Goal: Register for event/course

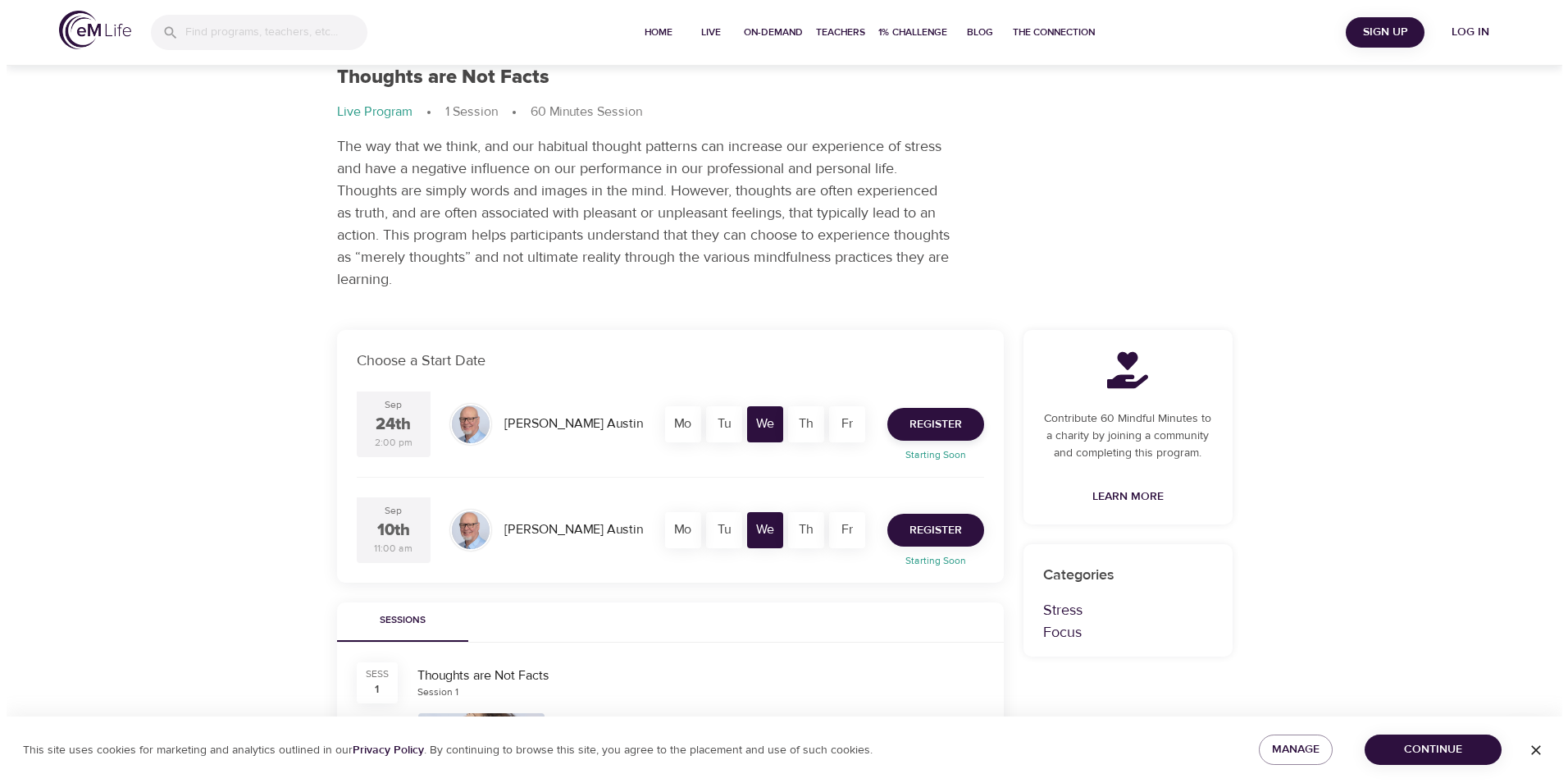
scroll to position [39, 0]
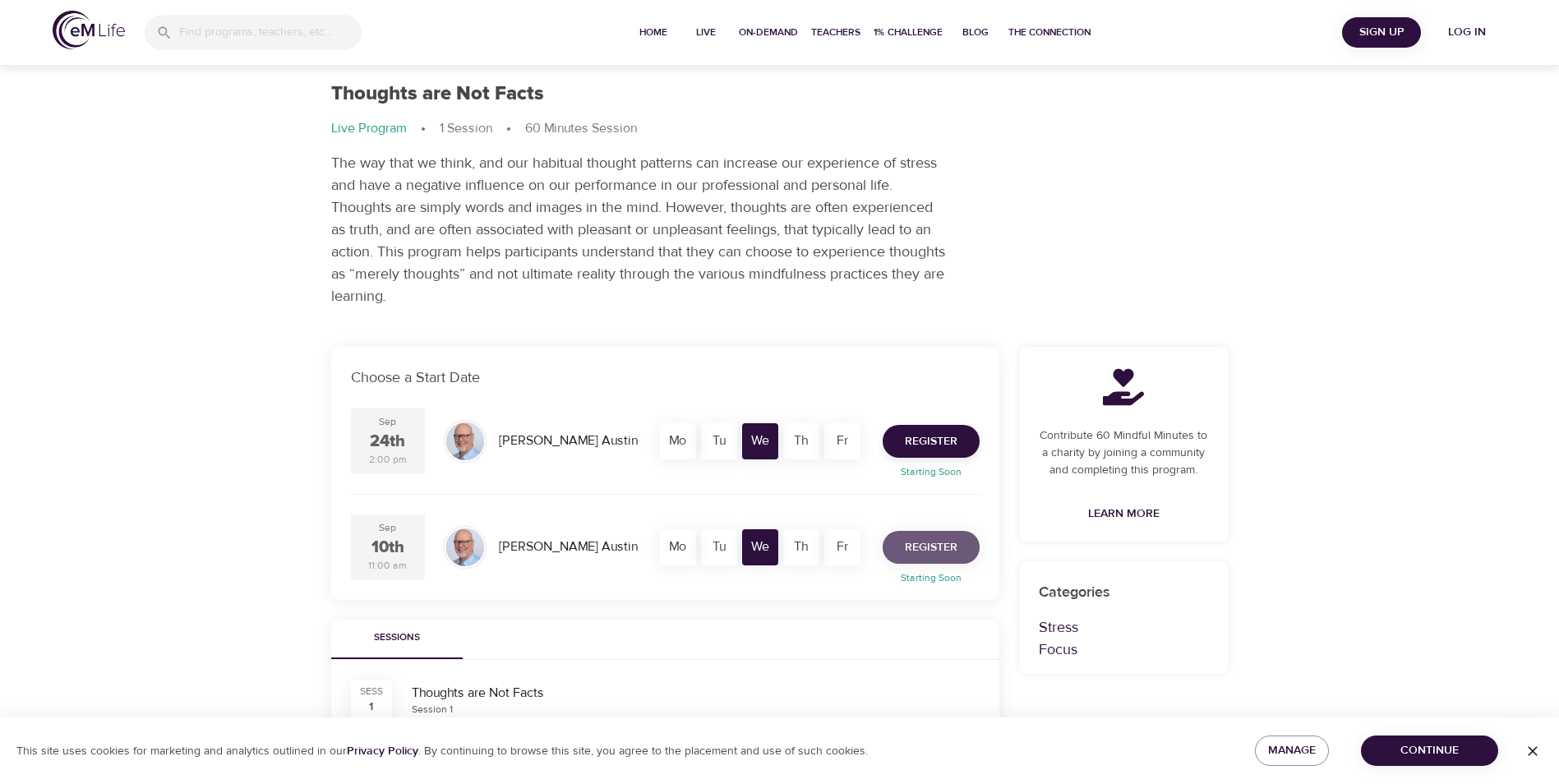
click at [923, 546] on span "Register" at bounding box center [931, 548] width 53 height 20
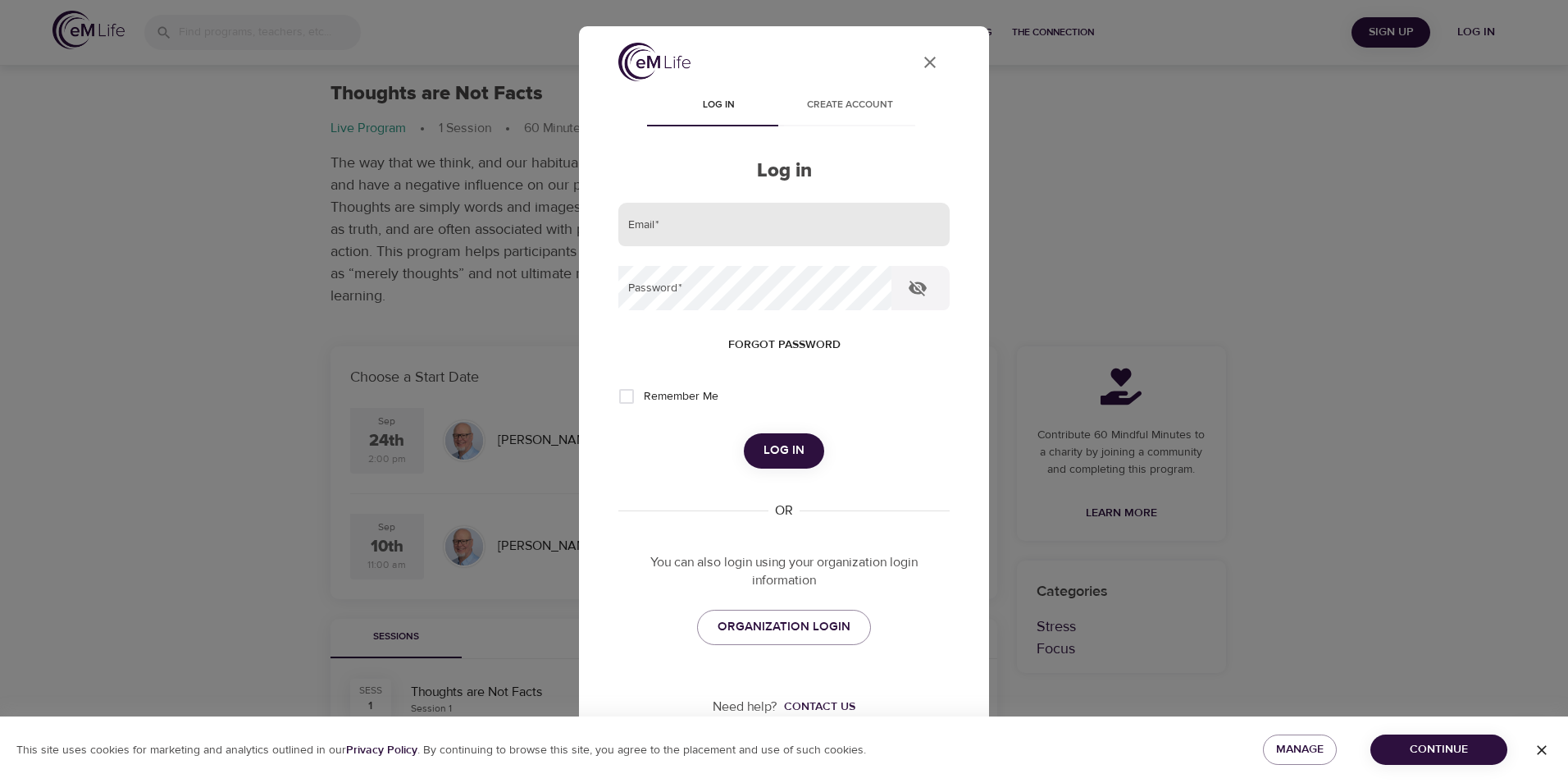
click at [695, 239] on input "email" at bounding box center [784, 225] width 331 height 44
type input "[EMAIL_ADDRESS][DOMAIN_NAME]"
click at [619, 399] on input "Remember Me" at bounding box center [626, 396] width 34 height 34
checkbox input "true"
click at [798, 458] on button "Log in" at bounding box center [784, 450] width 80 height 34
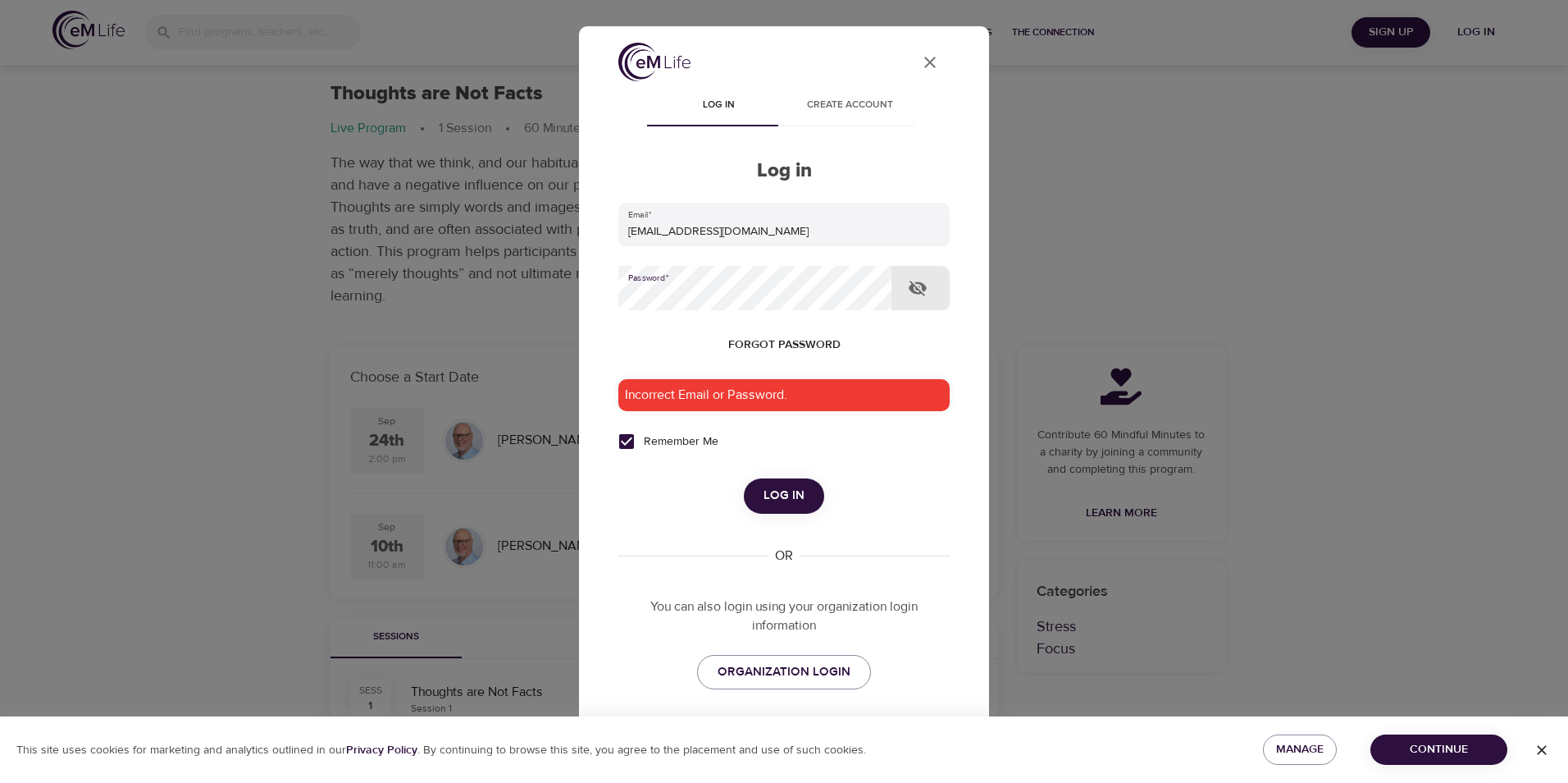
click at [566, 298] on div "User Profile Log in Create account Log in Email   * mbeverly@metlife.com Passwo…" at bounding box center [784, 392] width 1568 height 783
click at [915, 287] on icon "button" at bounding box center [918, 288] width 19 height 16
click at [776, 493] on span "Log in" at bounding box center [784, 495] width 41 height 21
click at [556, 291] on div "User Profile Log in Create account Log in Email   * mbeverly@metlife.com Passwo…" at bounding box center [784, 392] width 1568 height 783
click at [777, 488] on span "Log in" at bounding box center [784, 495] width 41 height 21
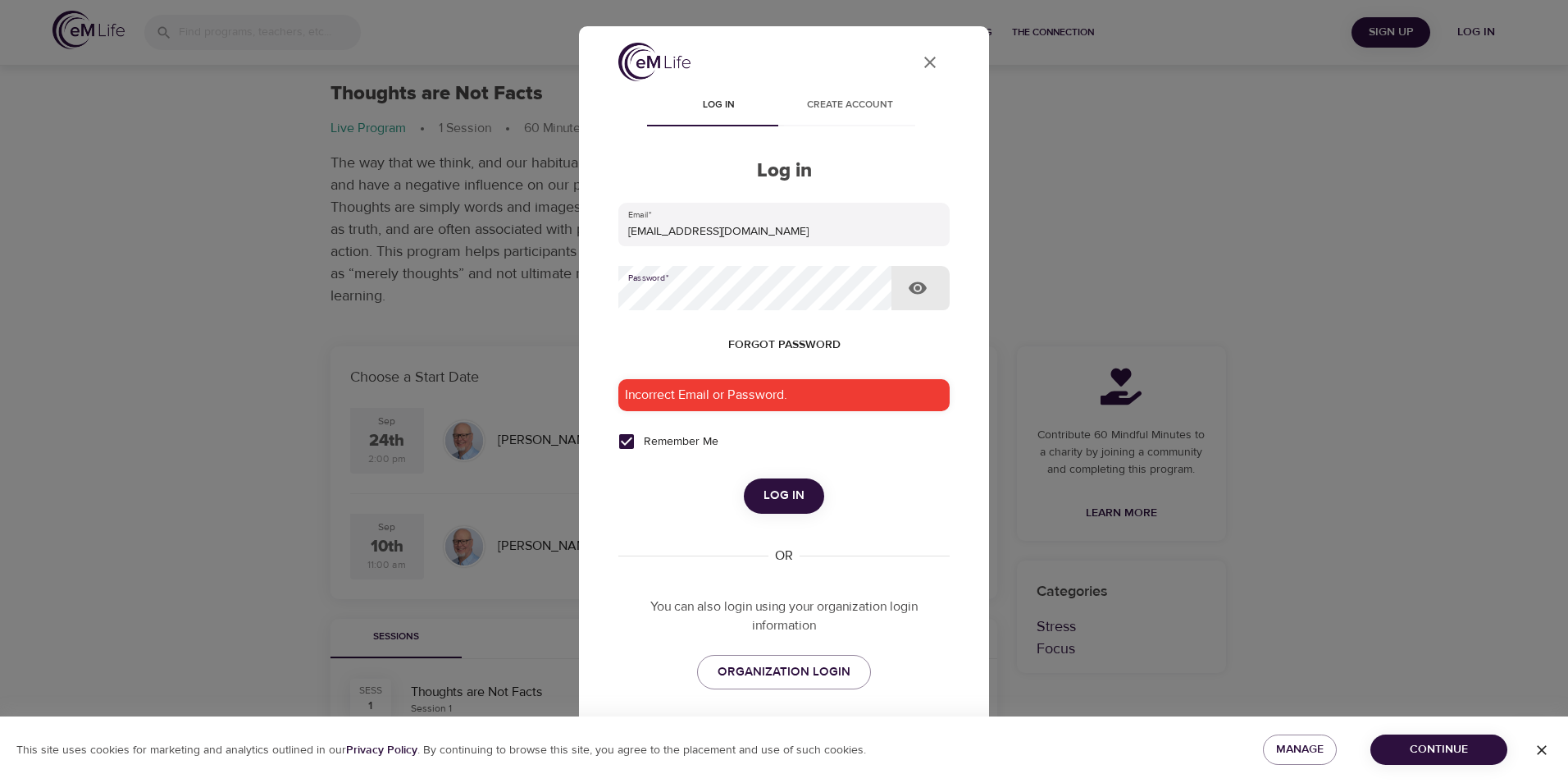
click at [516, 300] on div "User Profile Log in Create account Log in Email   * mbeverly@metlife.com Passwo…" at bounding box center [784, 392] width 1568 height 783
click at [812, 335] on span "Forgot password" at bounding box center [784, 345] width 112 height 20
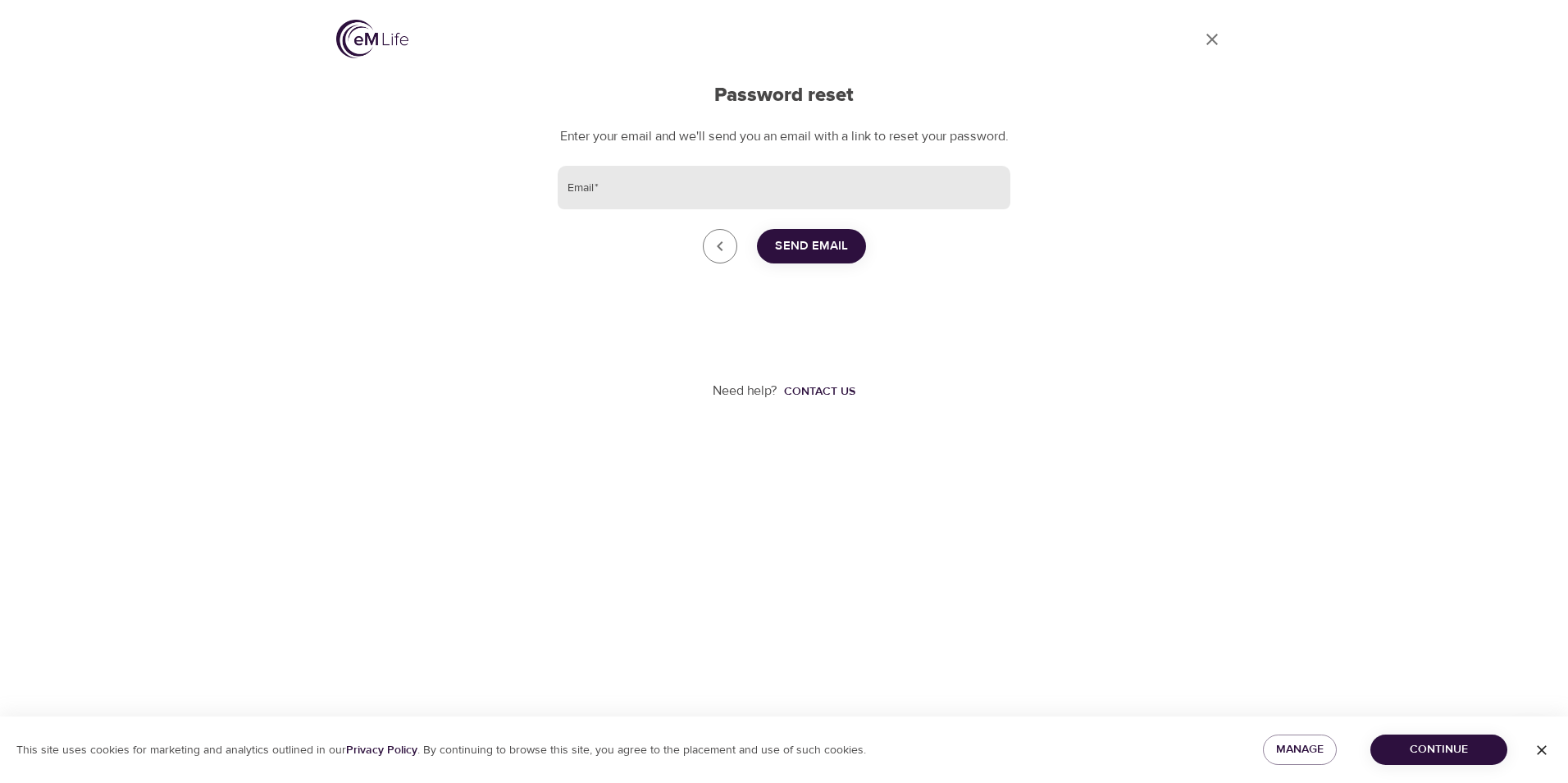
click at [728, 193] on input "Email   *" at bounding box center [784, 188] width 452 height 44
type input "mbeverly@metlife.com"
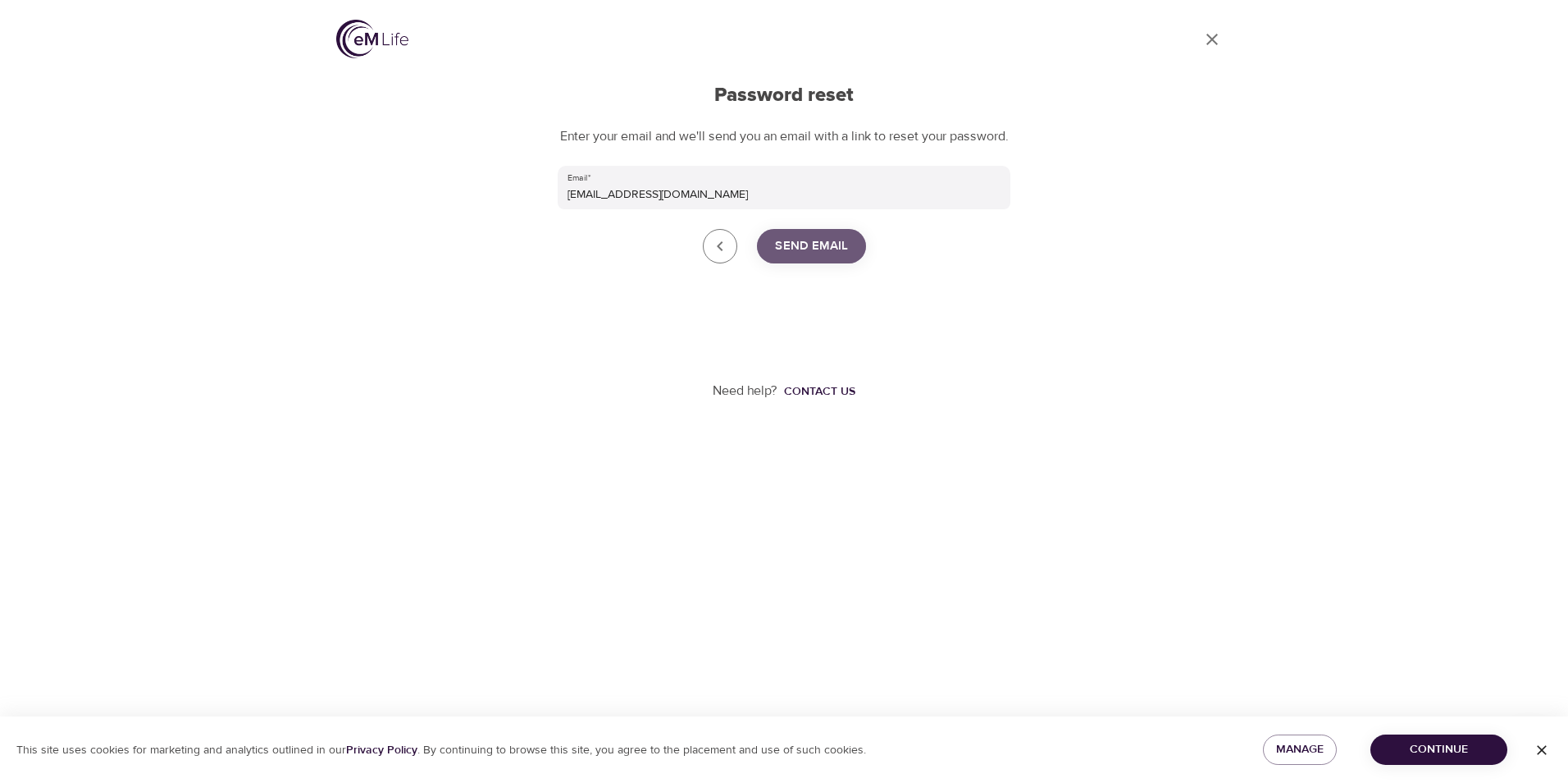
click at [839, 256] on span "Send Email" at bounding box center [811, 245] width 73 height 21
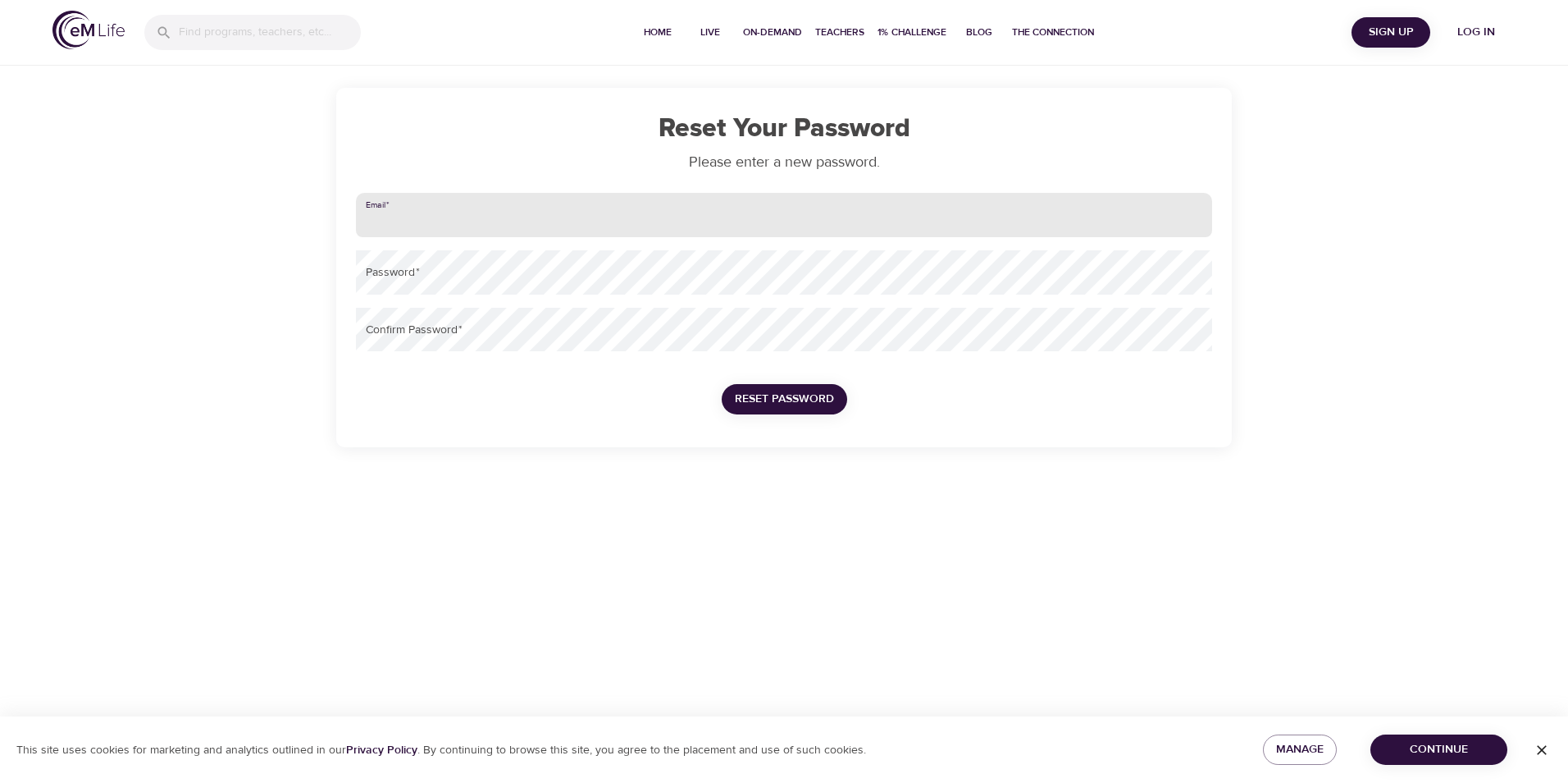
click at [514, 202] on input "email" at bounding box center [784, 215] width 856 height 44
type input "[EMAIL_ADDRESS][DOMAIN_NAME]"
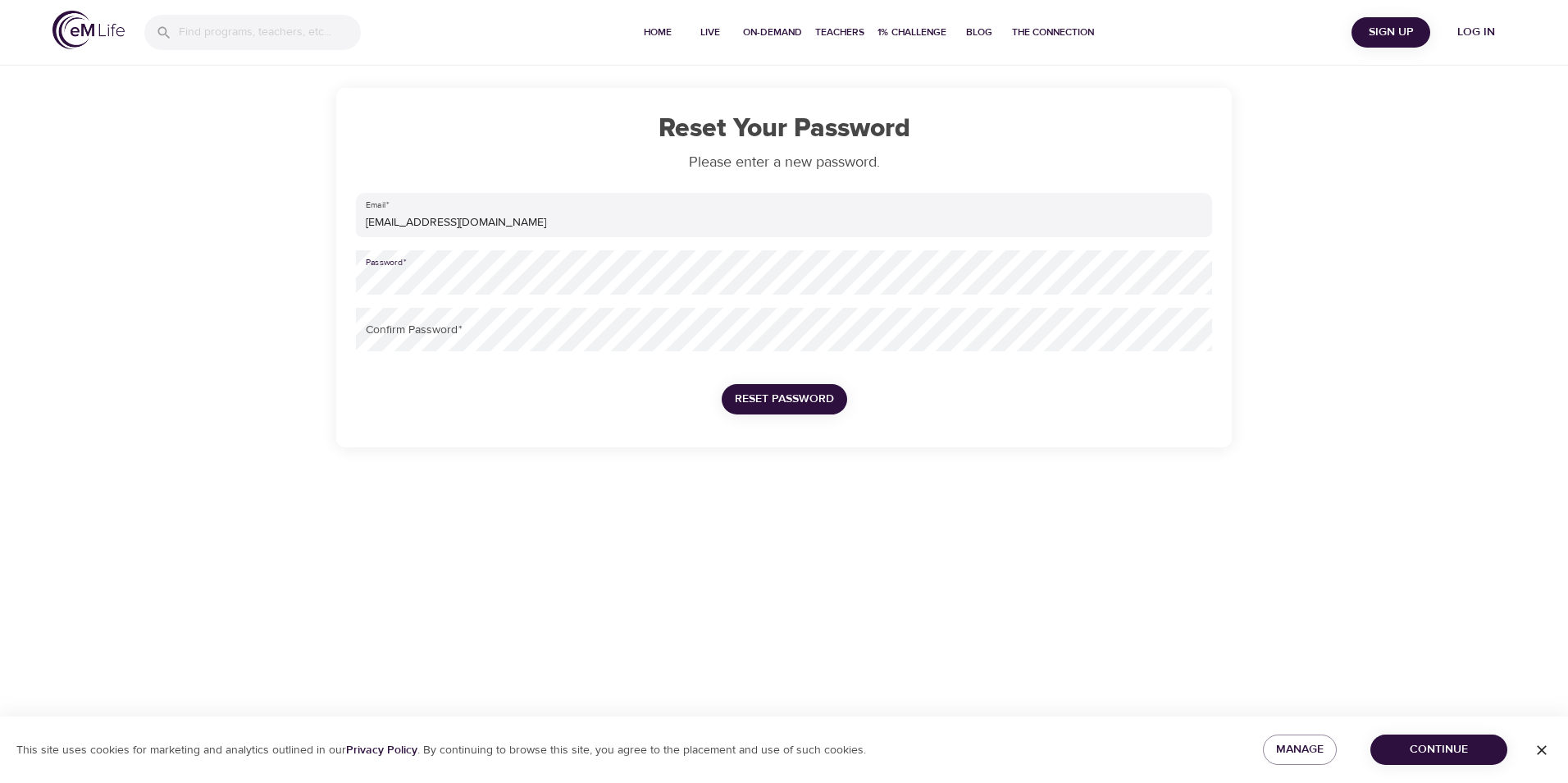
click at [342, 289] on div "Reset Your Password Please enter a new password. Email   * mbeverly@metlife.com…" at bounding box center [784, 267] width 895 height 359
click at [786, 405] on span "Reset Password" at bounding box center [784, 399] width 99 height 20
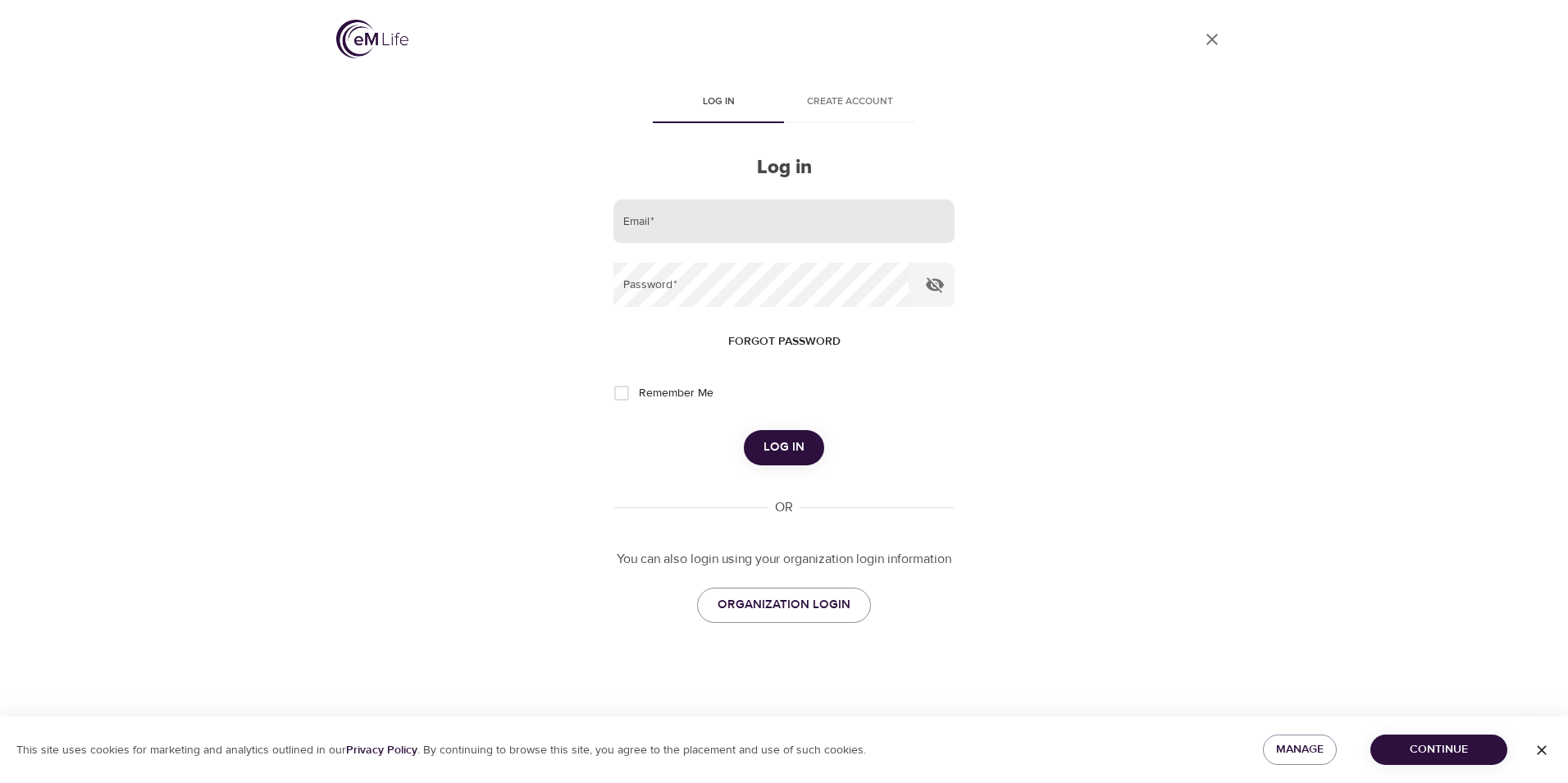
click at [840, 246] on form "Email   * Password   * Forgot password Remember Me Log in" at bounding box center [784, 331] width 341 height 266
click at [794, 232] on input "email" at bounding box center [784, 221] width 341 height 44
type input "mbeverly@metlife.com"
click at [937, 288] on icon "button" at bounding box center [935, 285] width 19 height 16
click at [807, 451] on button "Log in" at bounding box center [784, 446] width 80 height 34
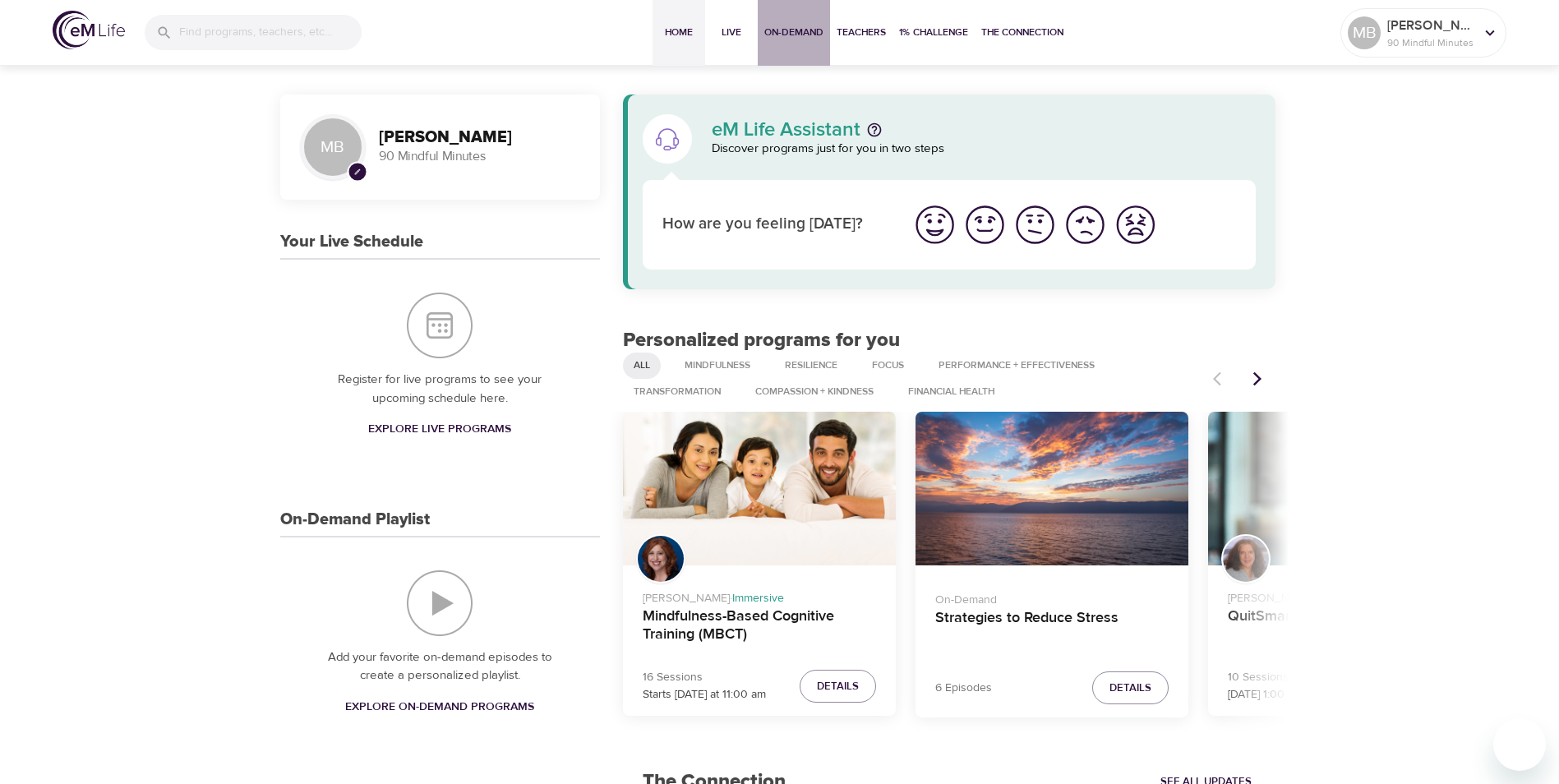
click at [812, 26] on span "On-Demand" at bounding box center [793, 32] width 59 height 18
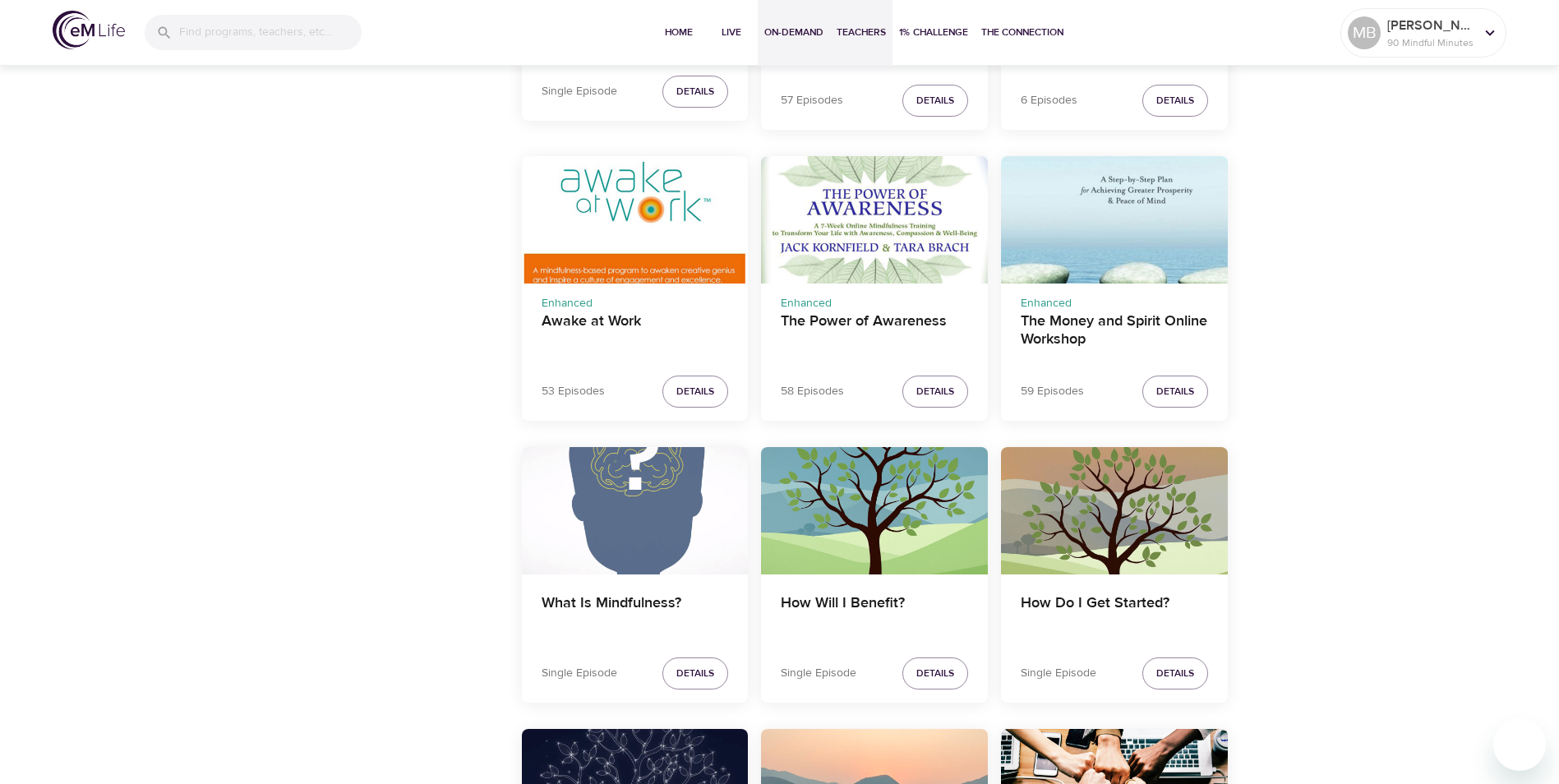
scroll to position [846, 0]
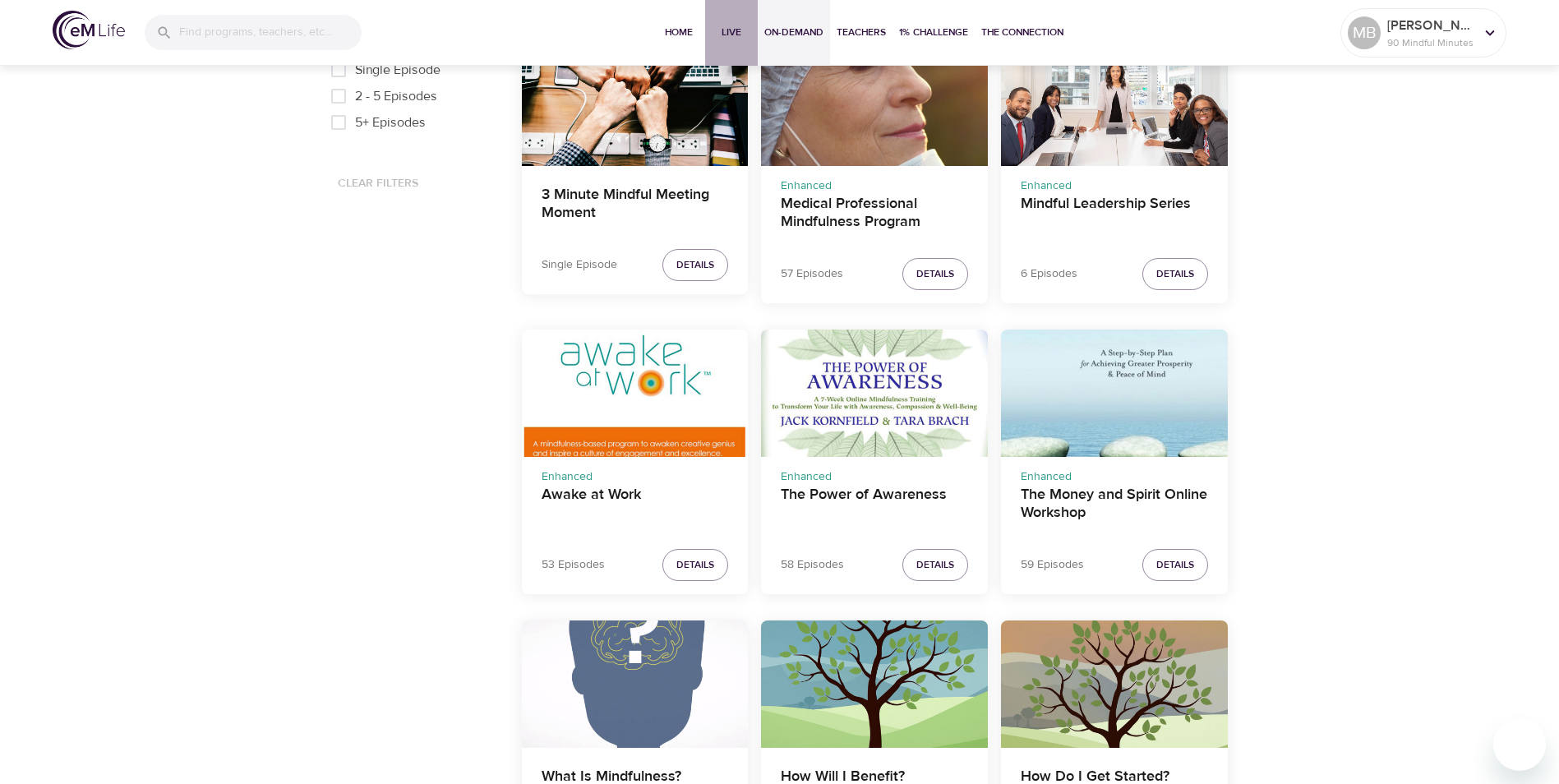
click at [734, 32] on span "Live" at bounding box center [731, 32] width 40 height 18
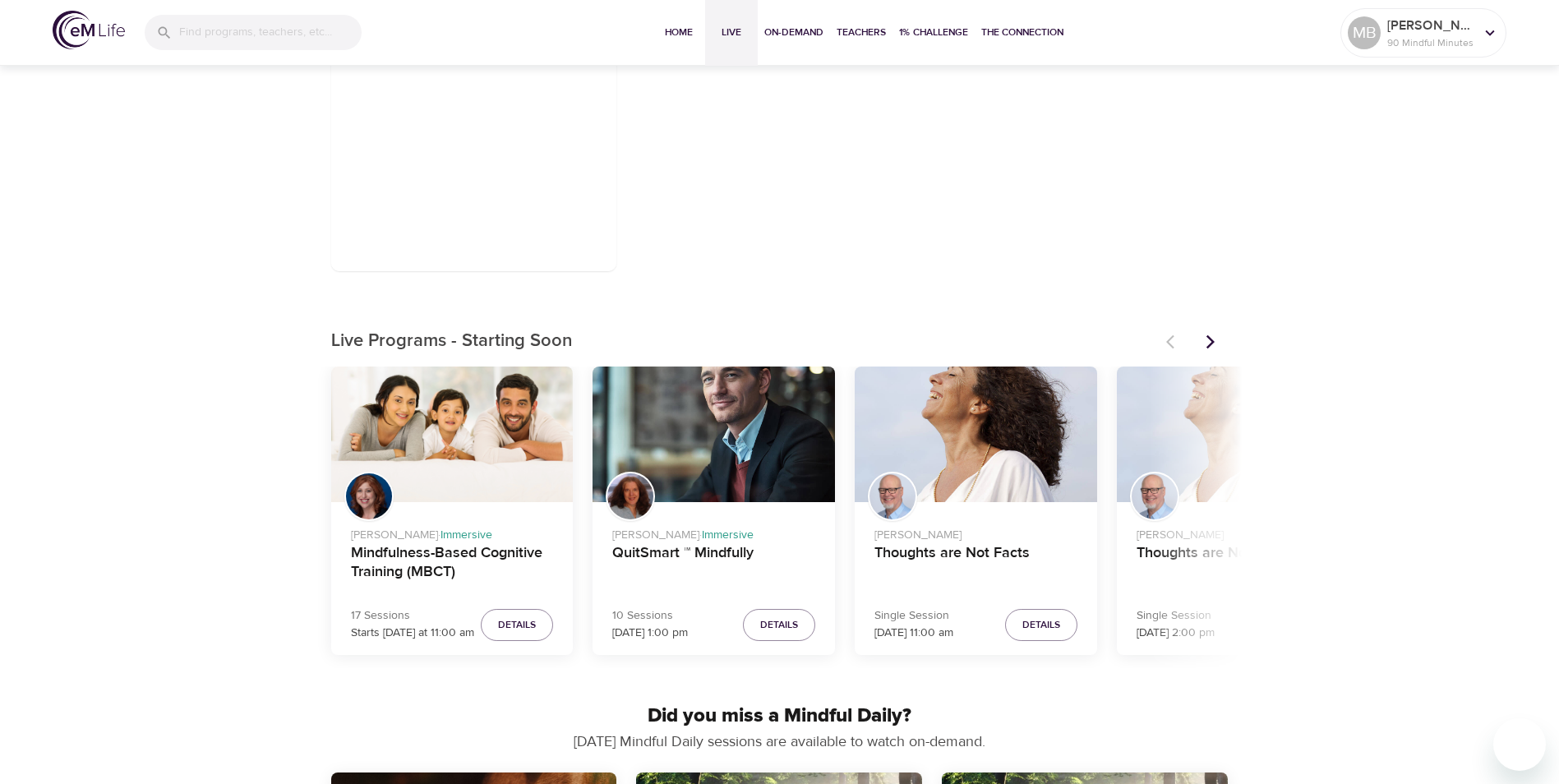
scroll to position [247, 0]
click at [505, 624] on span "Details" at bounding box center [516, 624] width 38 height 18
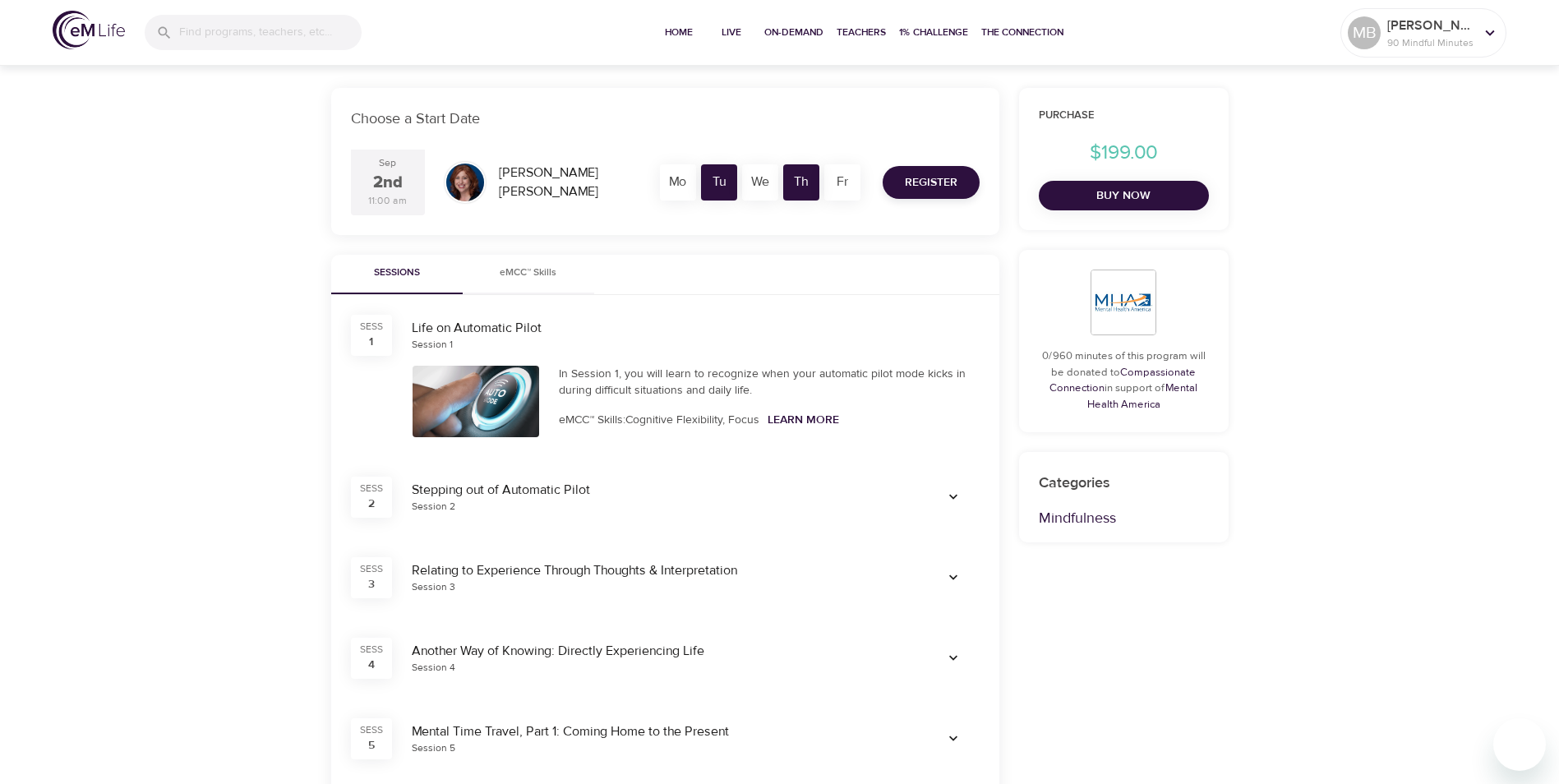
scroll to position [247, 0]
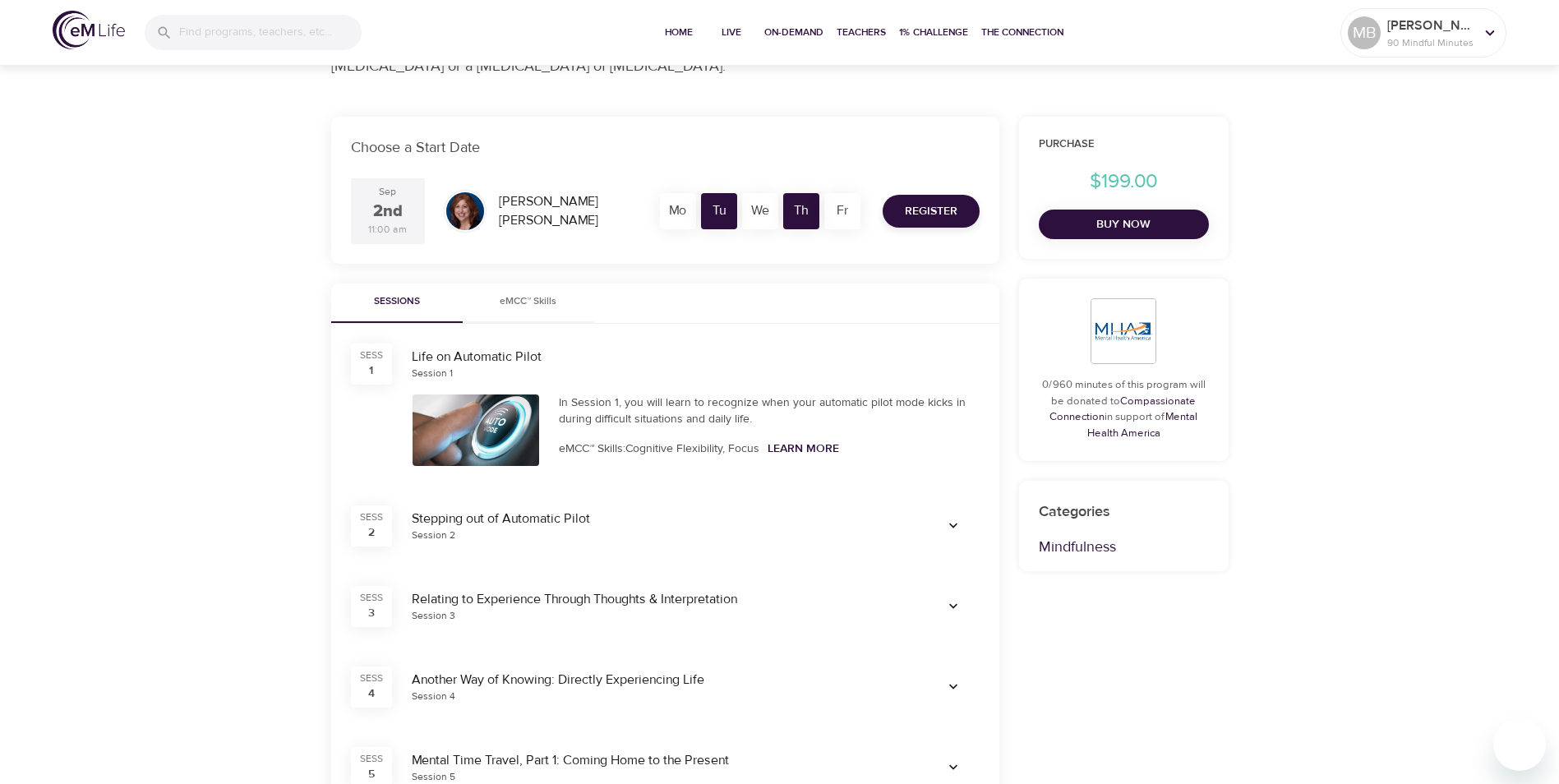
drag, startPoint x: 380, startPoint y: 366, endPoint x: 412, endPoint y: 358, distance: 33.0
click at [380, 365] on div "SESS 1" at bounding box center [371, 364] width 41 height 41
click at [724, 212] on div "Tu" at bounding box center [718, 210] width 36 height 36
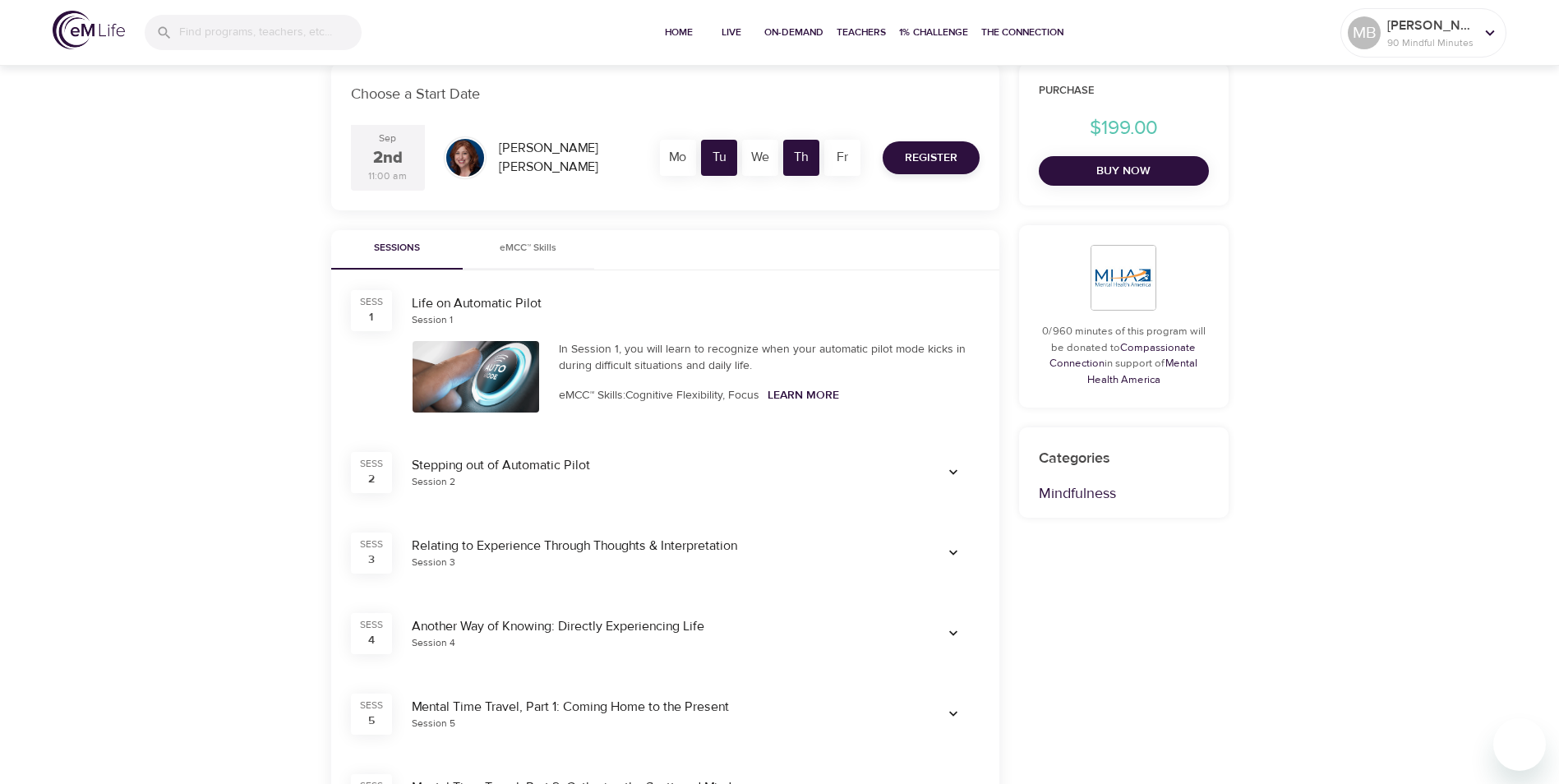
scroll to position [329, 0]
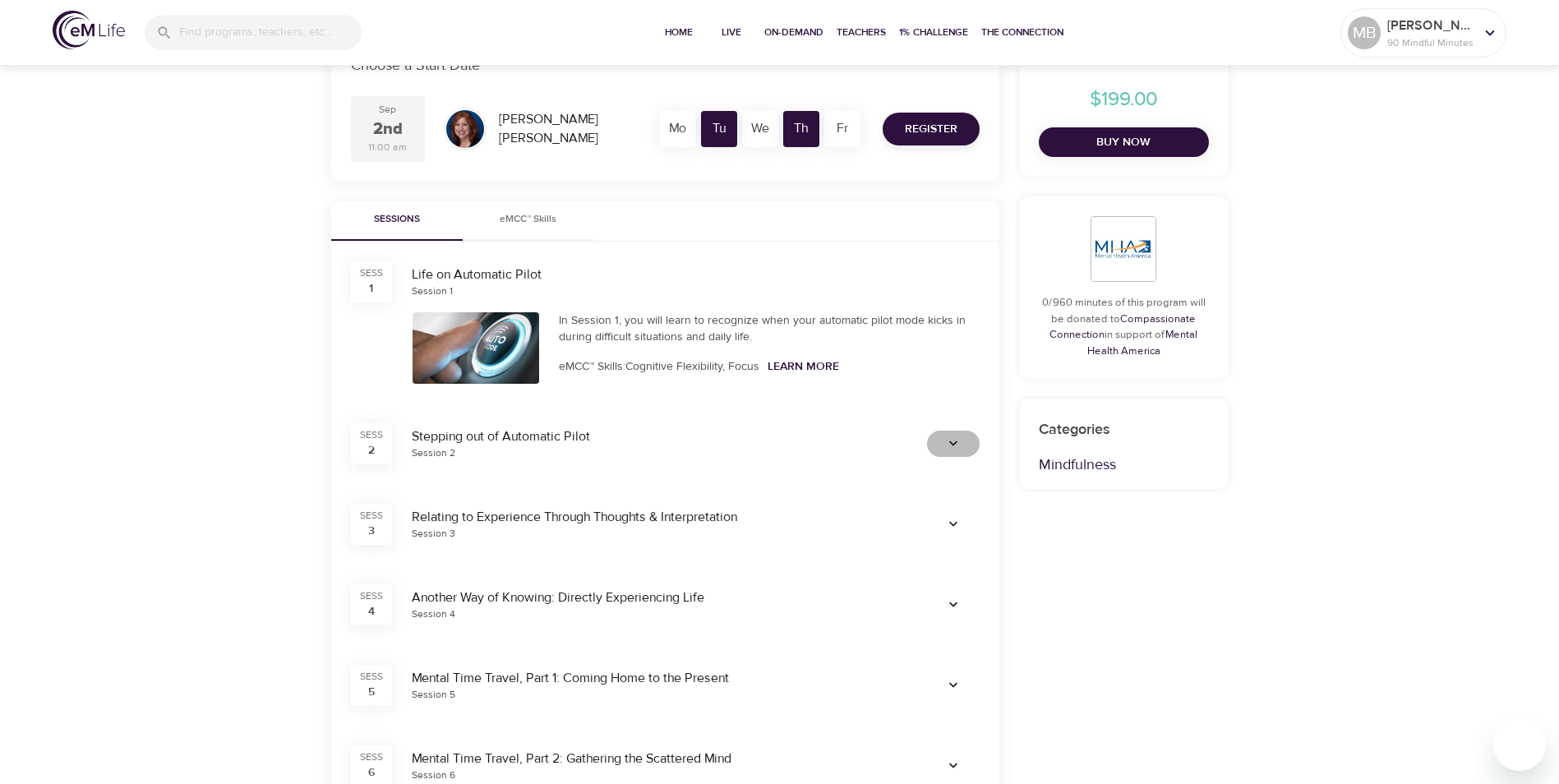
click at [961, 437] on span "button" at bounding box center [953, 444] width 40 height 17
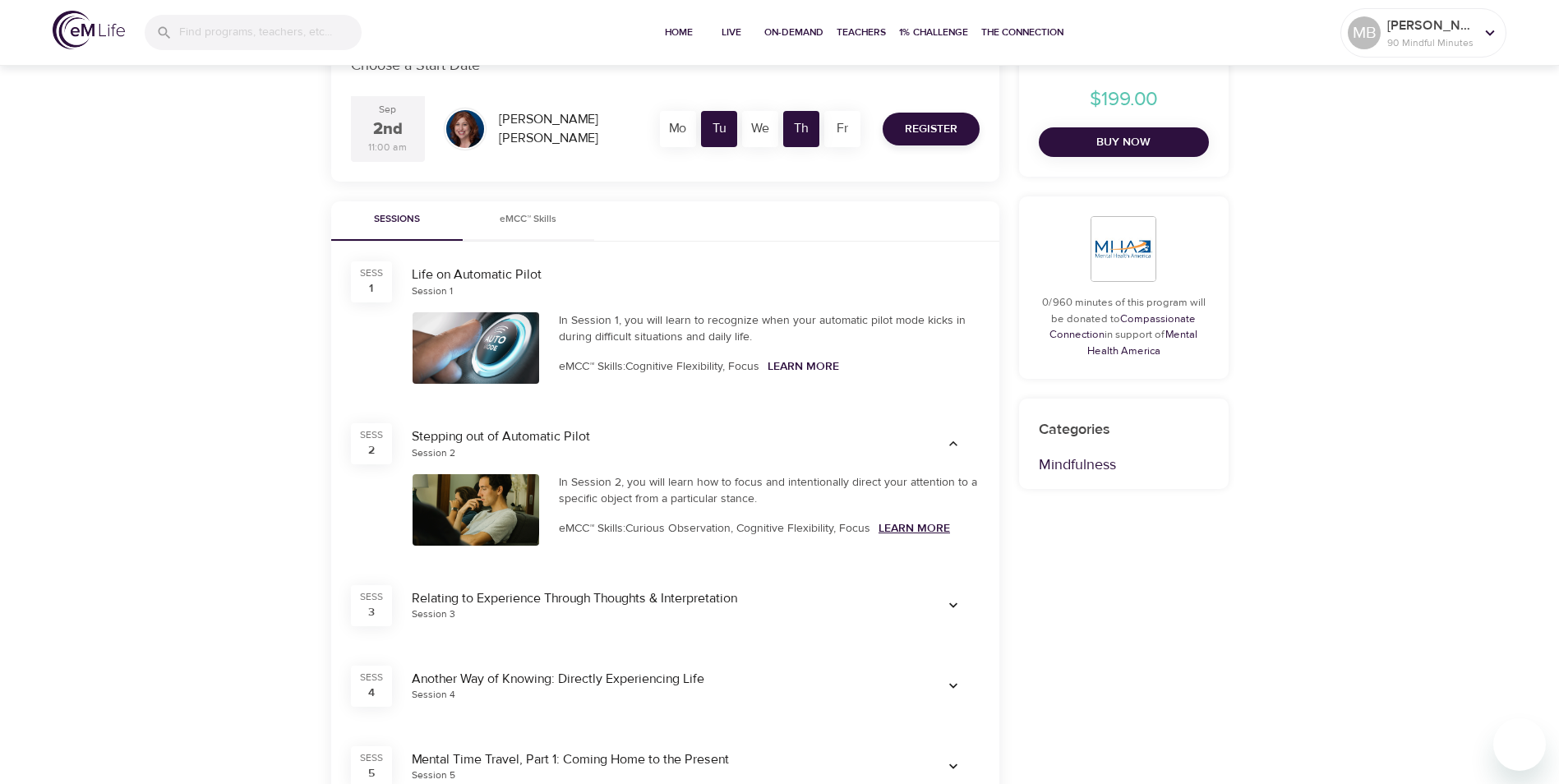
click at [928, 527] on link "Learn More" at bounding box center [914, 528] width 71 height 15
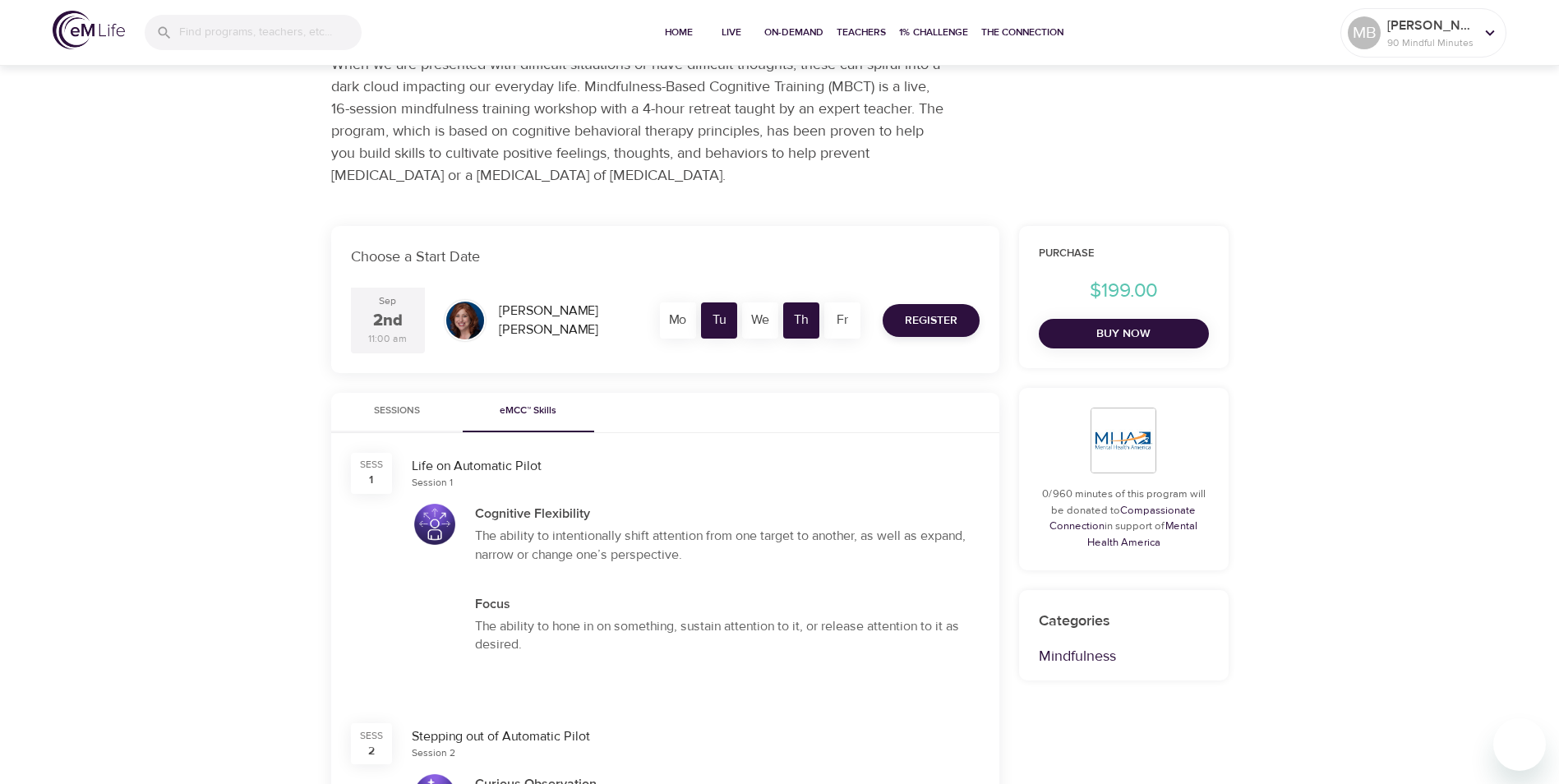
scroll to position [82, 0]
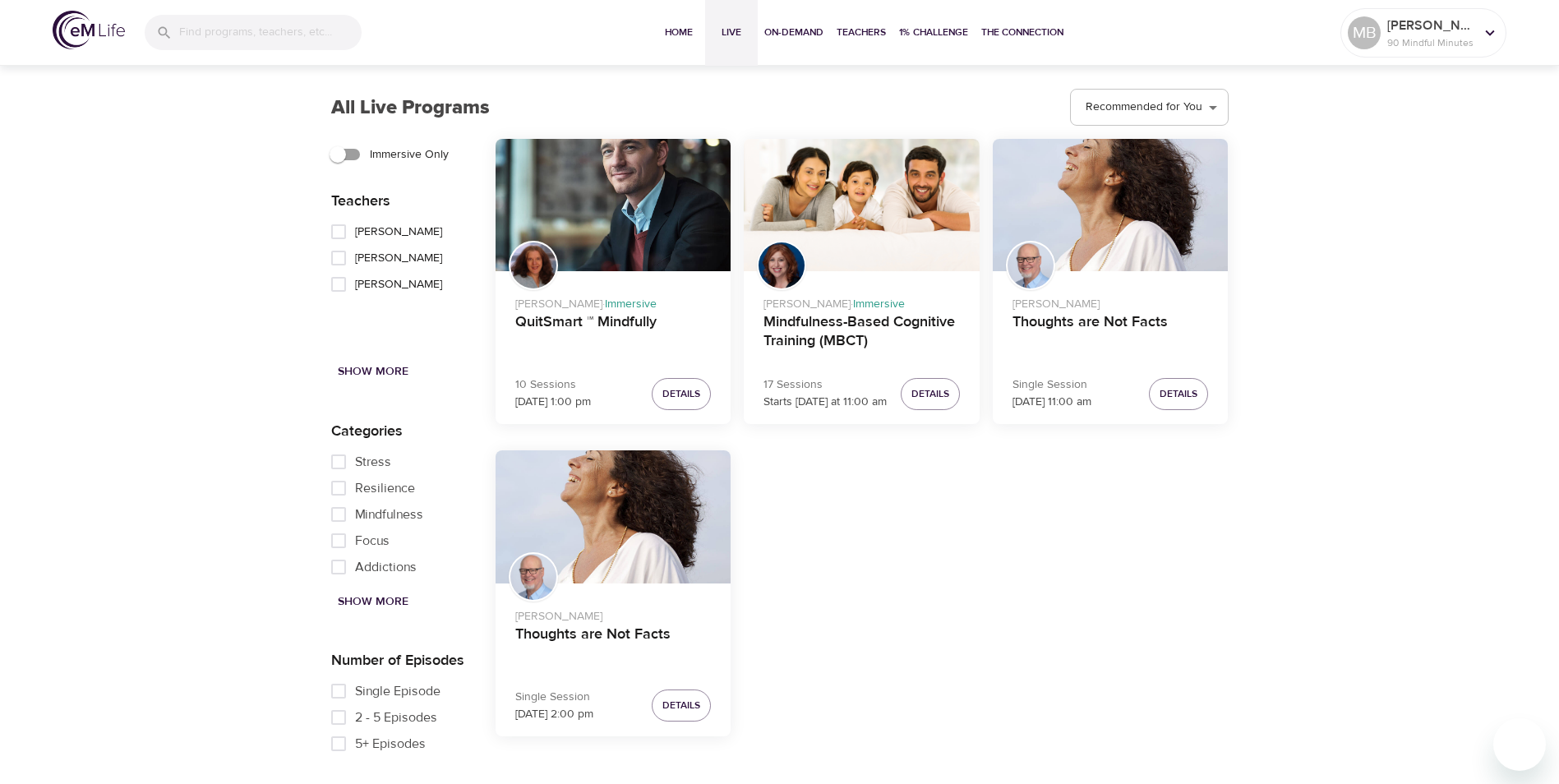
scroll to position [1314, 0]
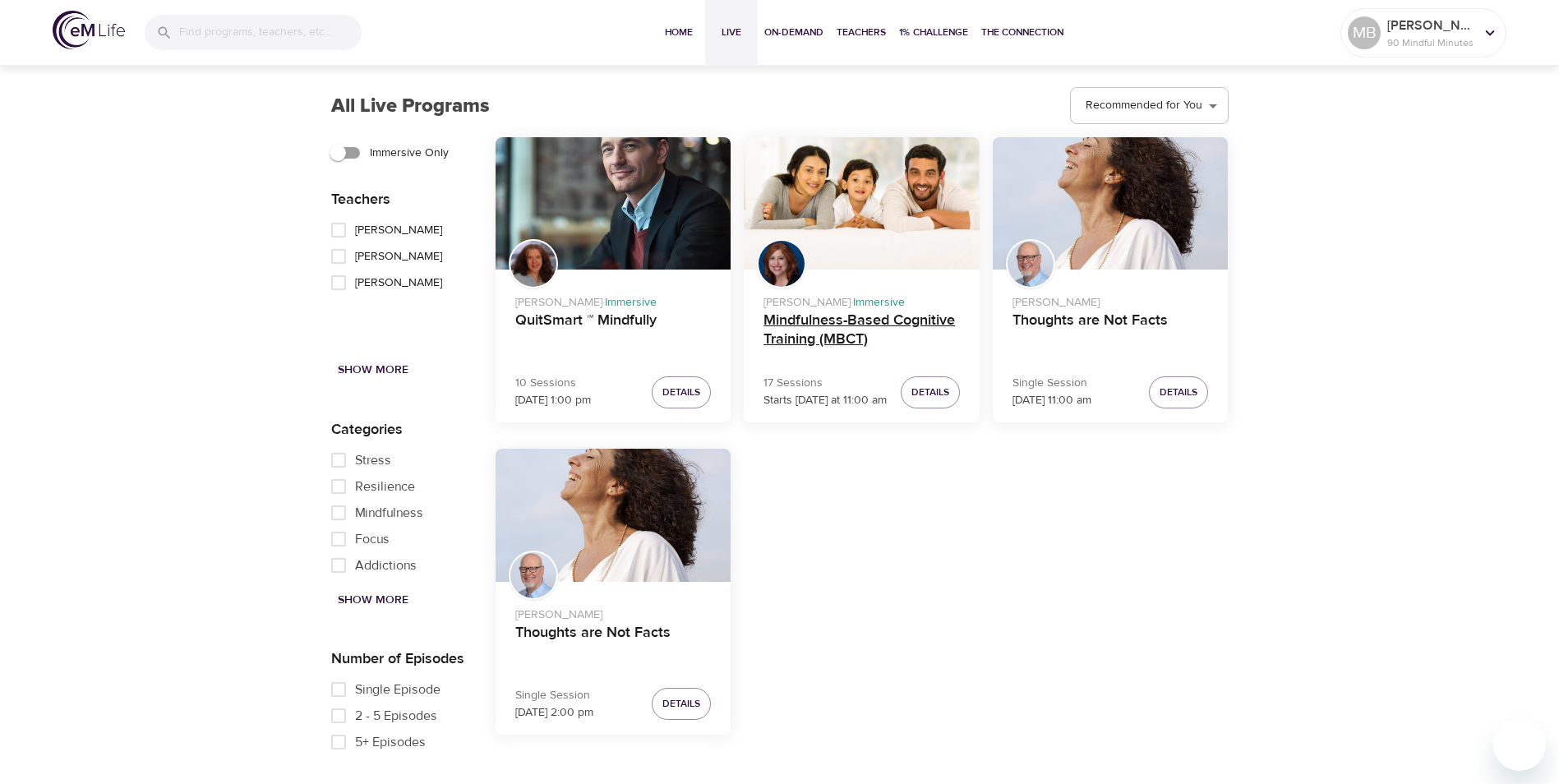
click at [830, 314] on h4 "Mindfulness-Based Cognitive Training (MBCT)" at bounding box center [861, 331] width 196 height 40
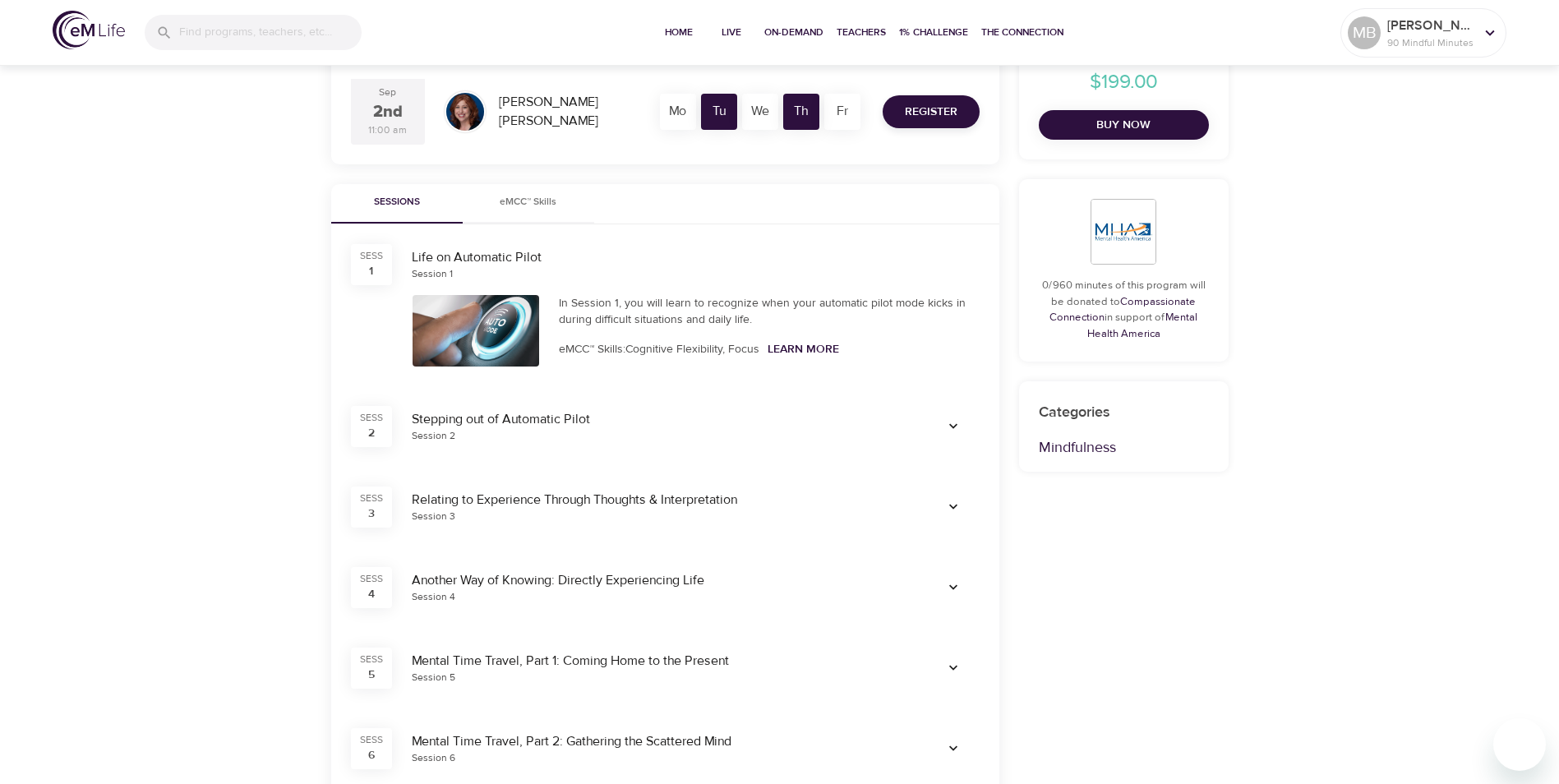
scroll to position [329, 0]
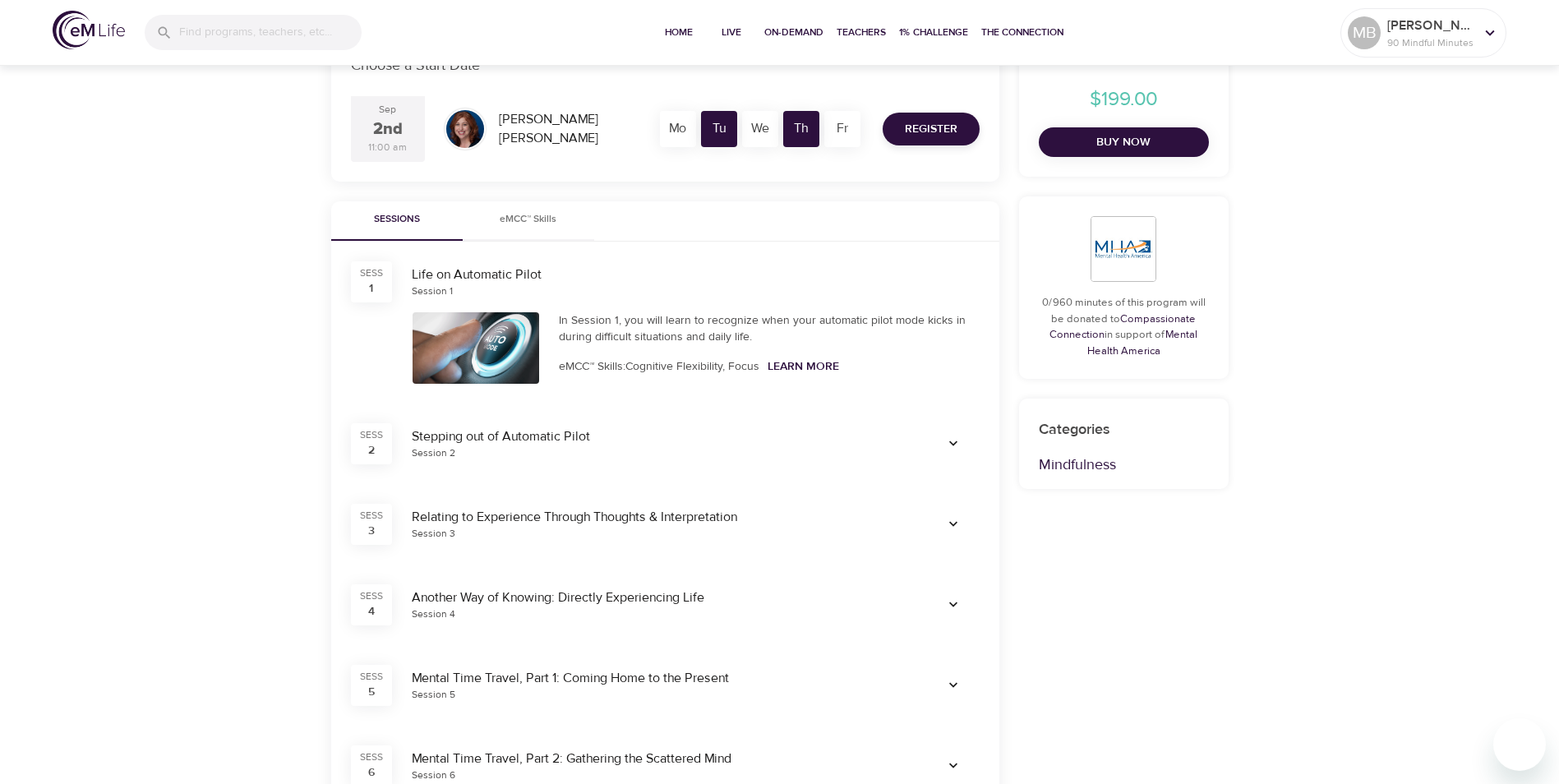
click at [376, 285] on div "SESS 1" at bounding box center [371, 282] width 41 height 41
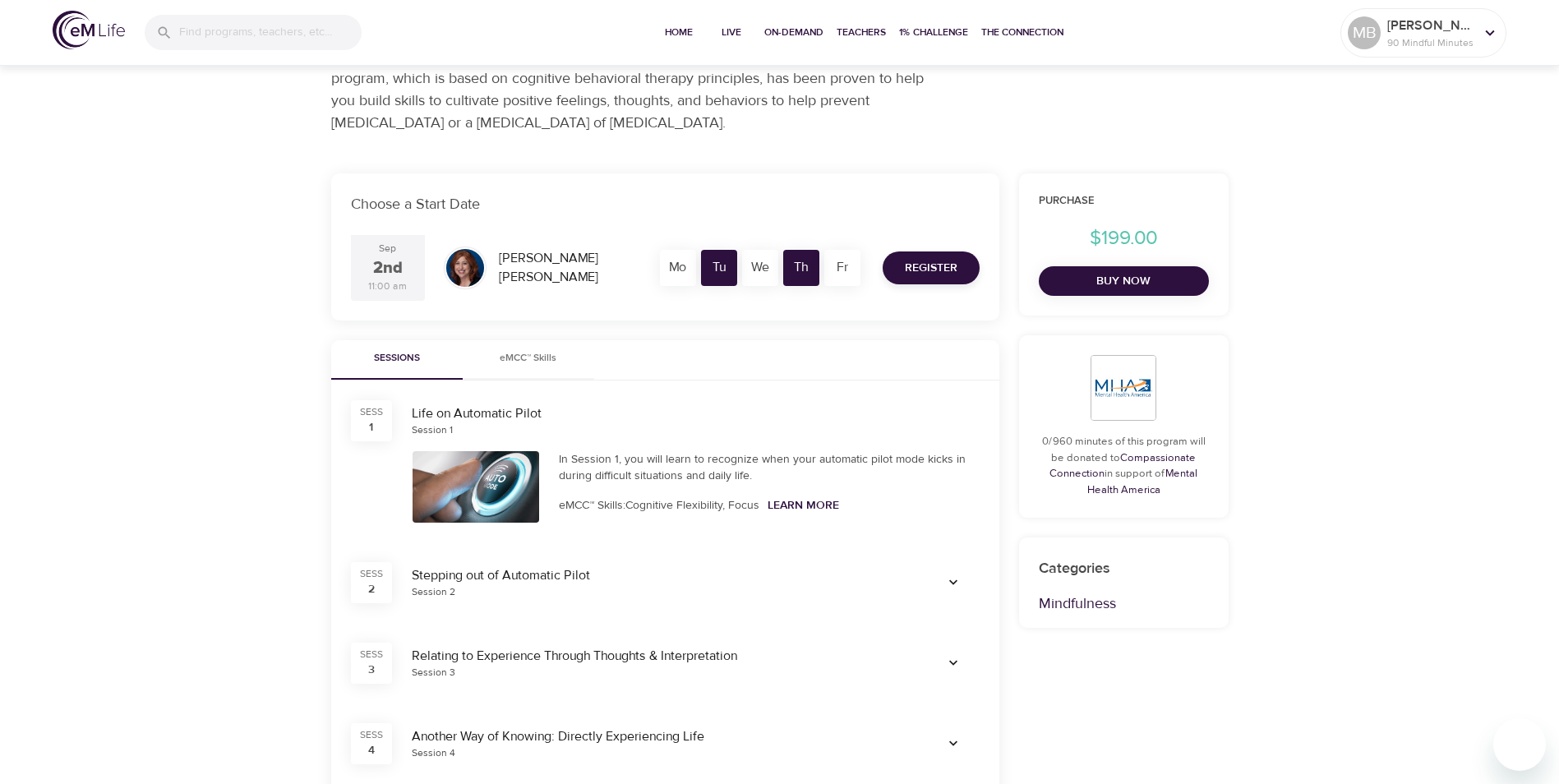
scroll to position [164, 0]
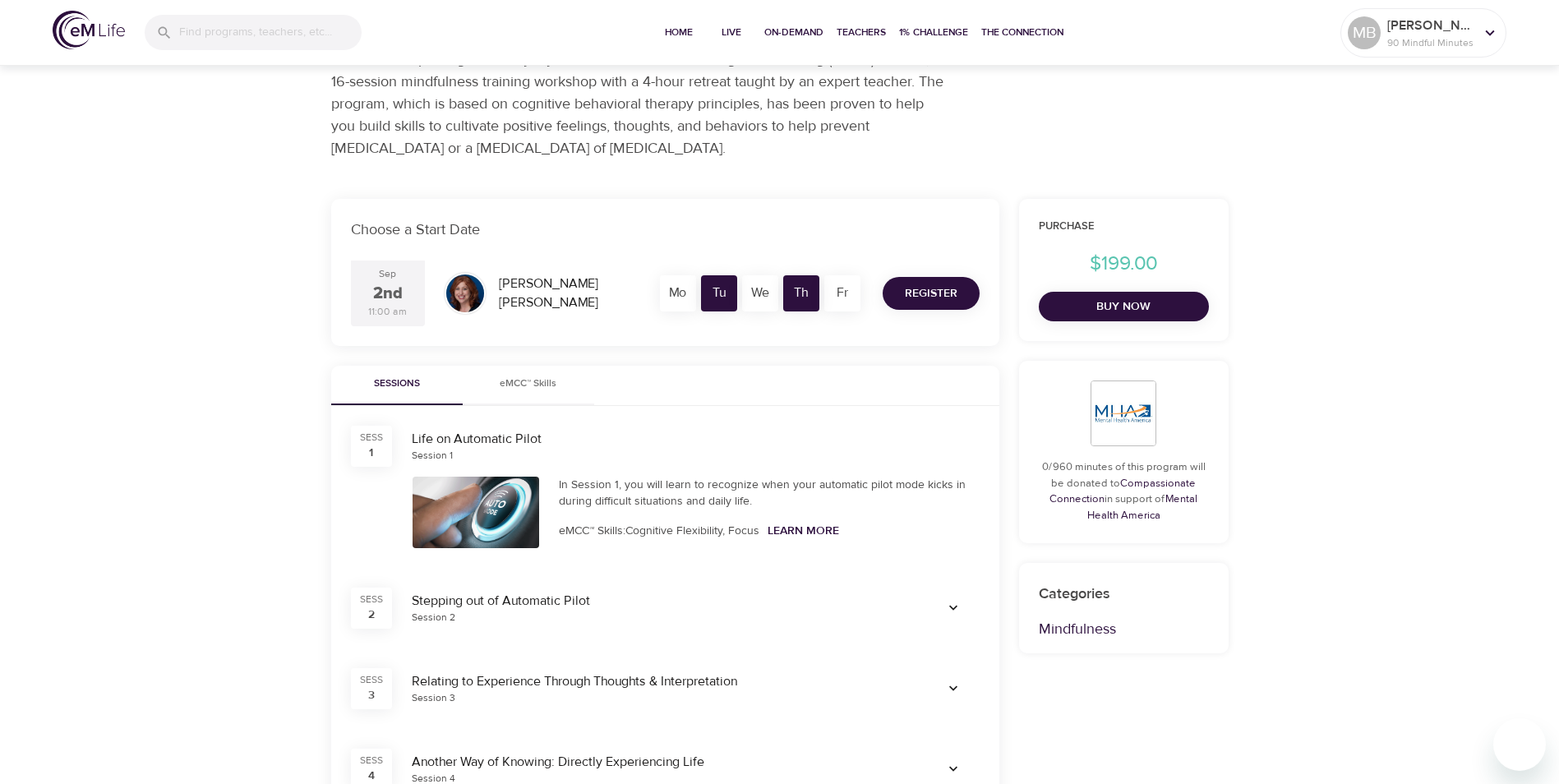
click at [926, 285] on span "Register" at bounding box center [931, 294] width 53 height 20
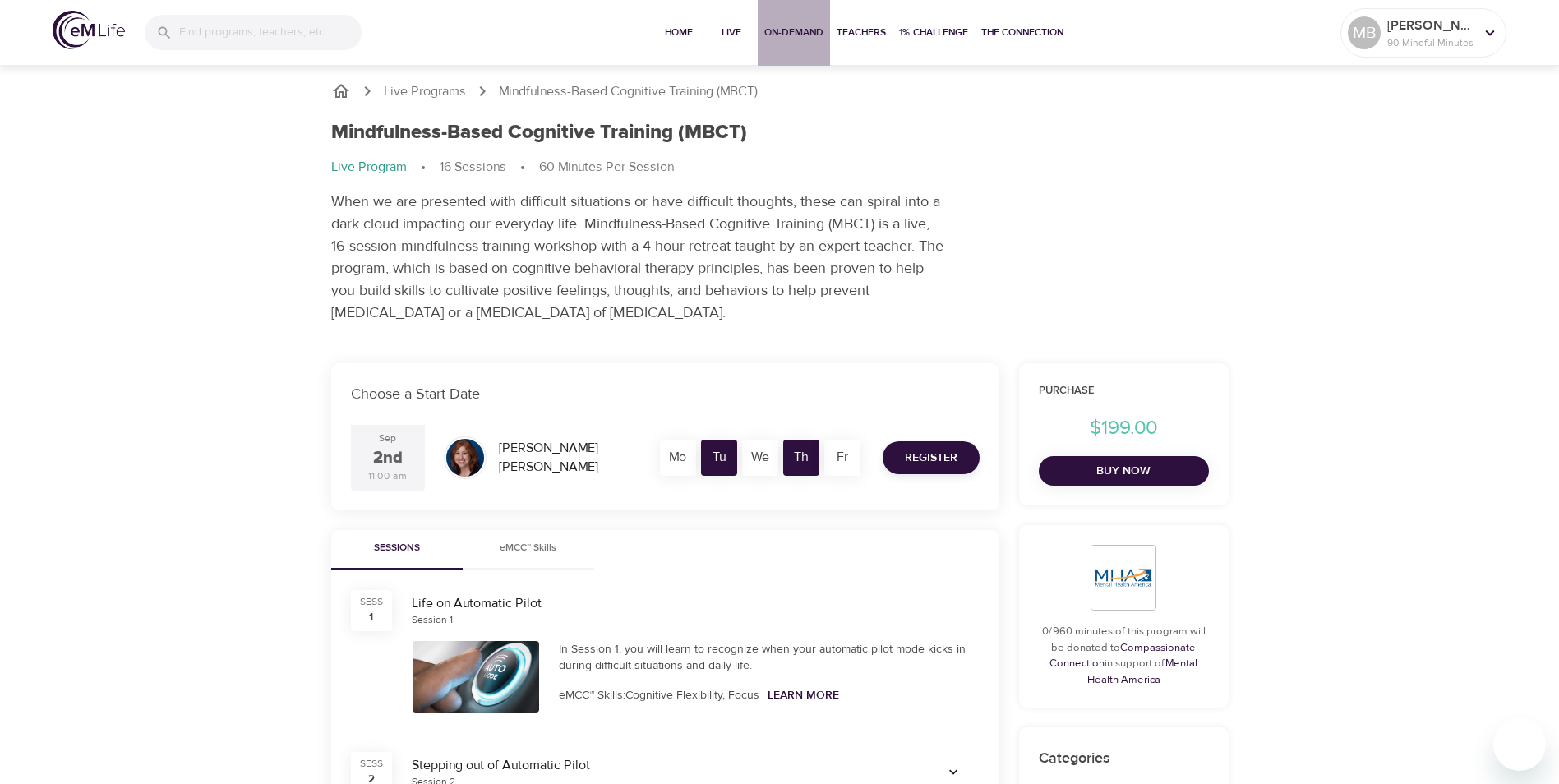
click at [805, 32] on span "On-Demand" at bounding box center [793, 32] width 59 height 18
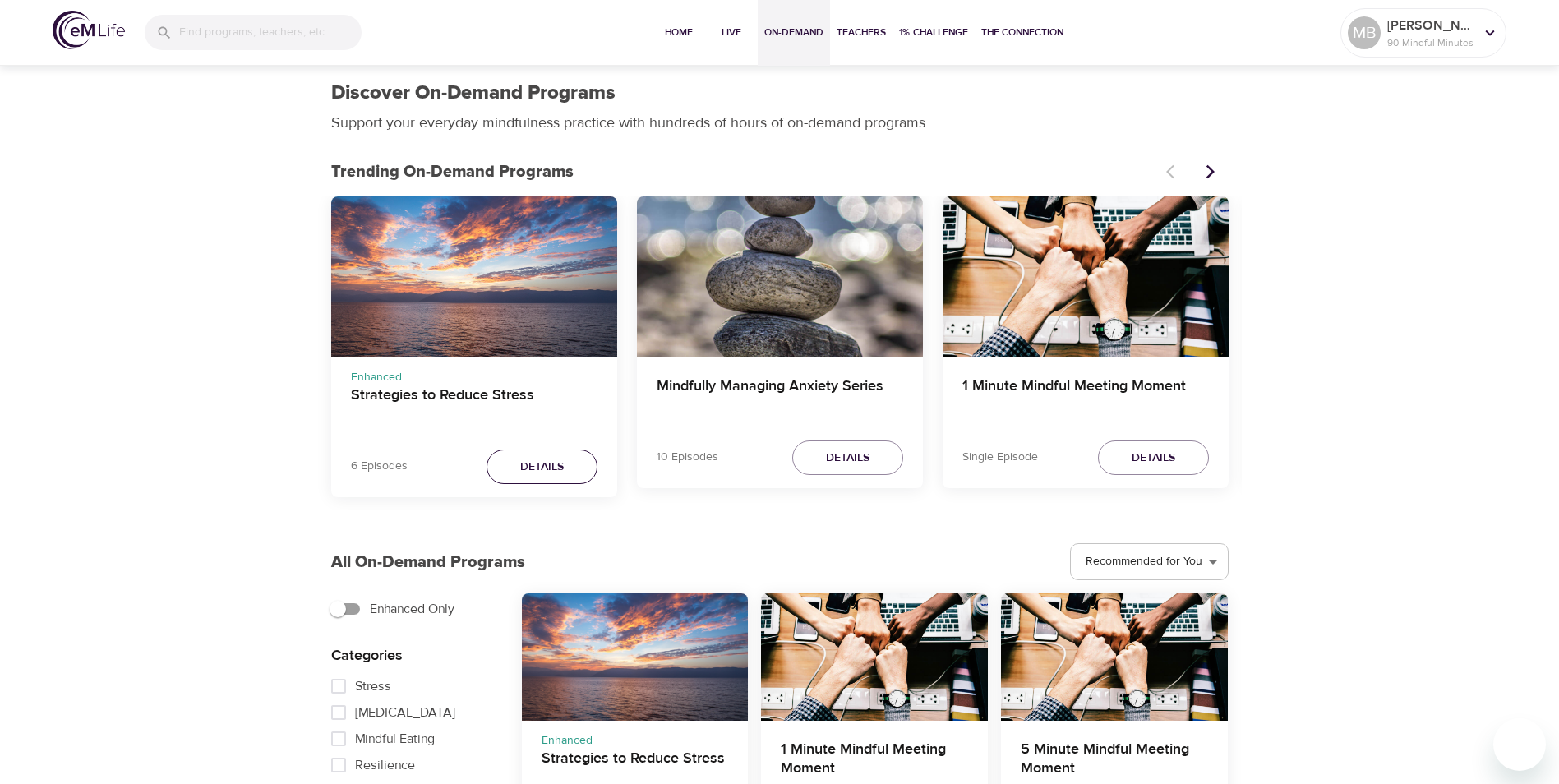
click at [539, 470] on span "Details" at bounding box center [541, 467] width 44 height 20
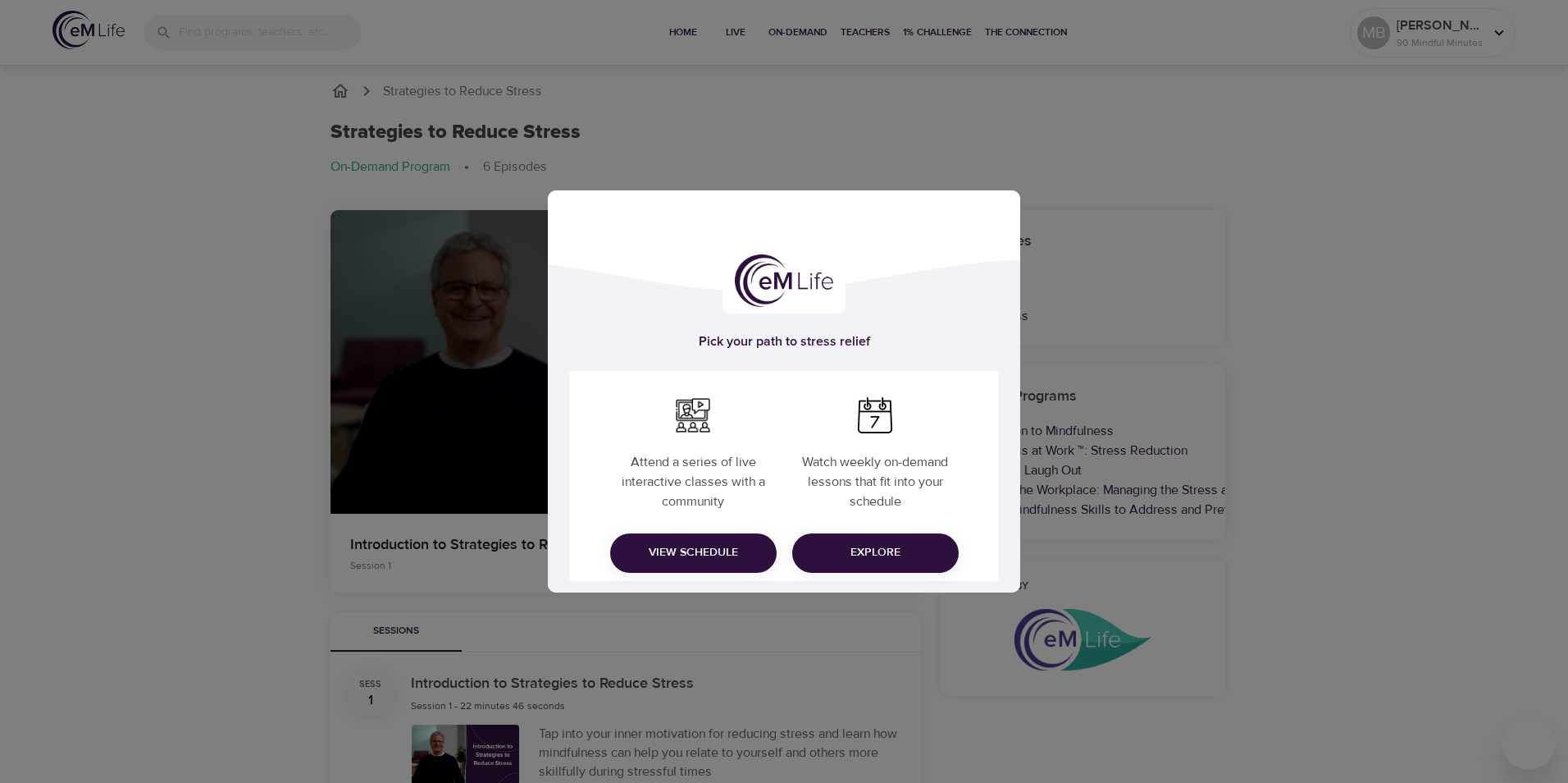
click at [375, 398] on div "Pick your path to stress relief Attend a series of live interactive classes wit…" at bounding box center [784, 392] width 1568 height 783
click at [676, 556] on span "View Schedule" at bounding box center [694, 553] width 141 height 20
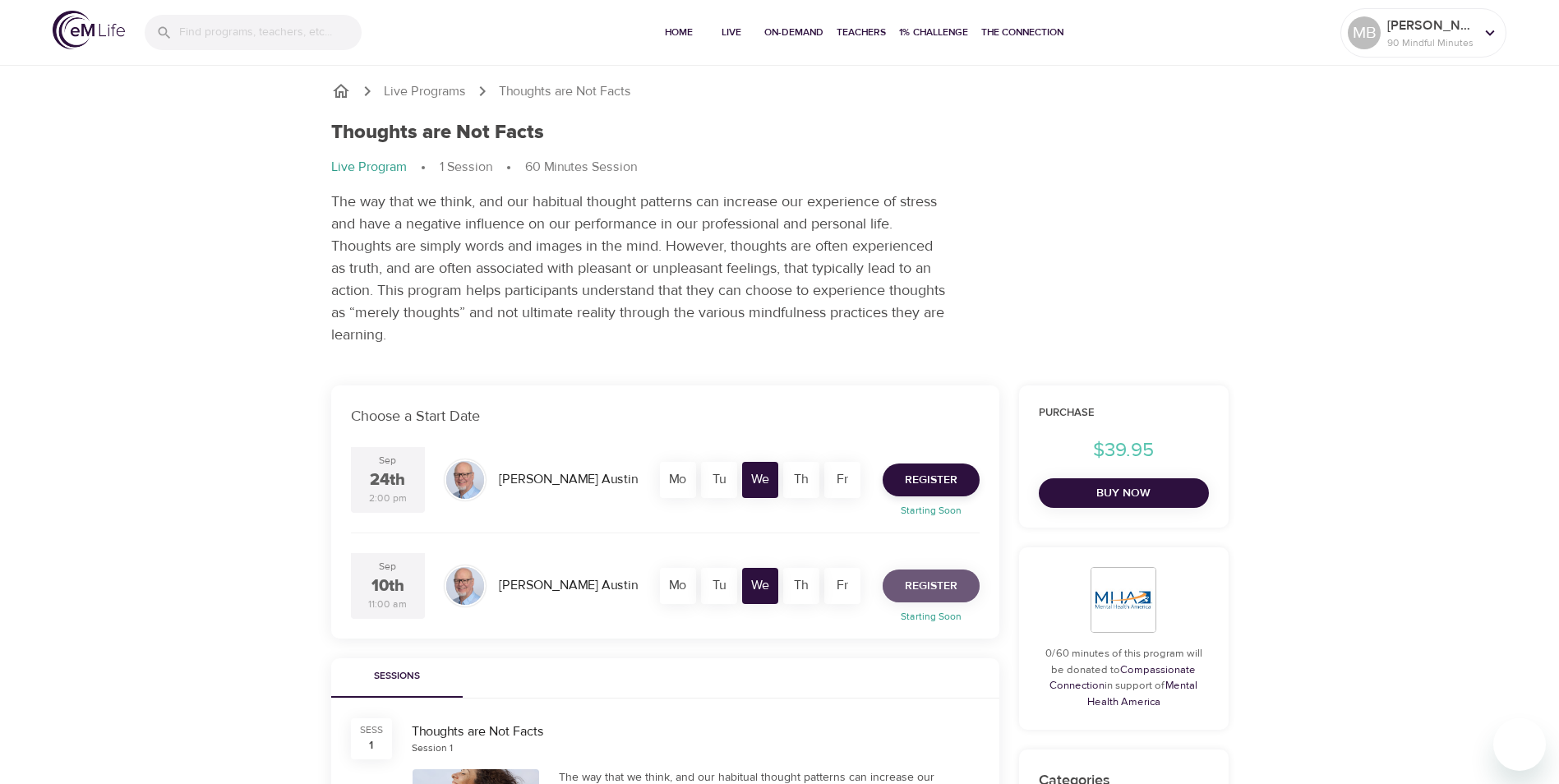
click at [938, 586] on span "Register" at bounding box center [931, 586] width 53 height 20
click at [924, 590] on span "Register" at bounding box center [931, 586] width 53 height 20
click at [1426, 47] on p "90 Mindful Minutes" at bounding box center [1430, 43] width 87 height 15
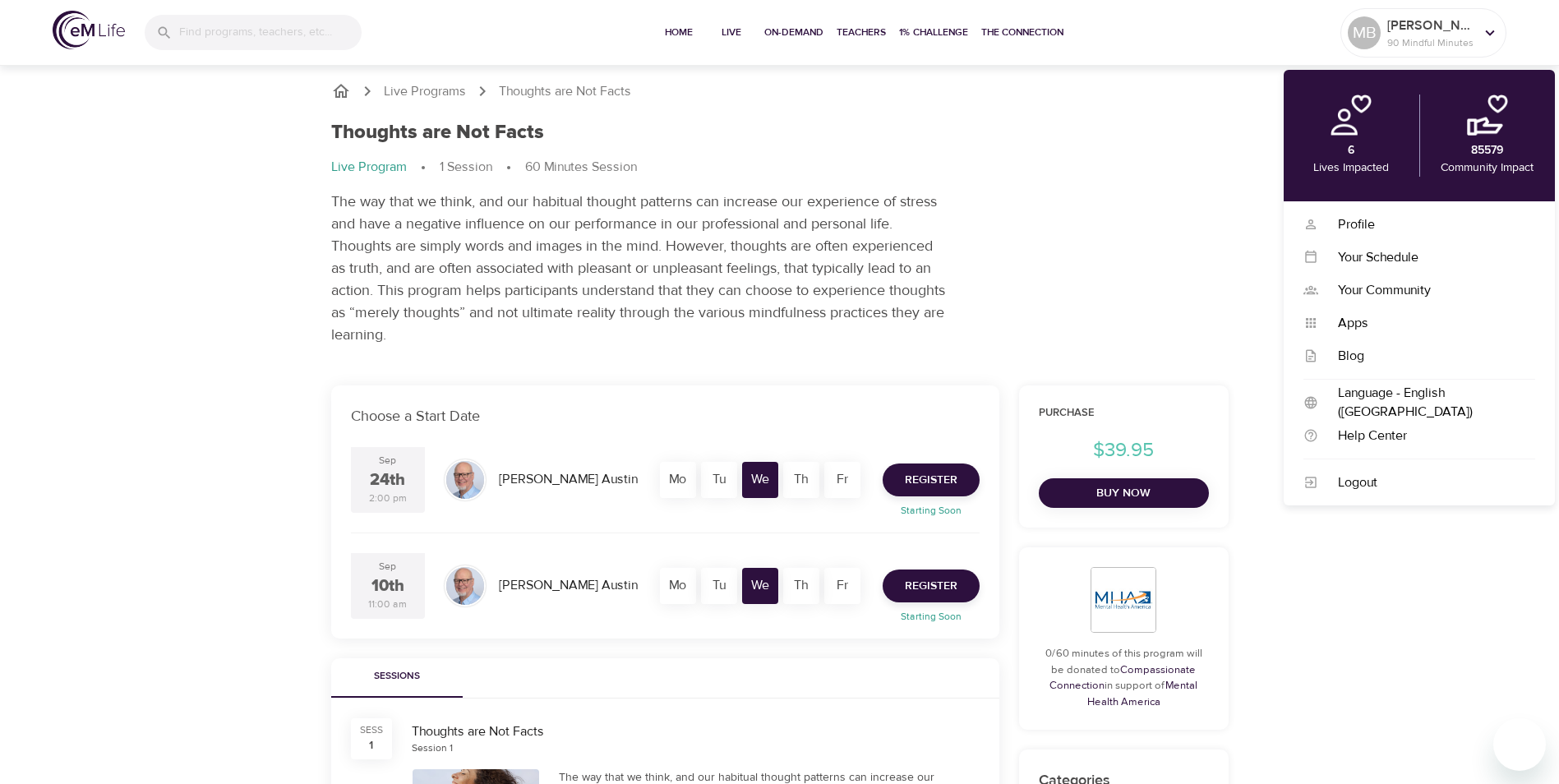
click at [1491, 115] on img at bounding box center [1487, 115] width 41 height 41
click at [1359, 229] on div "Profile" at bounding box center [1426, 224] width 217 height 19
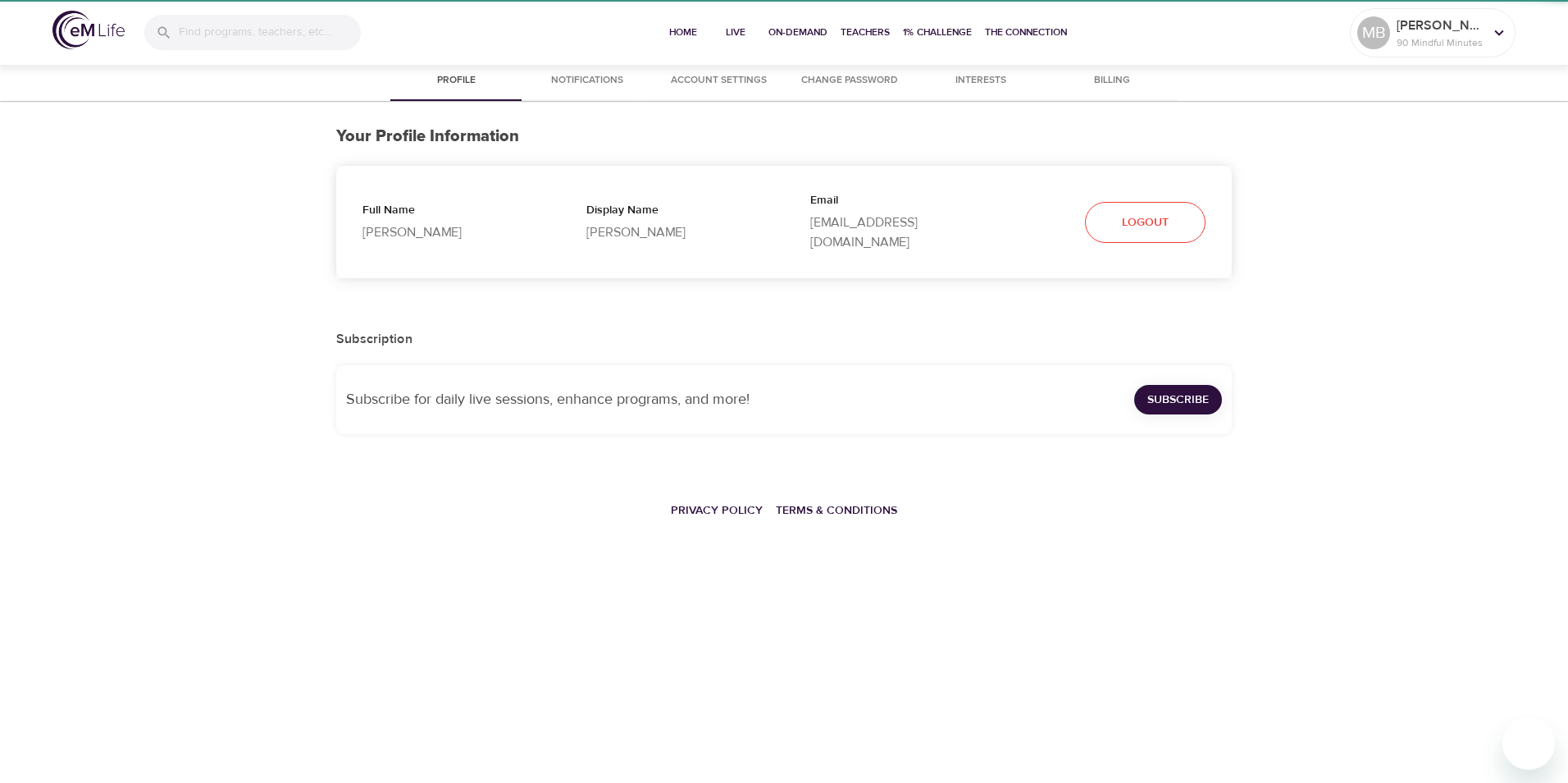
select select "10"
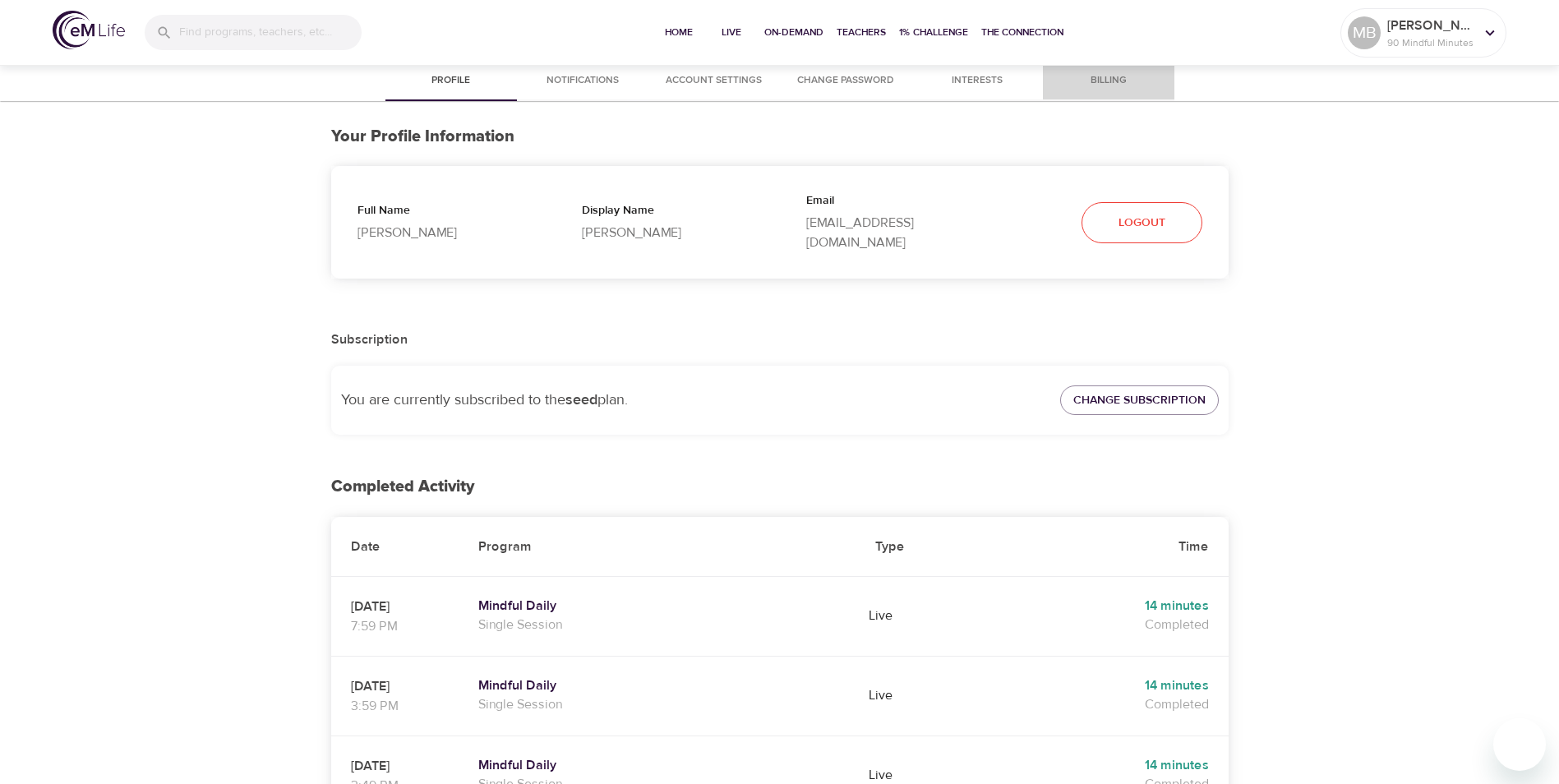
click at [1116, 81] on span "Billing" at bounding box center [1108, 81] width 112 height 18
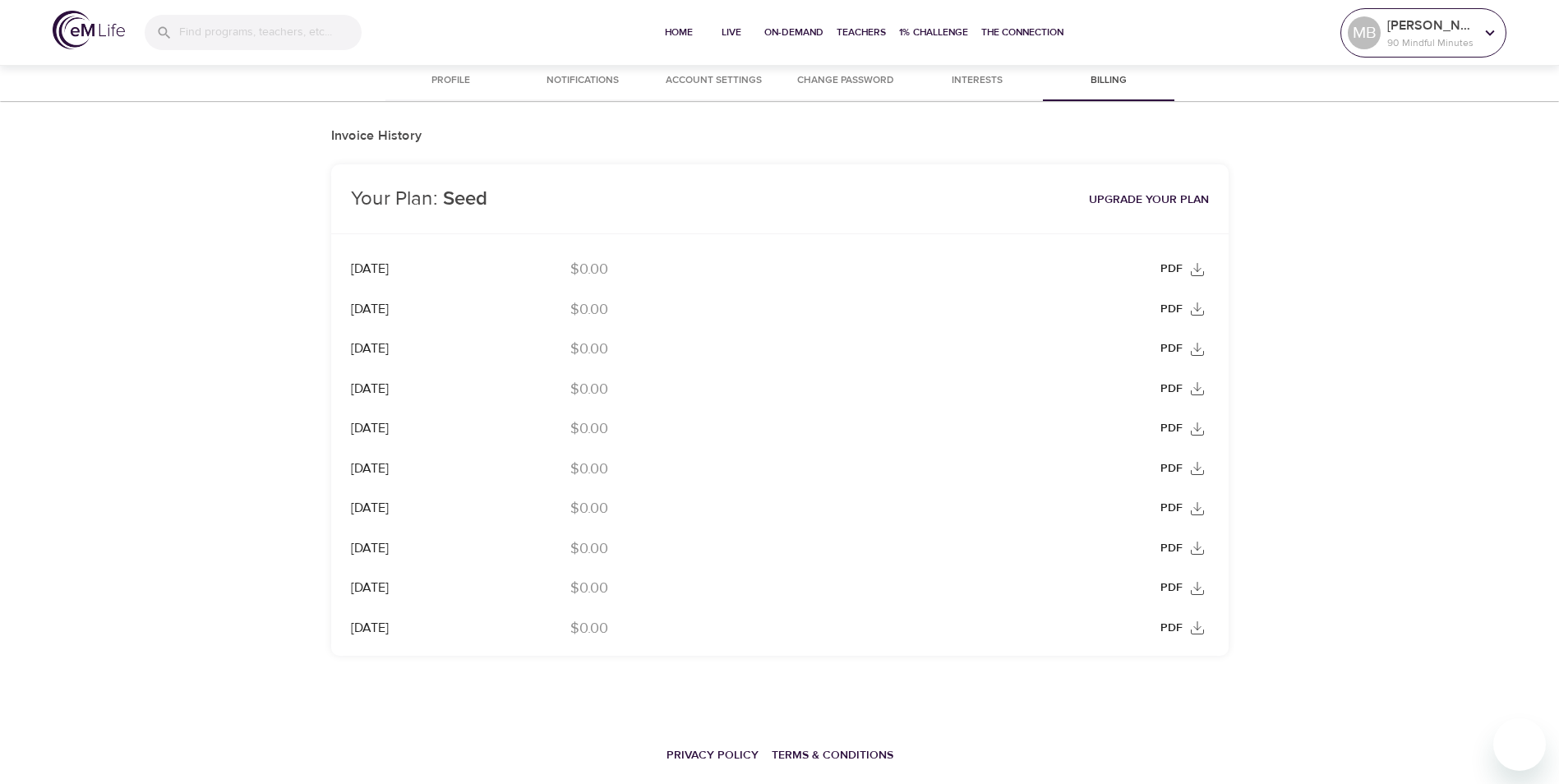
click at [1426, 41] on p "90 Mindful Minutes" at bounding box center [1430, 43] width 87 height 15
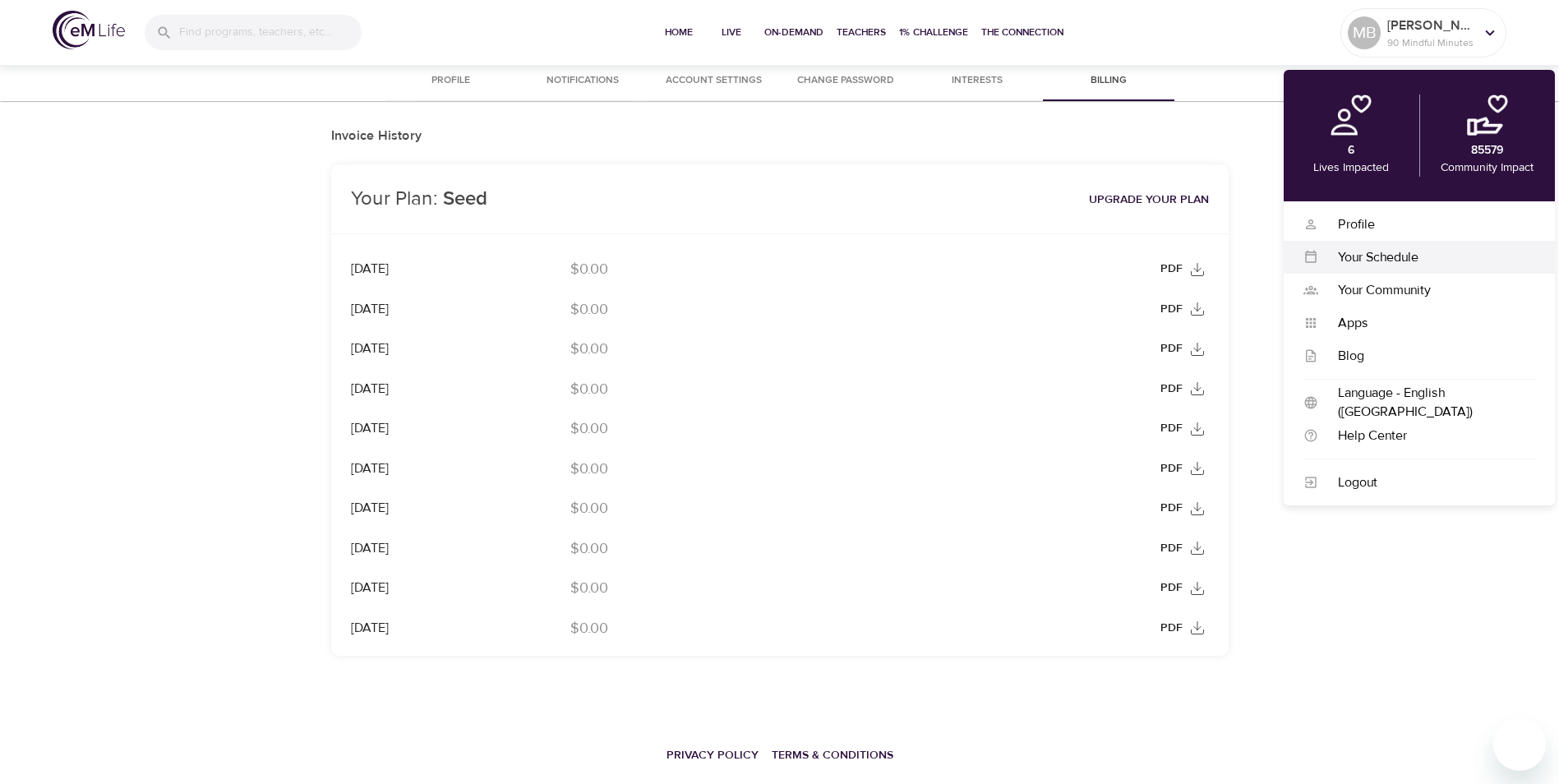
click at [1381, 257] on div "Your Schedule" at bounding box center [1426, 258] width 217 height 19
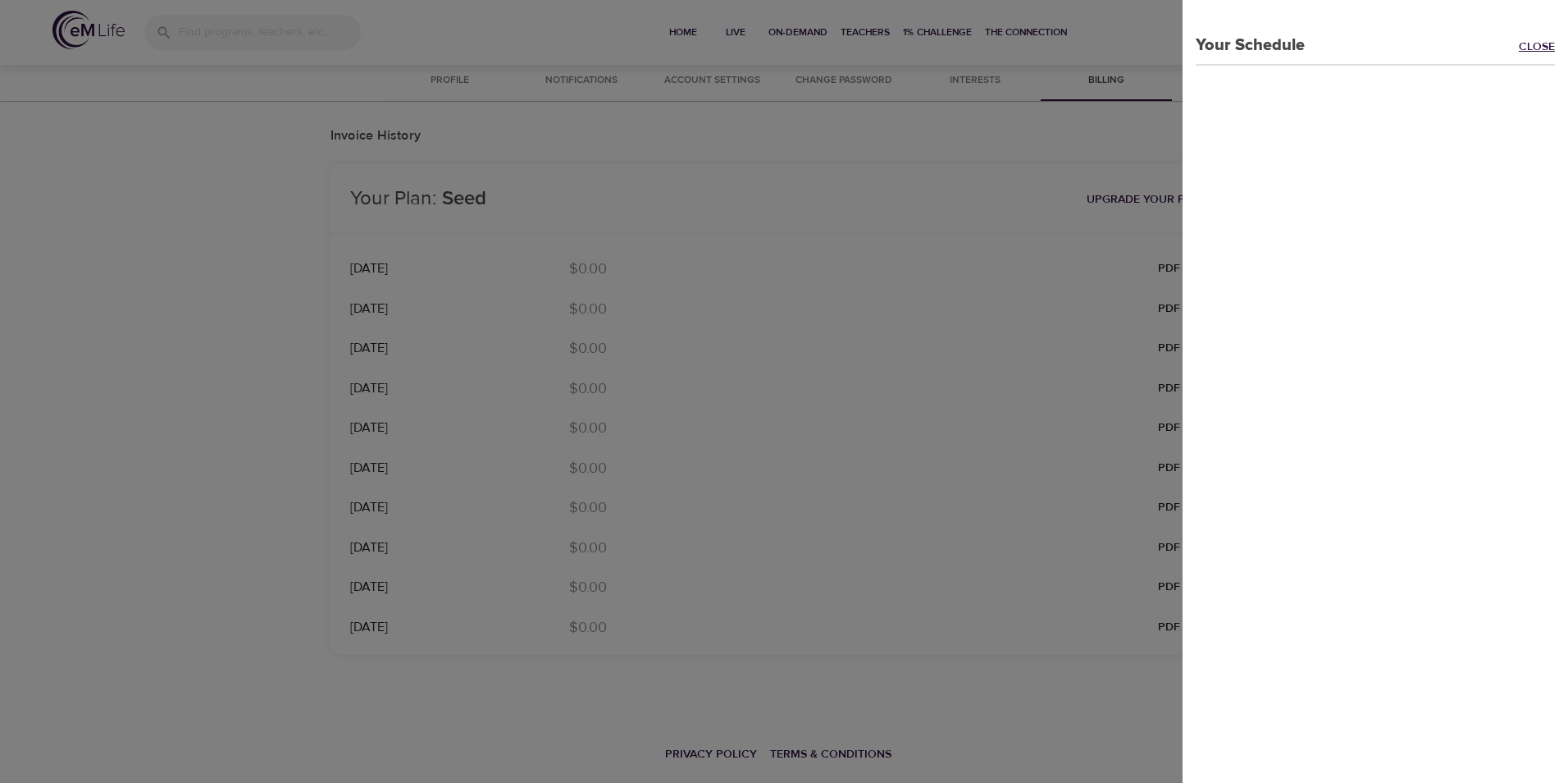
click at [1529, 46] on link "Close" at bounding box center [1543, 48] width 49 height 19
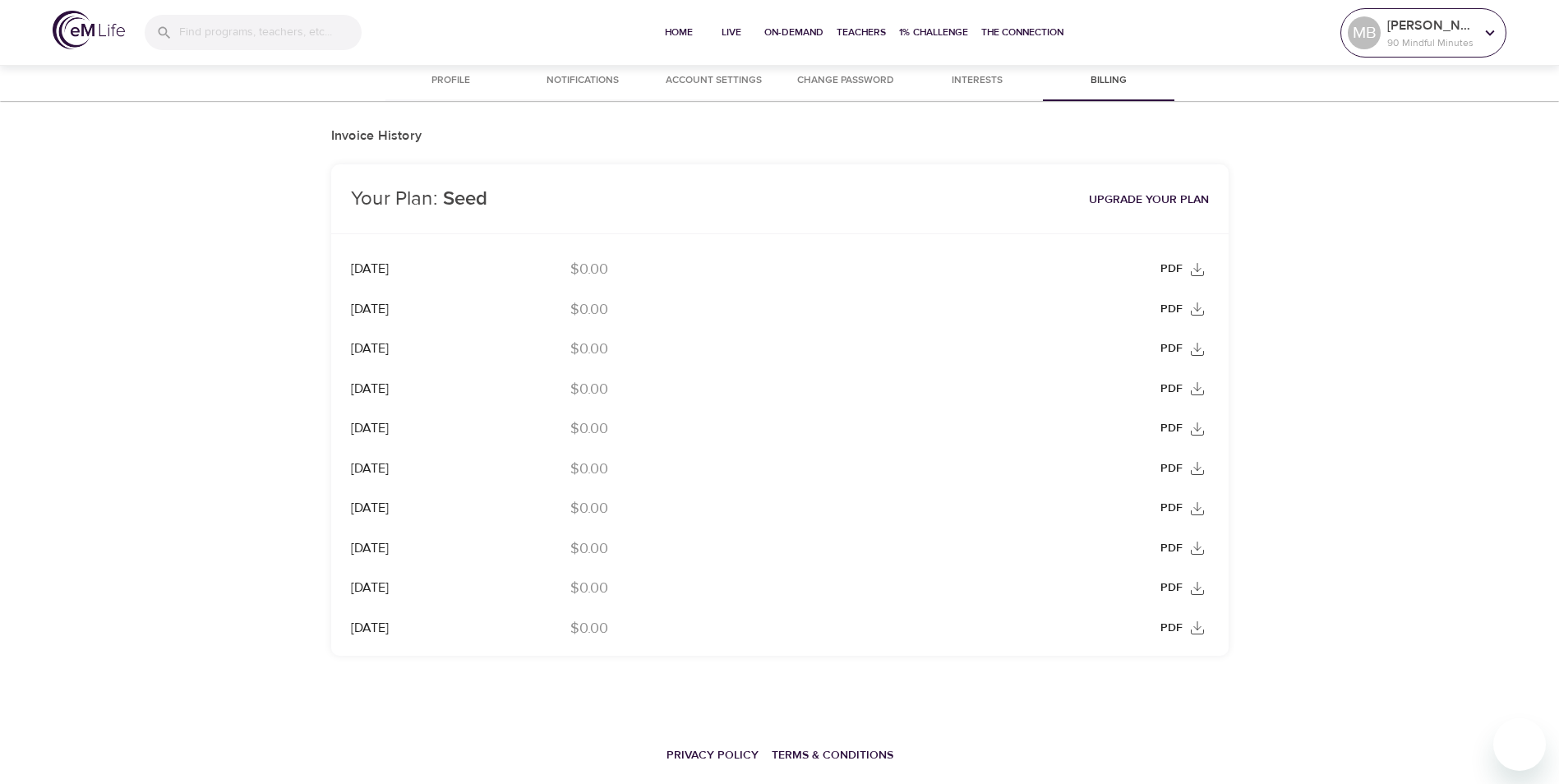
click at [1435, 40] on p "90 Mindful Minutes" at bounding box center [1430, 43] width 87 height 15
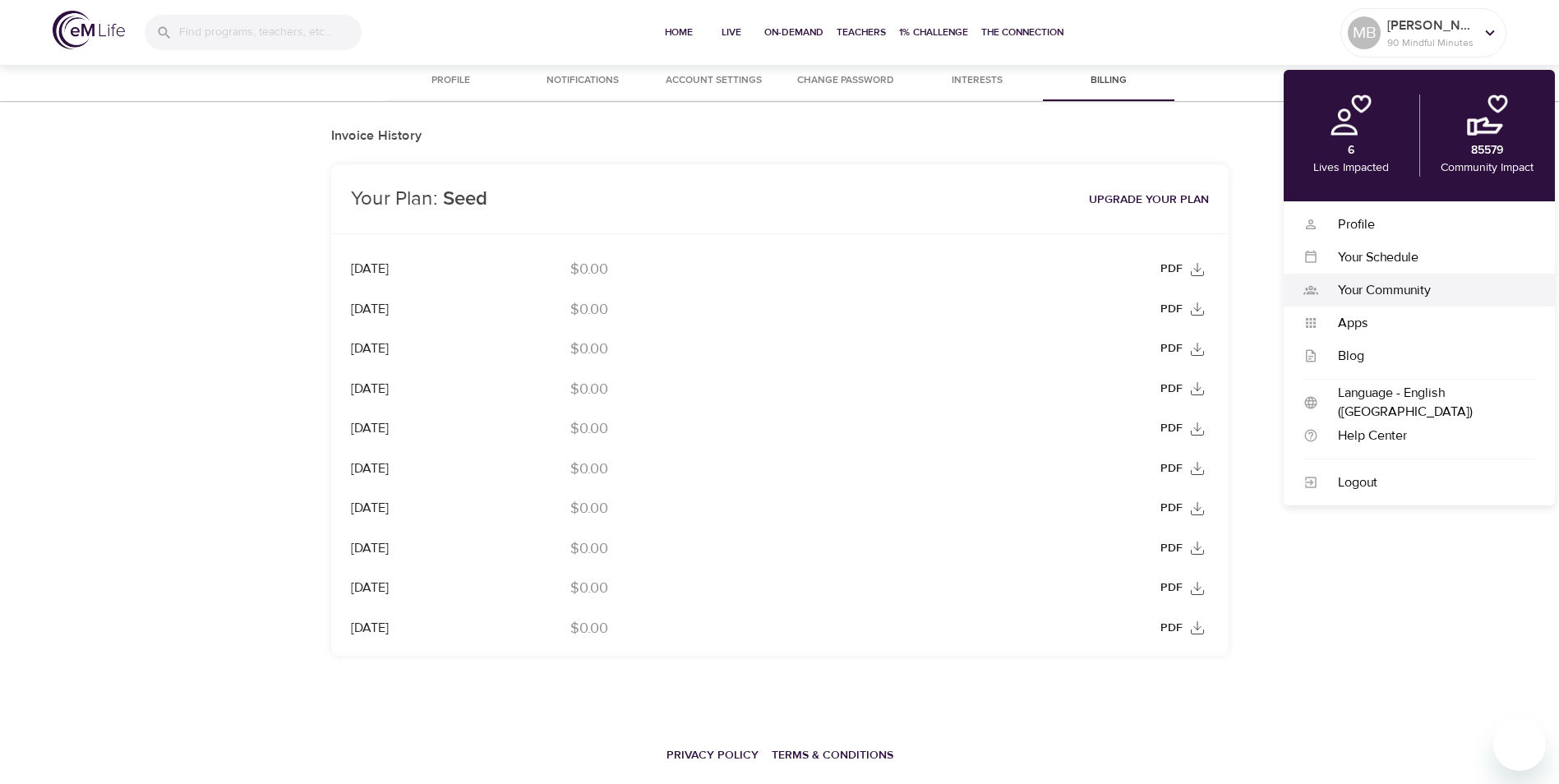
click at [1374, 297] on div "Your Community" at bounding box center [1426, 290] width 217 height 19
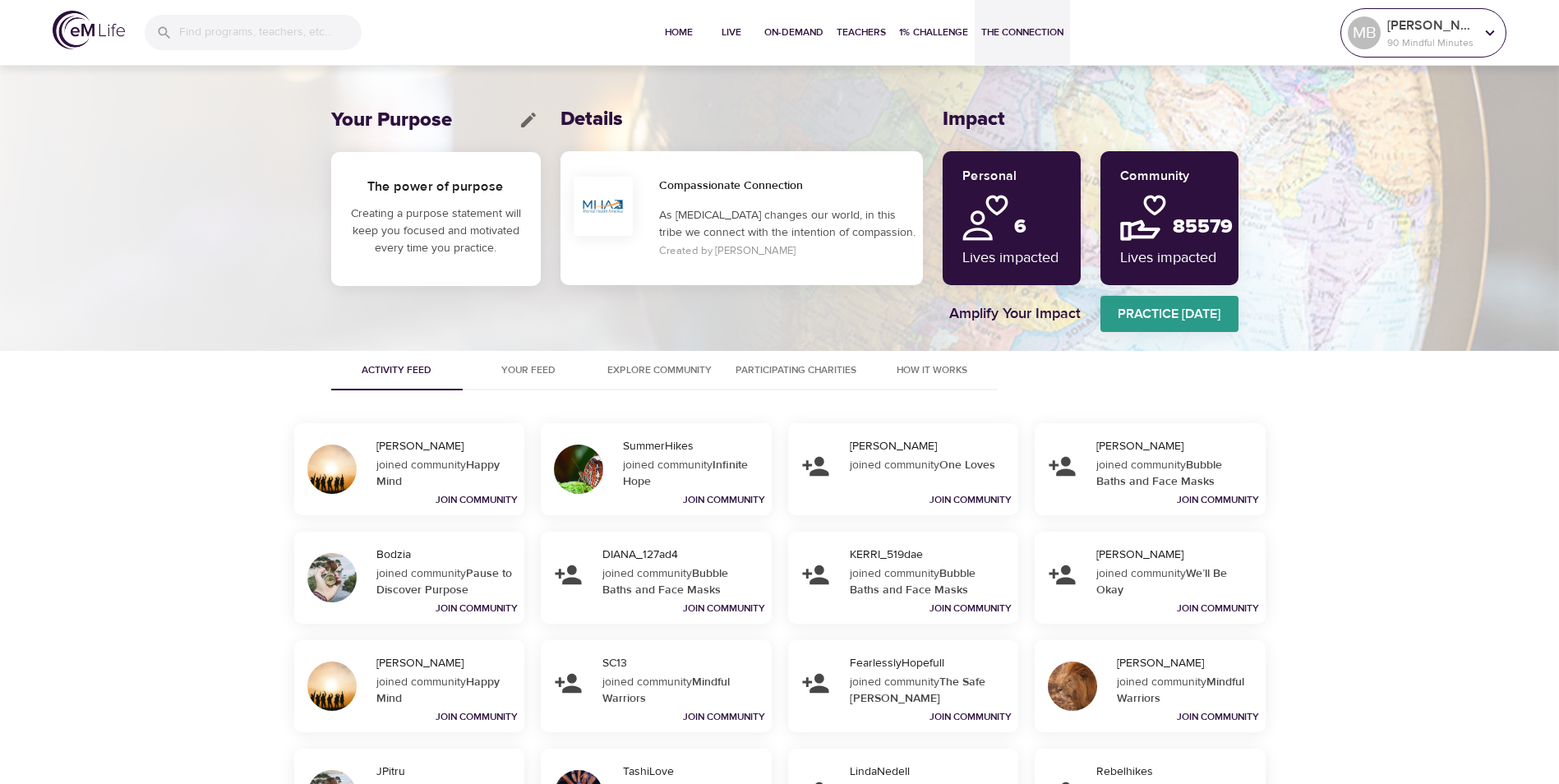
click at [1406, 28] on p "[PERSON_NAME]" at bounding box center [1430, 25] width 87 height 19
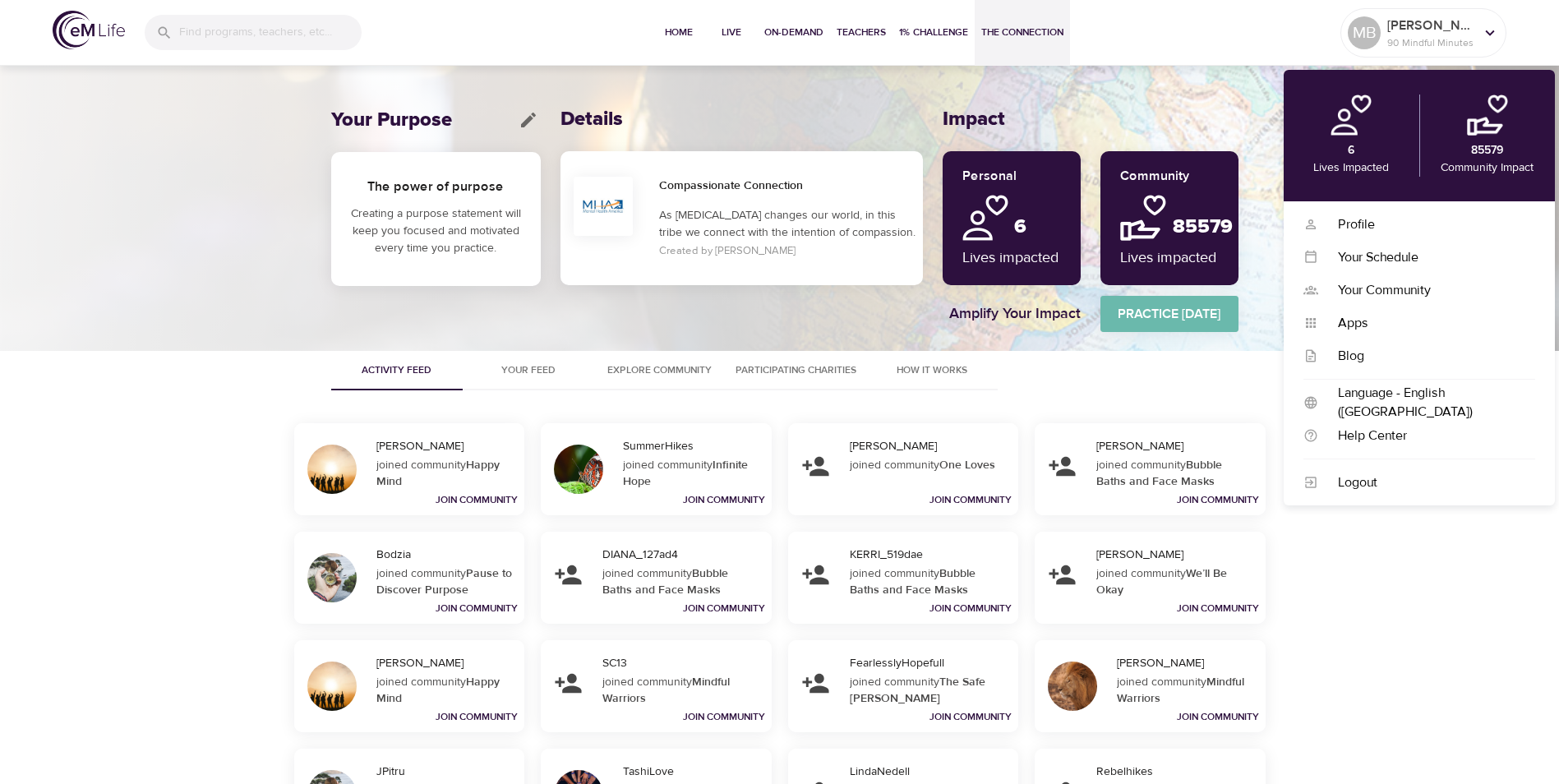
click at [1147, 320] on span "Practice Today" at bounding box center [1169, 313] width 138 height 23
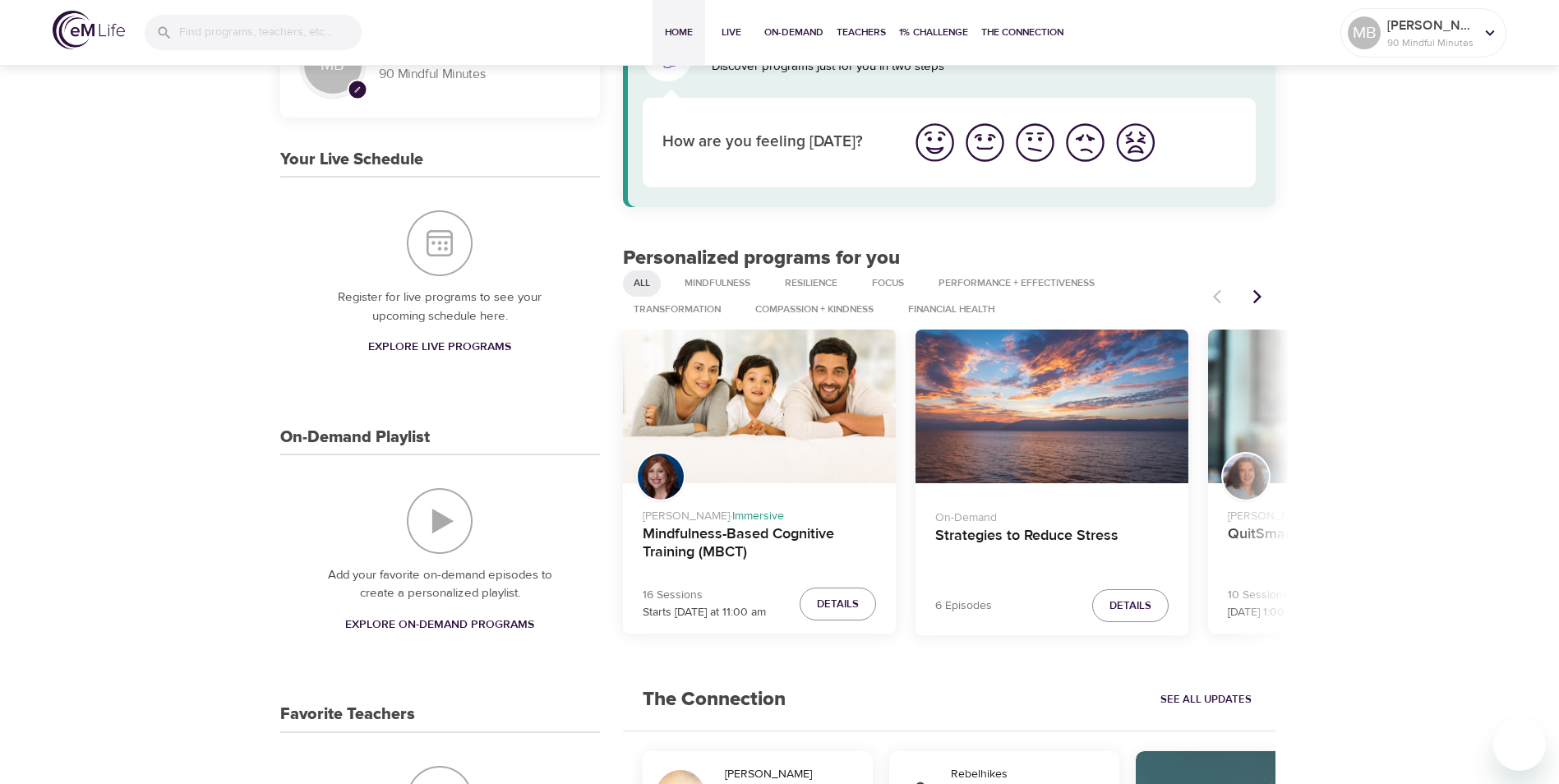
scroll to position [164, 0]
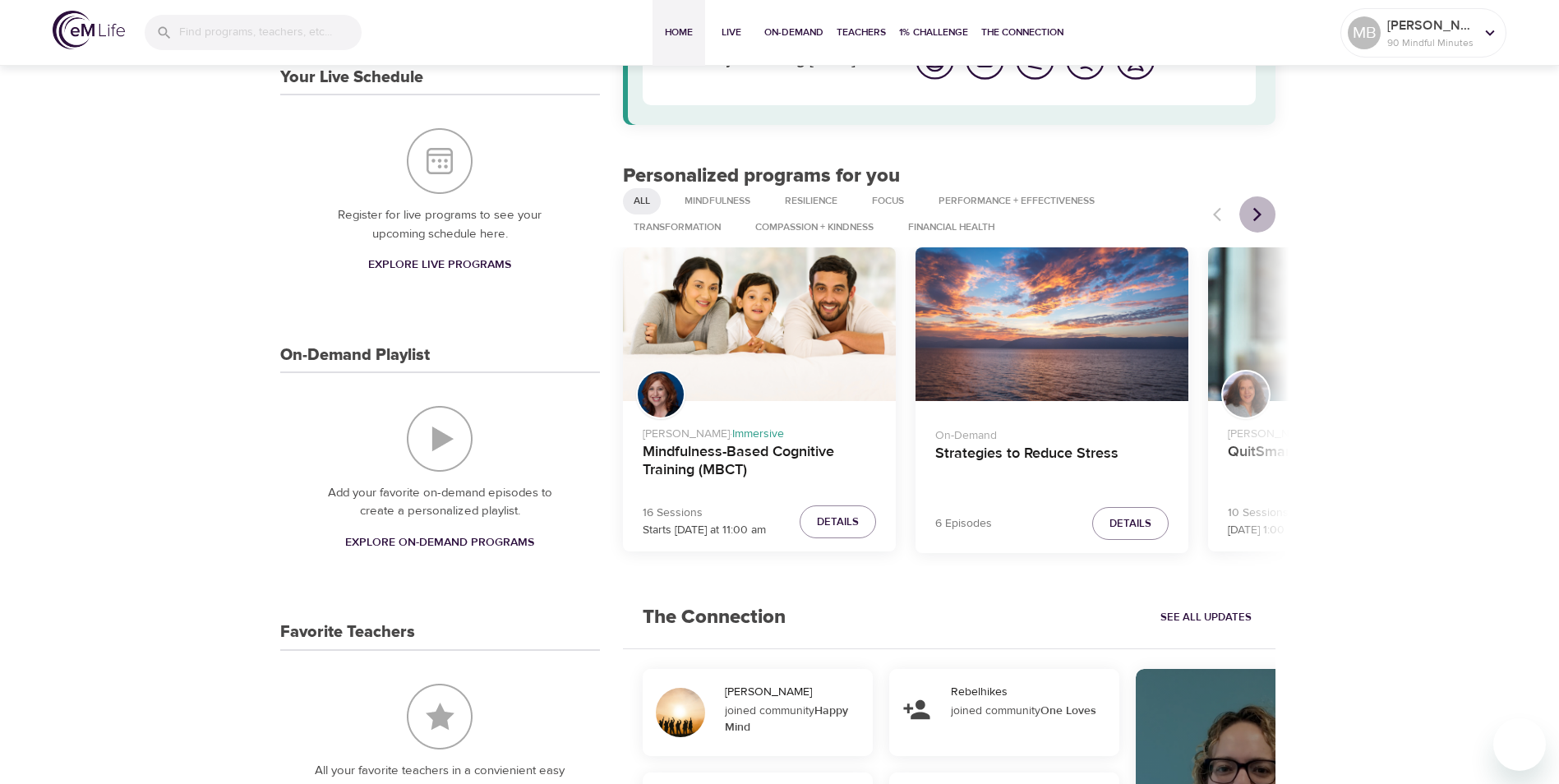
click at [1262, 217] on icon "Next items" at bounding box center [1257, 214] width 17 height 17
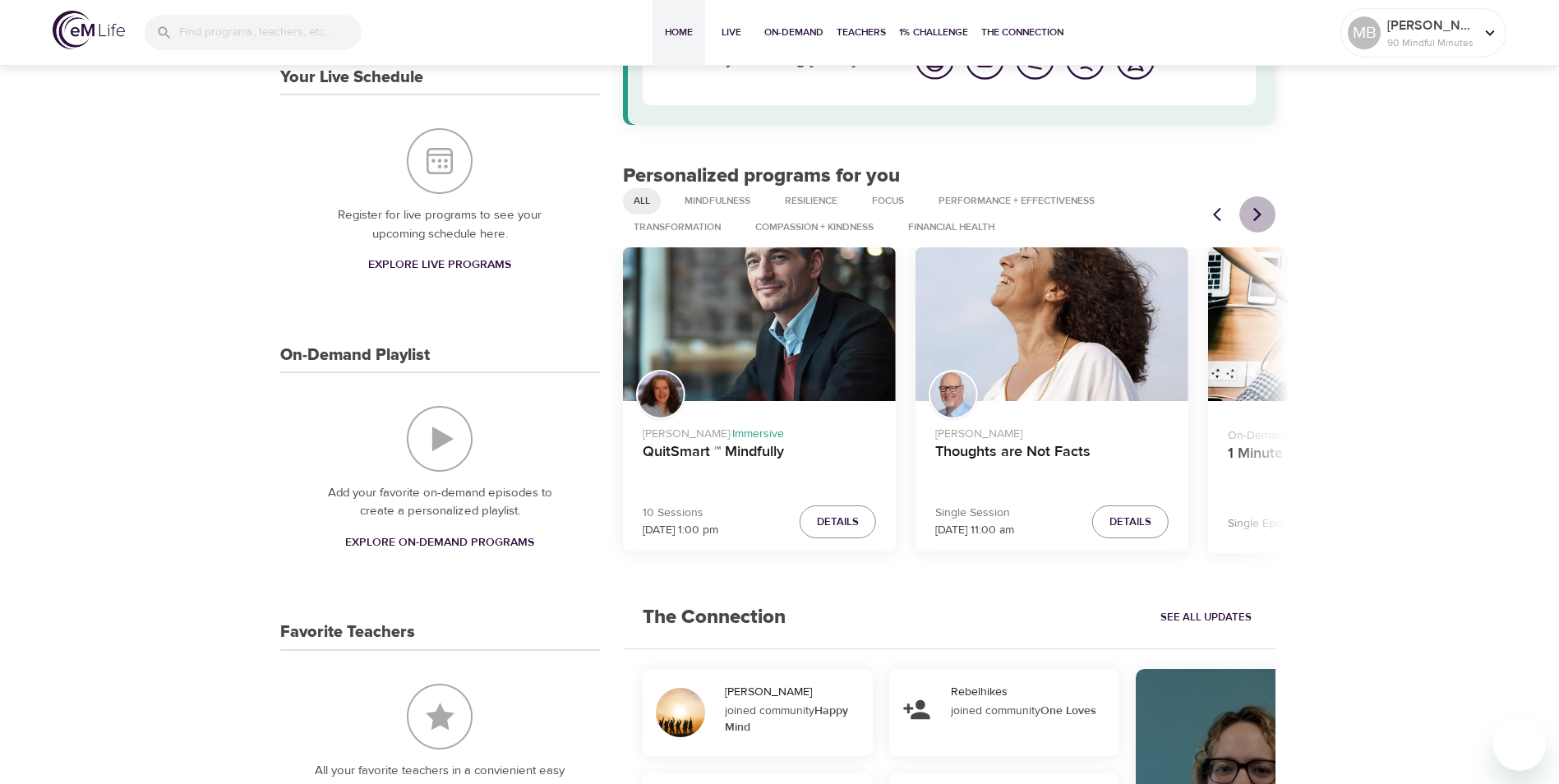
click at [1262, 217] on icon "Next items" at bounding box center [1257, 214] width 17 height 17
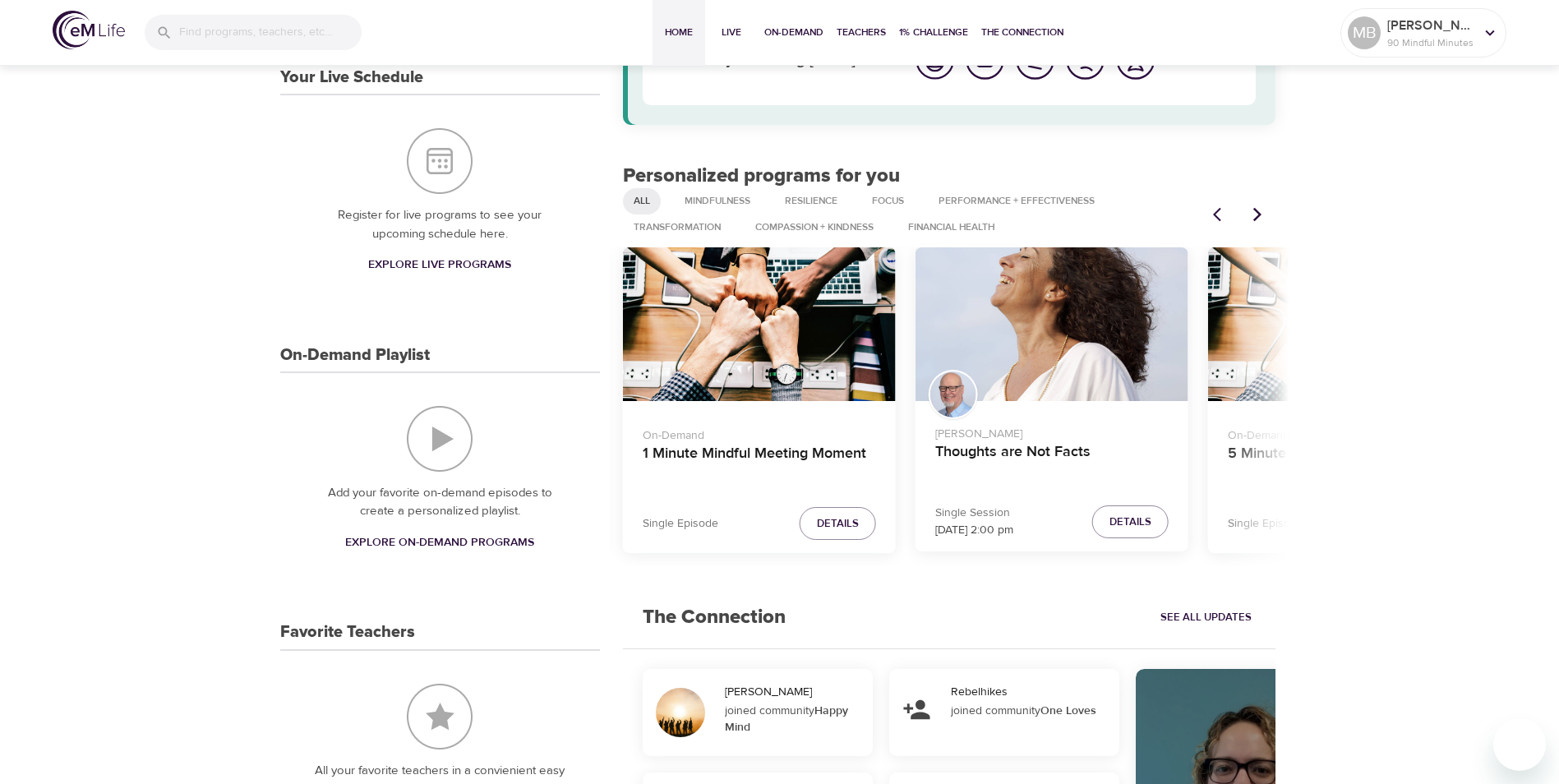
click at [1262, 217] on icon "Next items" at bounding box center [1257, 214] width 17 height 17
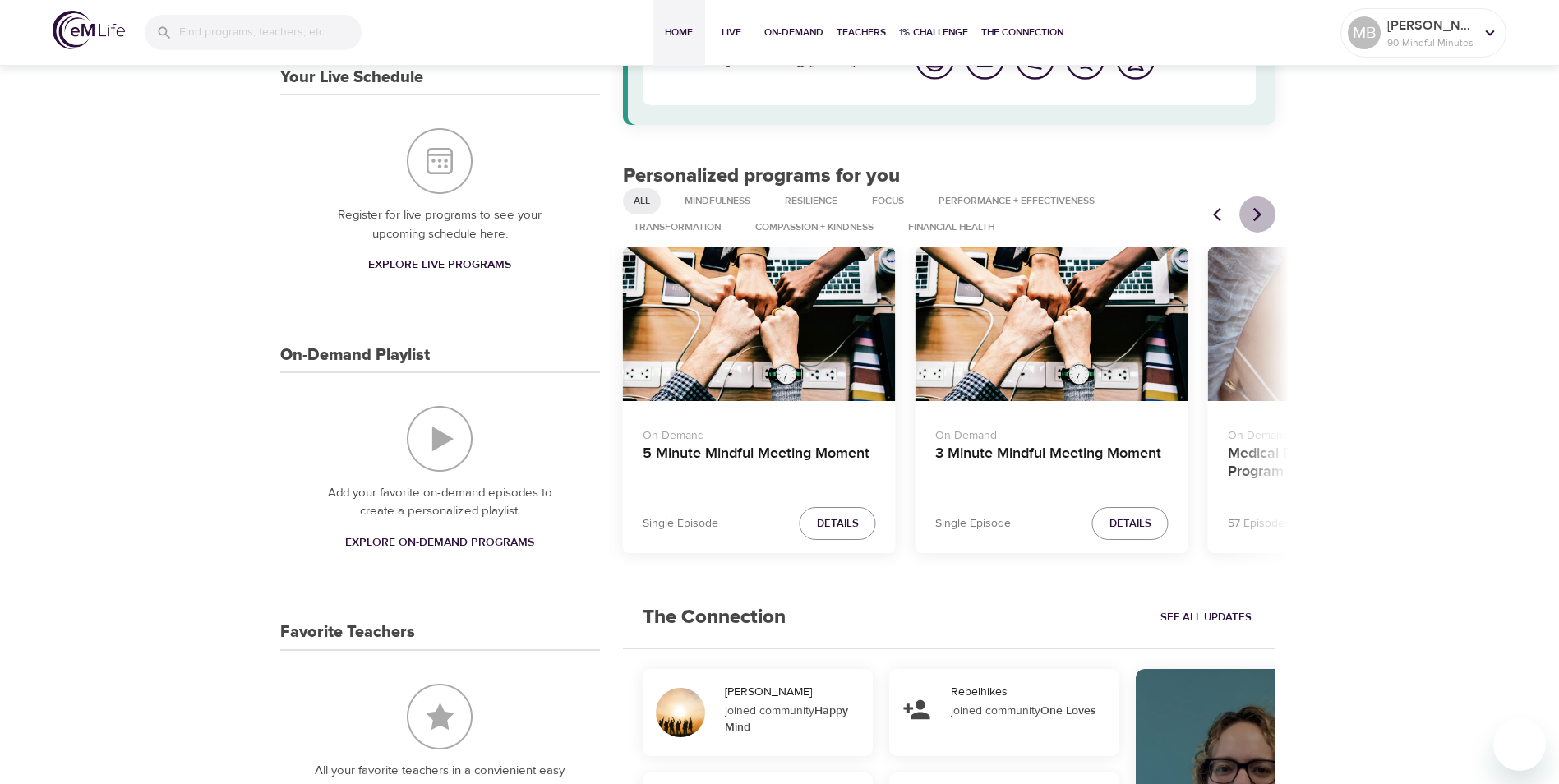
click at [1262, 217] on icon "Next items" at bounding box center [1257, 214] width 17 height 17
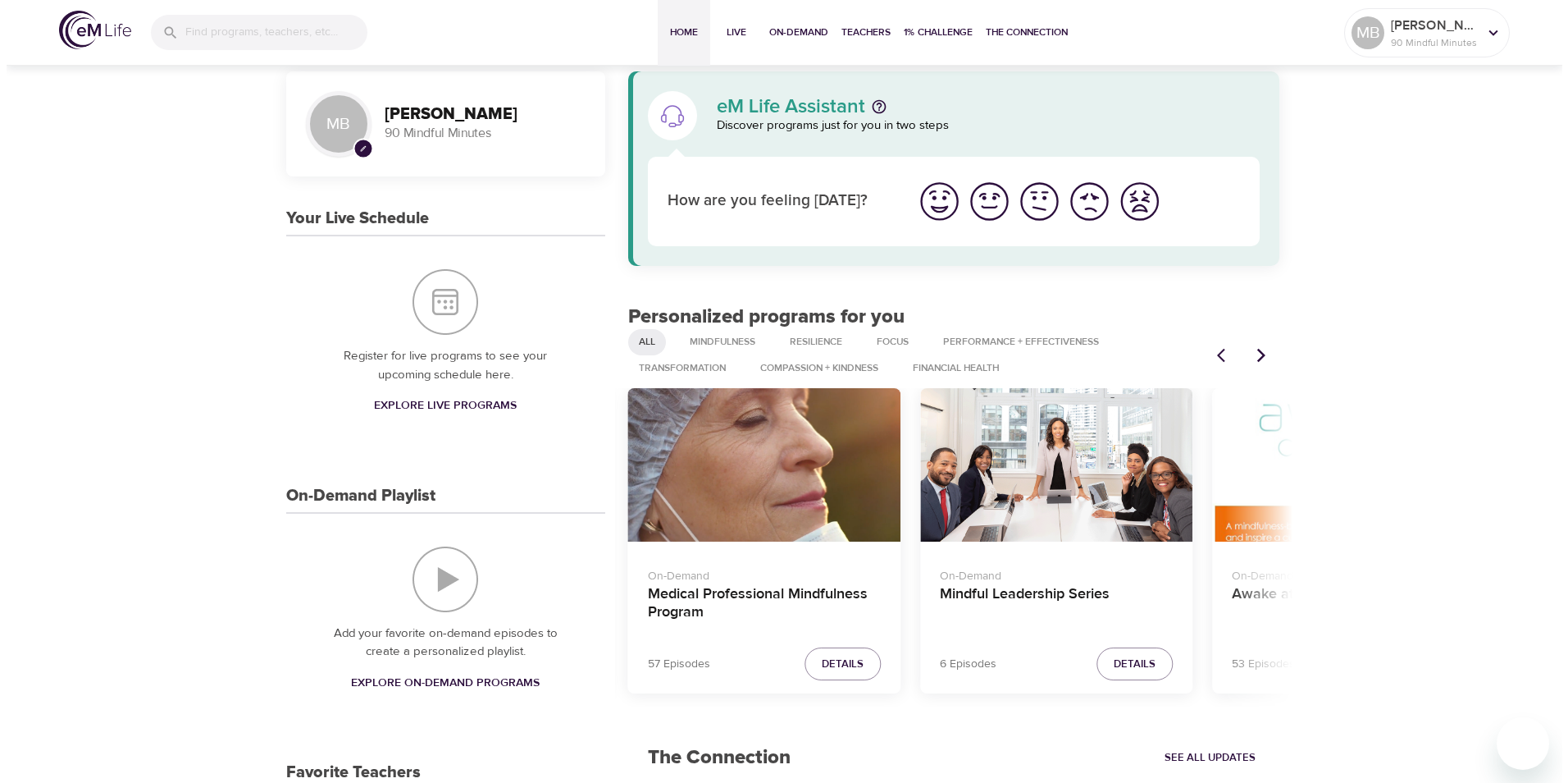
scroll to position [0, 0]
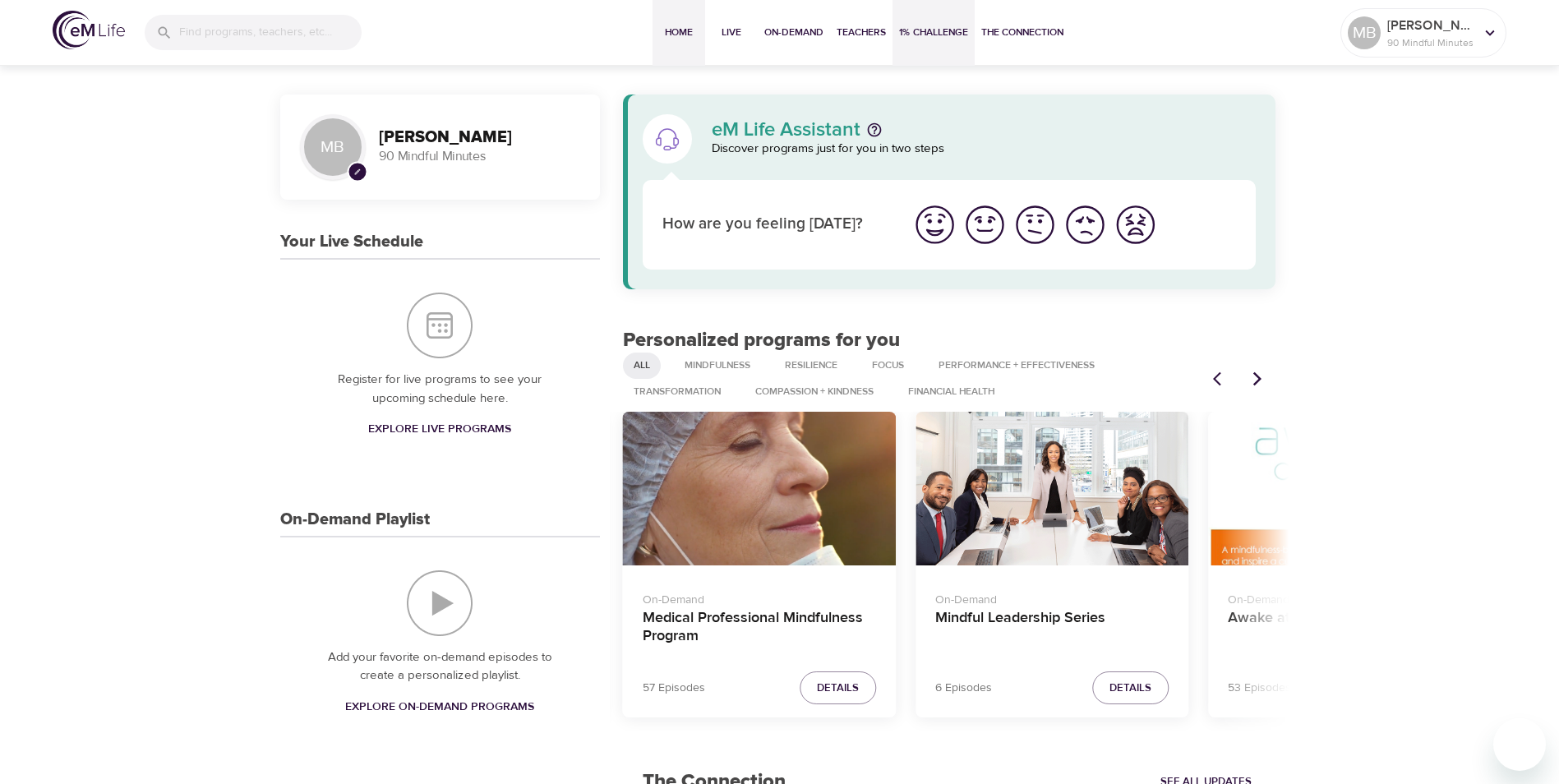
click at [967, 32] on button "1% Challenge" at bounding box center [933, 32] width 82 height 66
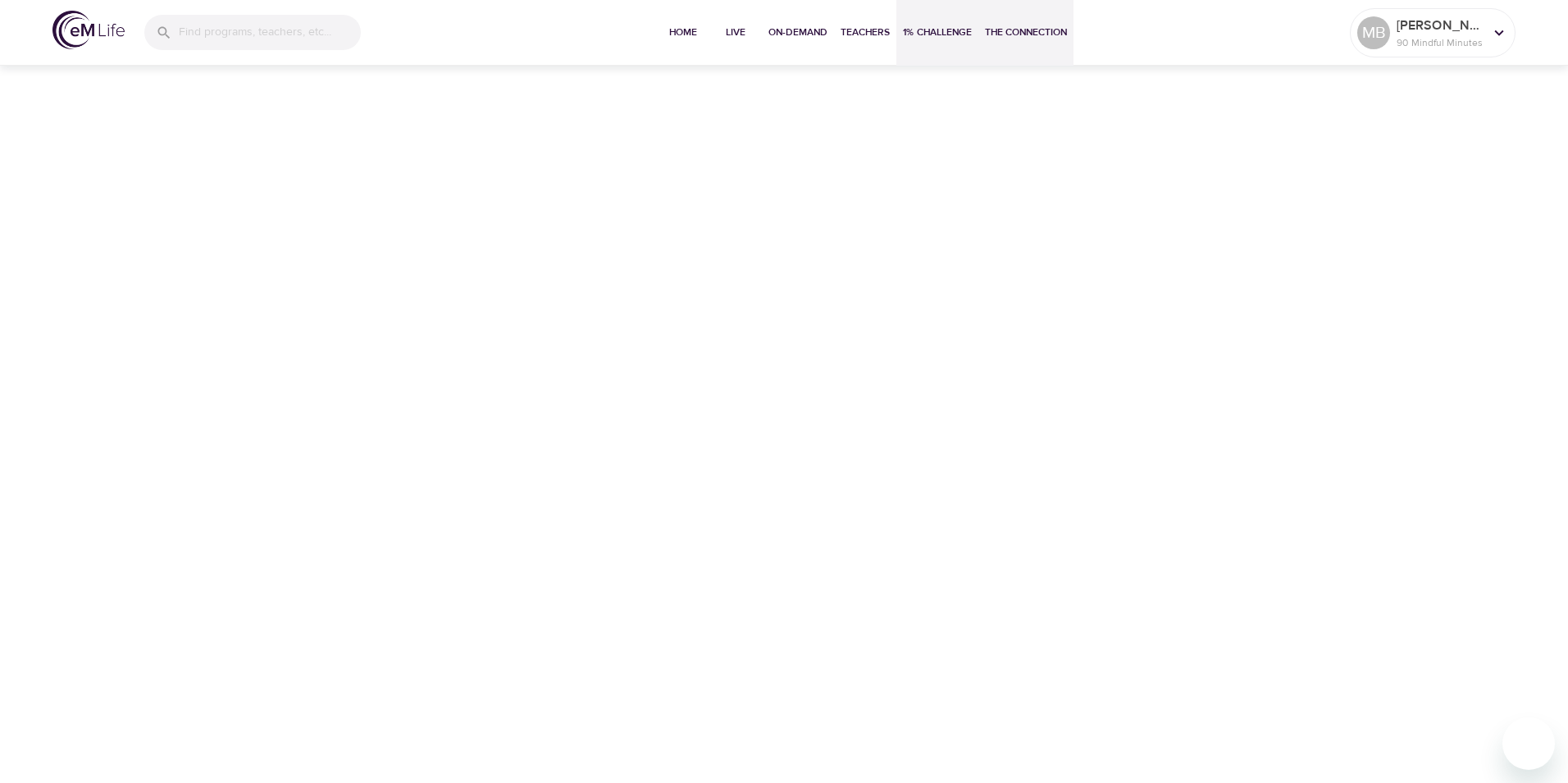
click at [1020, 32] on span "The Connection" at bounding box center [1026, 32] width 82 height 18
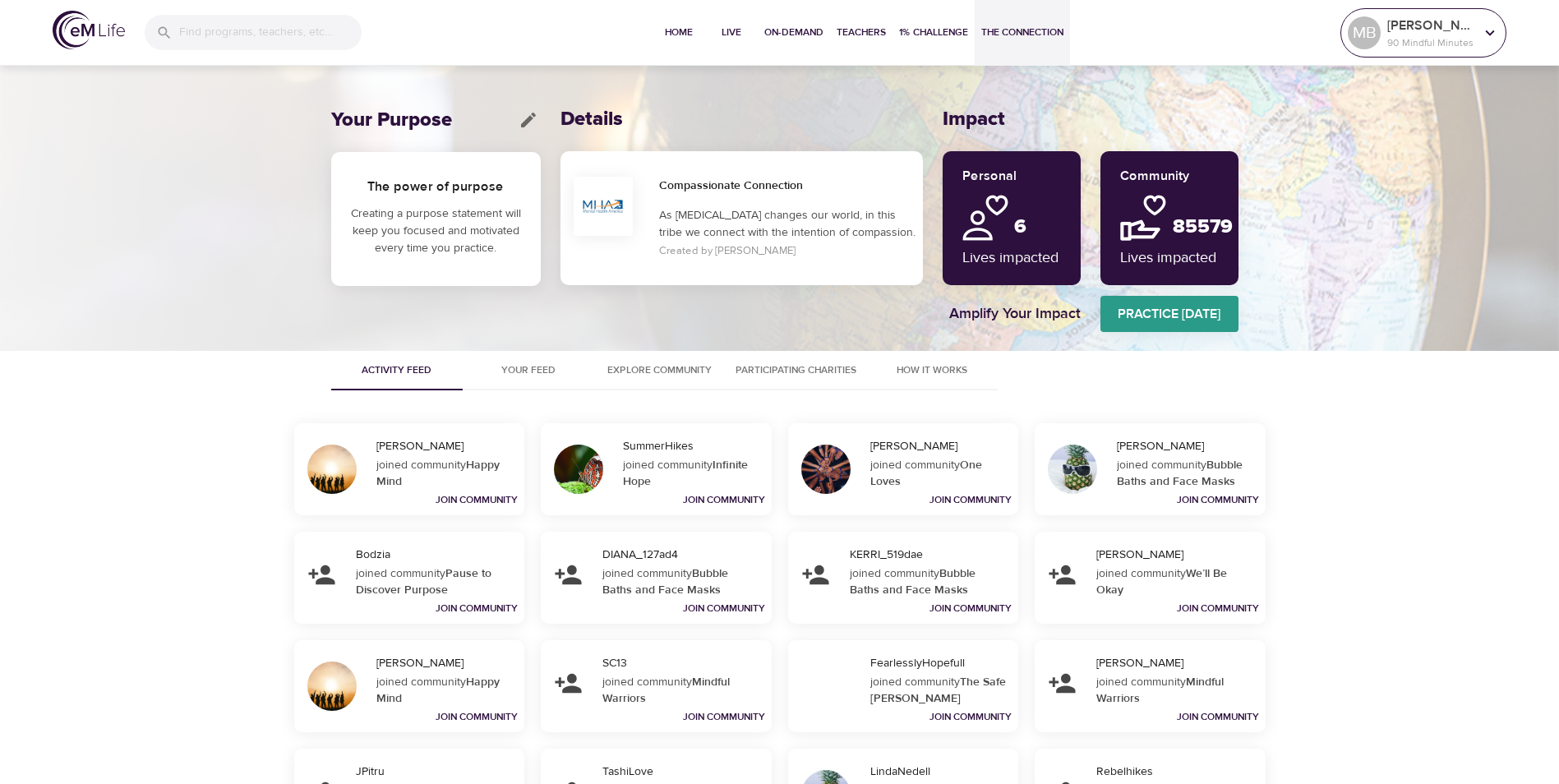
click at [1413, 32] on p "[PERSON_NAME]" at bounding box center [1430, 25] width 87 height 19
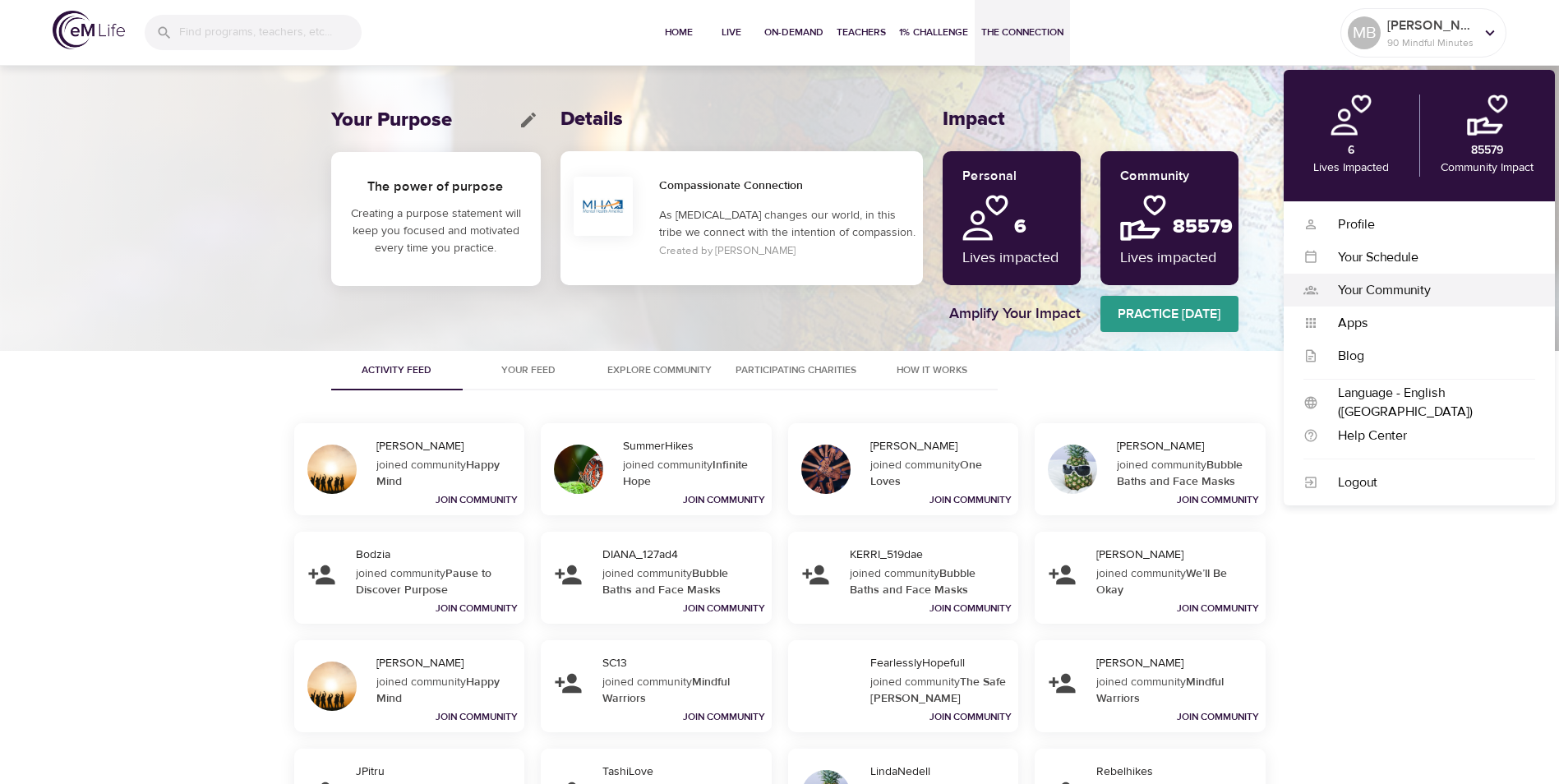
click at [1402, 293] on div "Your Community" at bounding box center [1426, 290] width 217 height 19
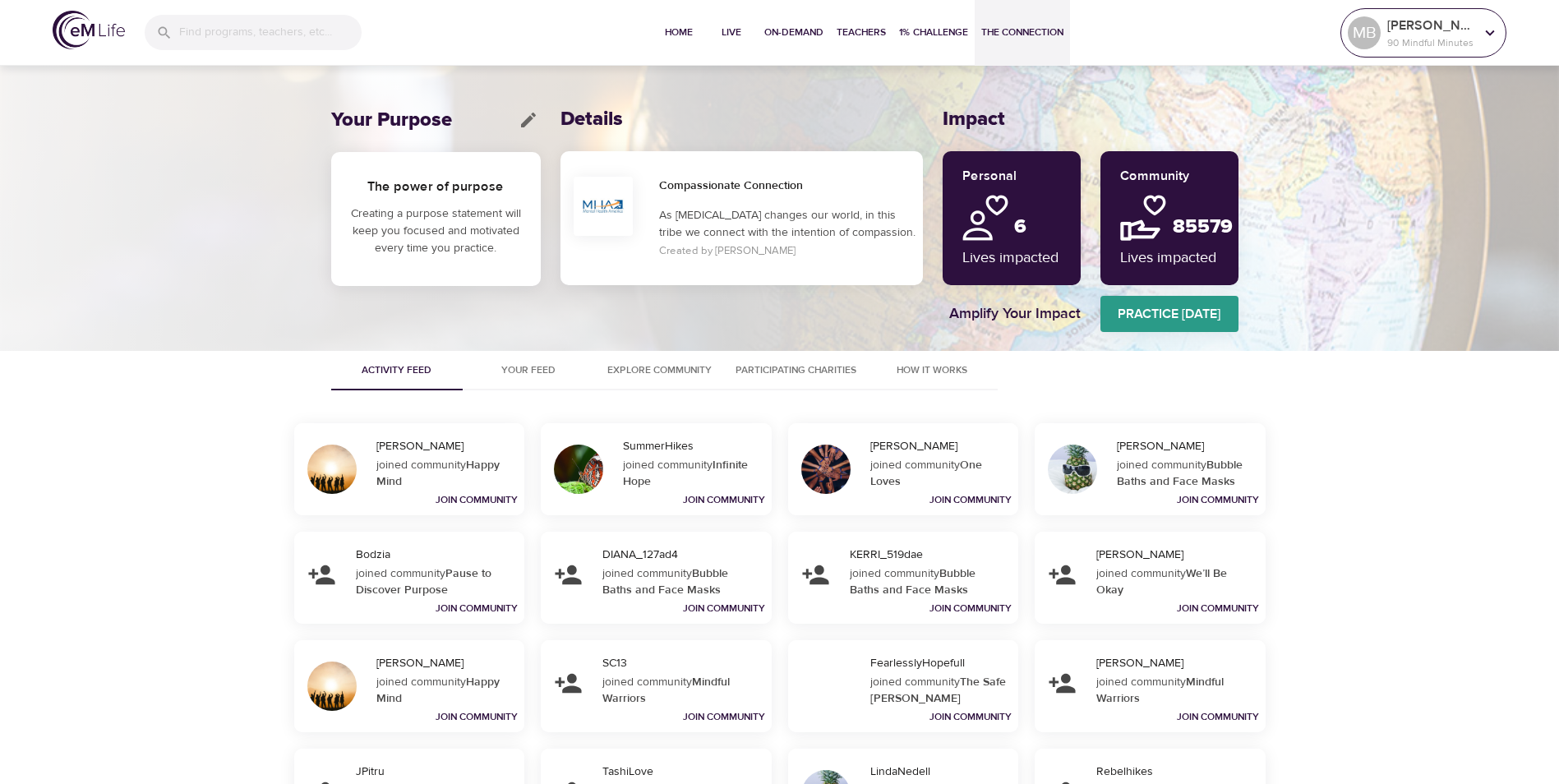
click at [1464, 36] on p "90 Mindful Minutes" at bounding box center [1430, 43] width 87 height 15
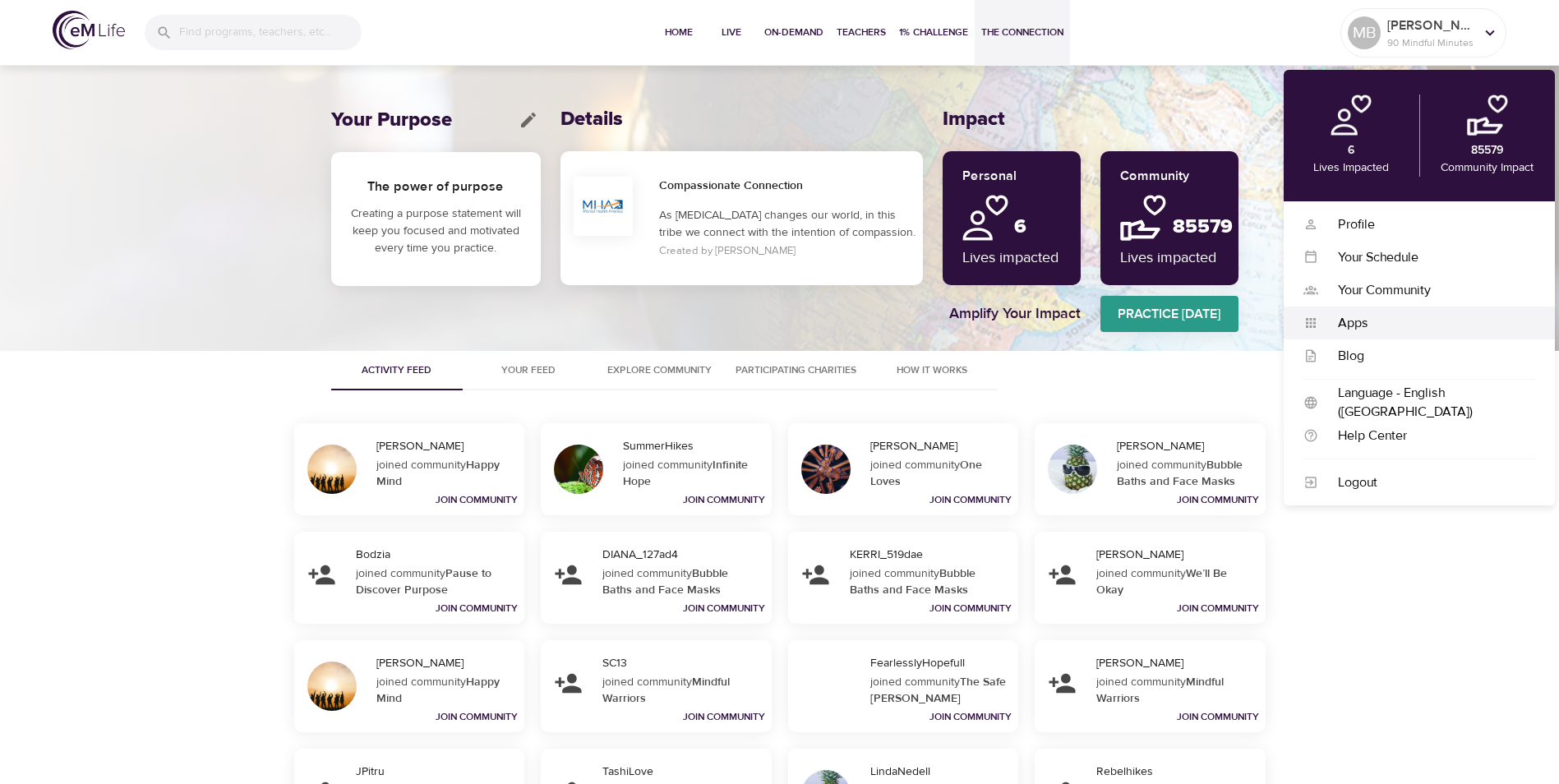
click at [1359, 329] on div "Apps" at bounding box center [1426, 323] width 217 height 19
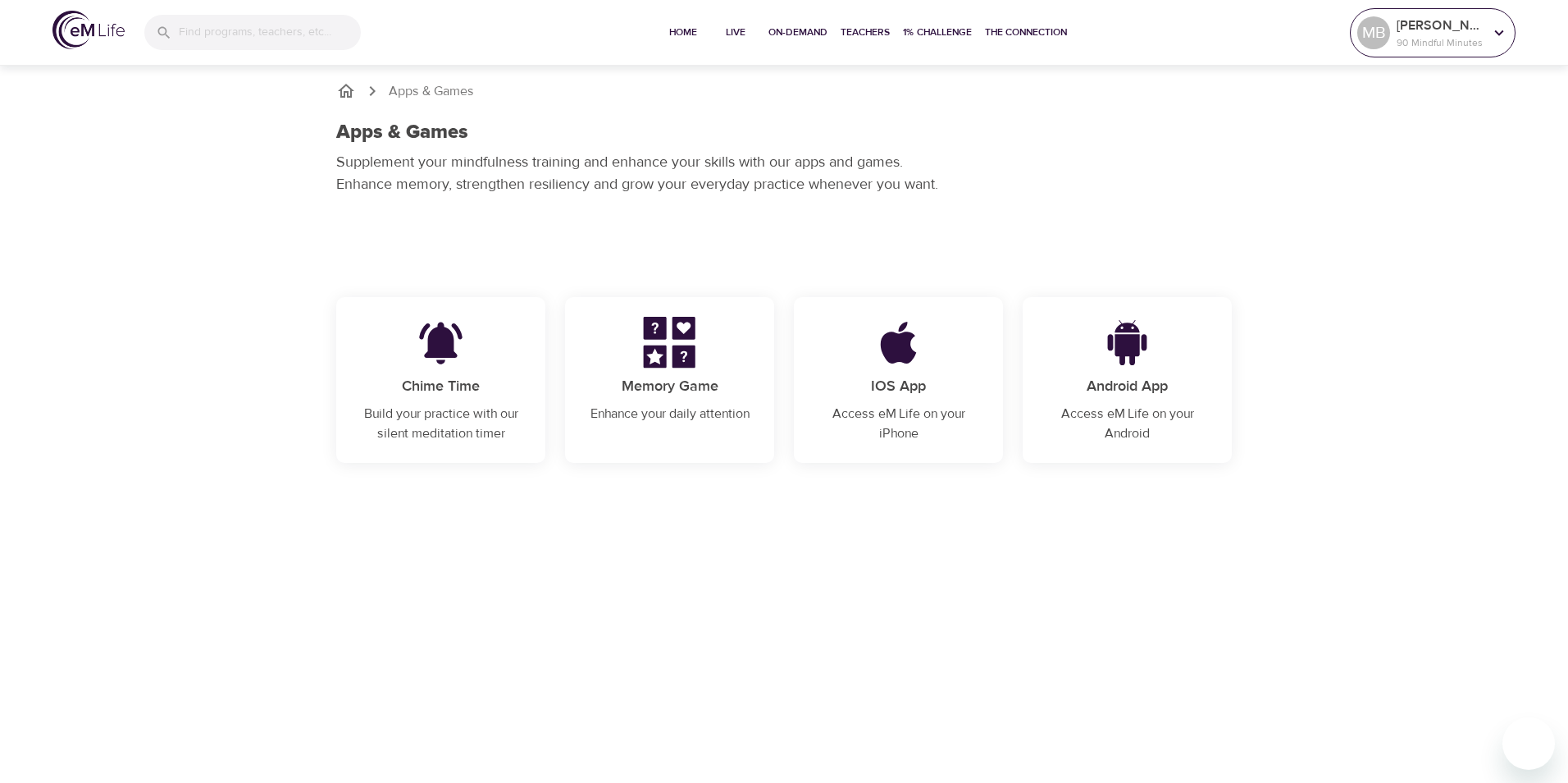
click at [1452, 40] on p "90 Mindful Minutes" at bounding box center [1440, 43] width 87 height 15
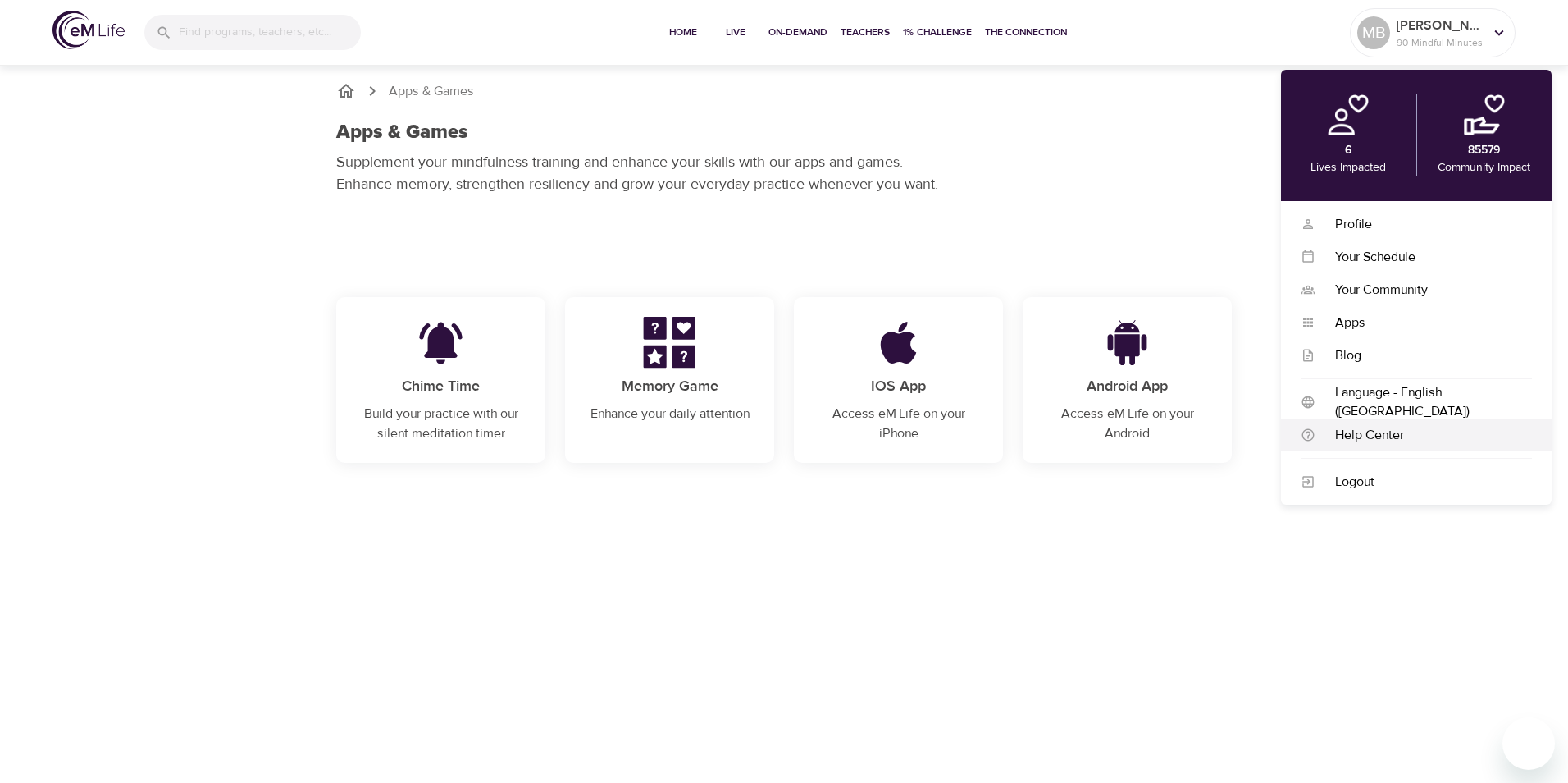
click at [1386, 441] on div "Help Center" at bounding box center [1424, 435] width 216 height 19
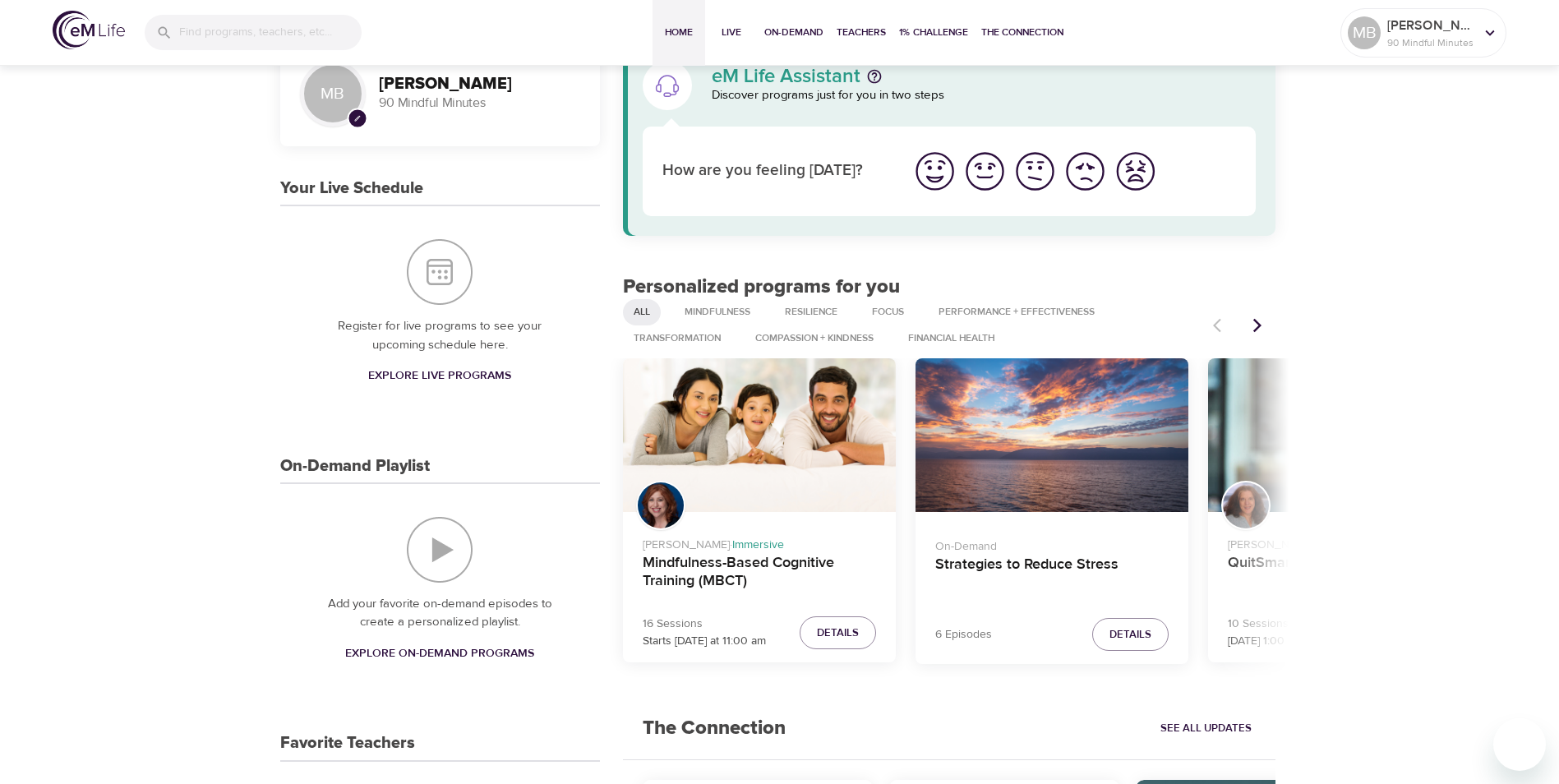
scroll to position [82, 0]
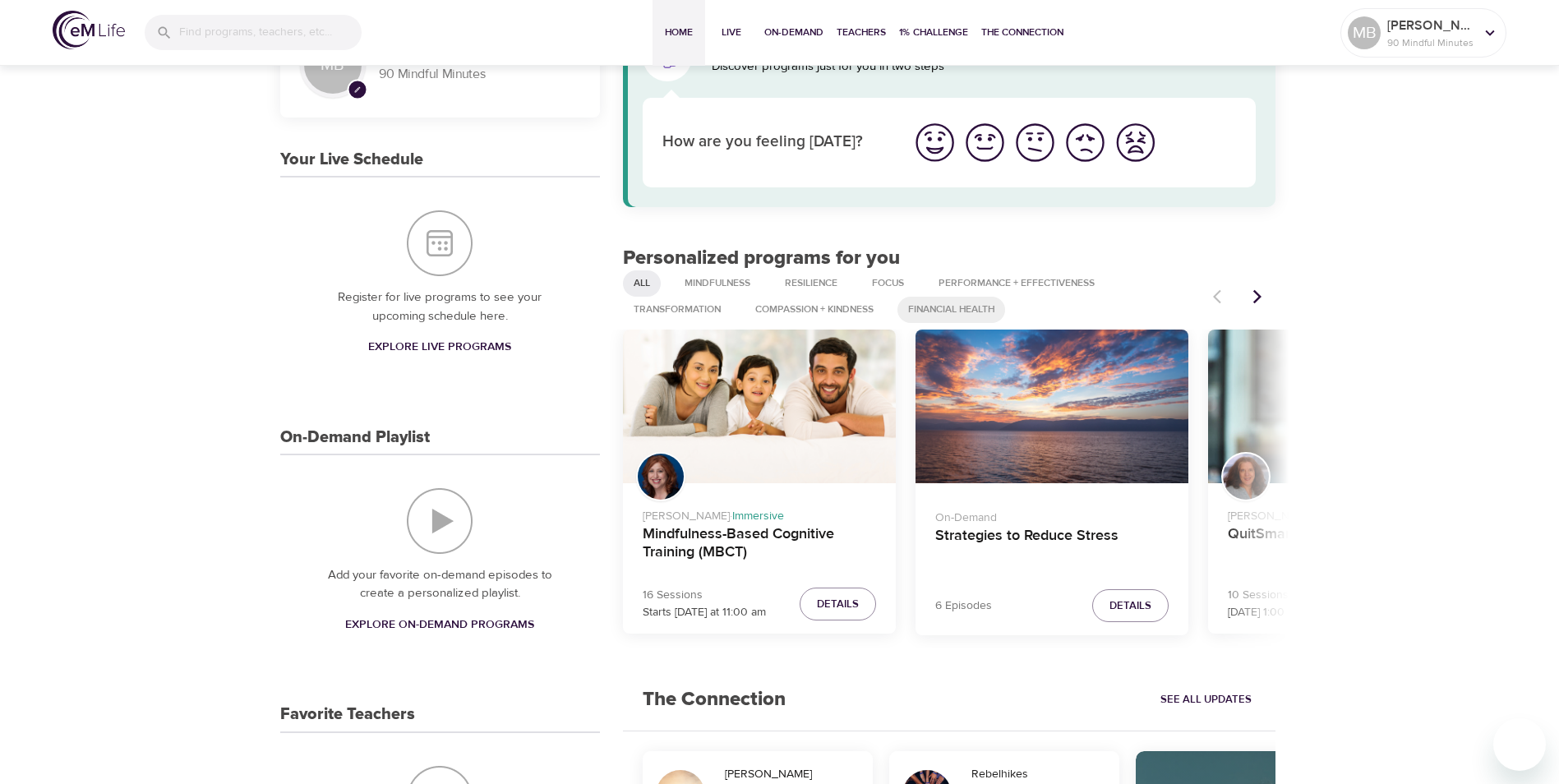
click at [933, 311] on span "Financial Health" at bounding box center [951, 309] width 106 height 14
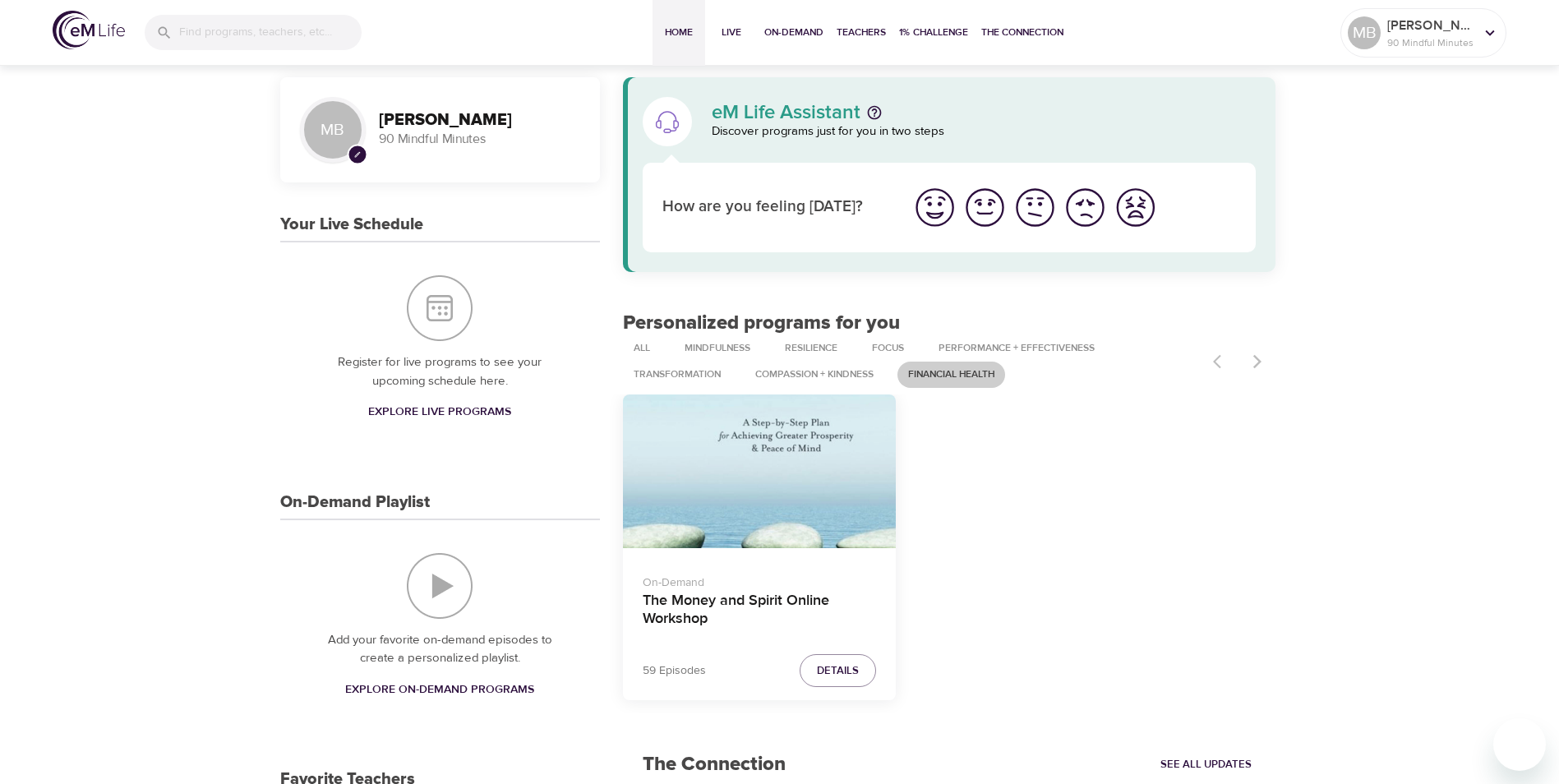
scroll to position [0, 0]
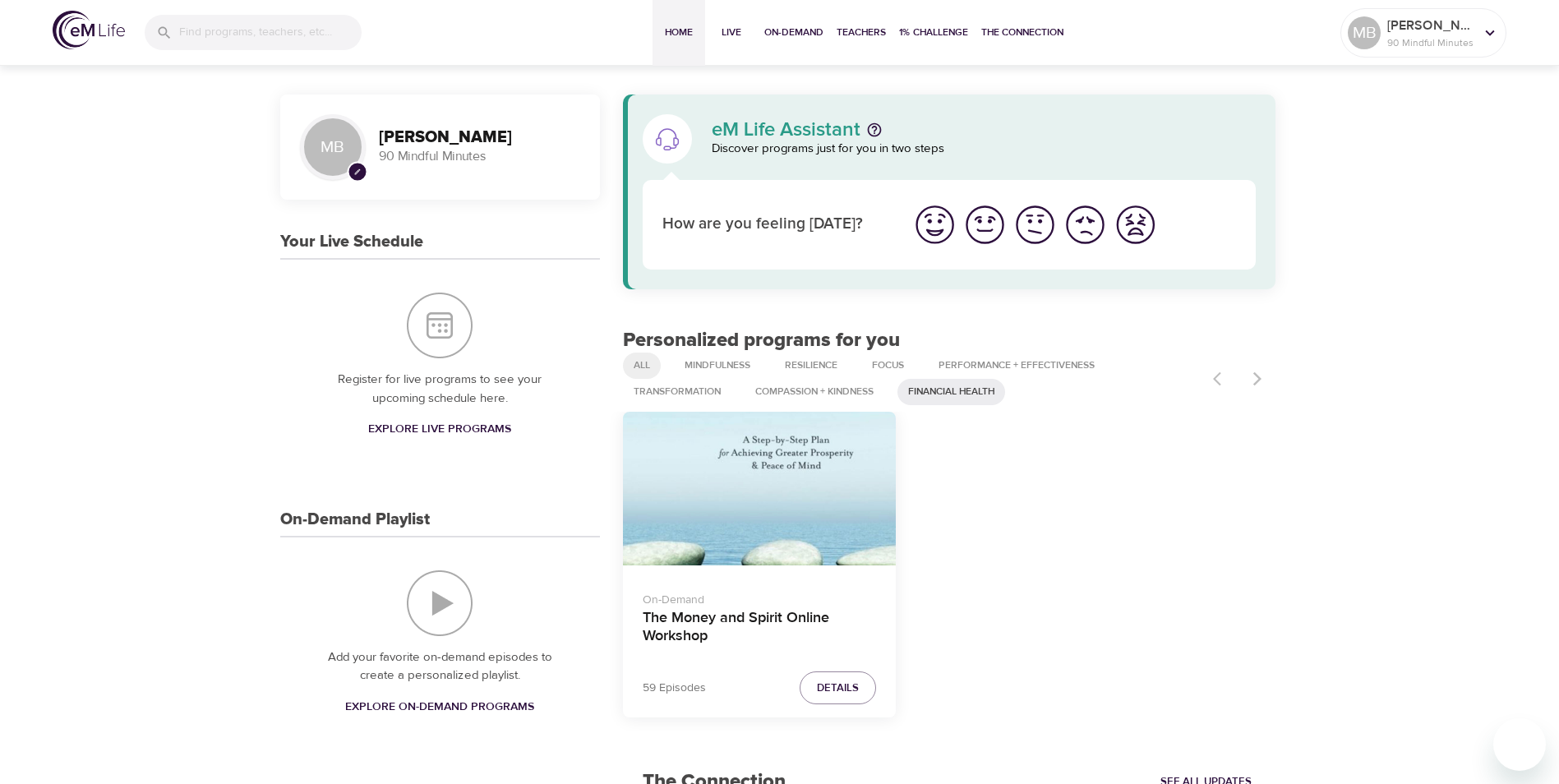
click at [642, 368] on span "All" at bounding box center [641, 364] width 36 height 14
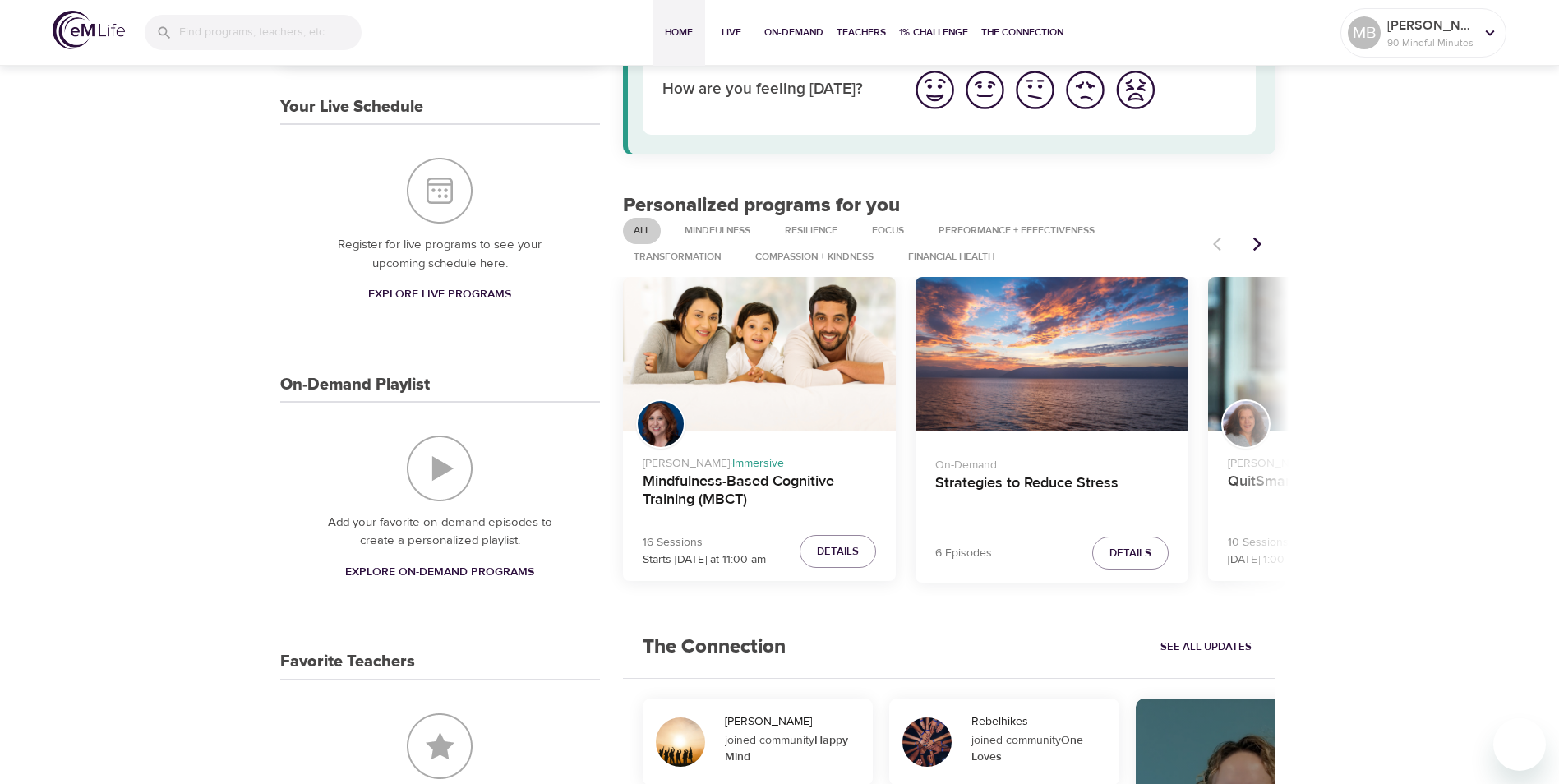
scroll to position [164, 0]
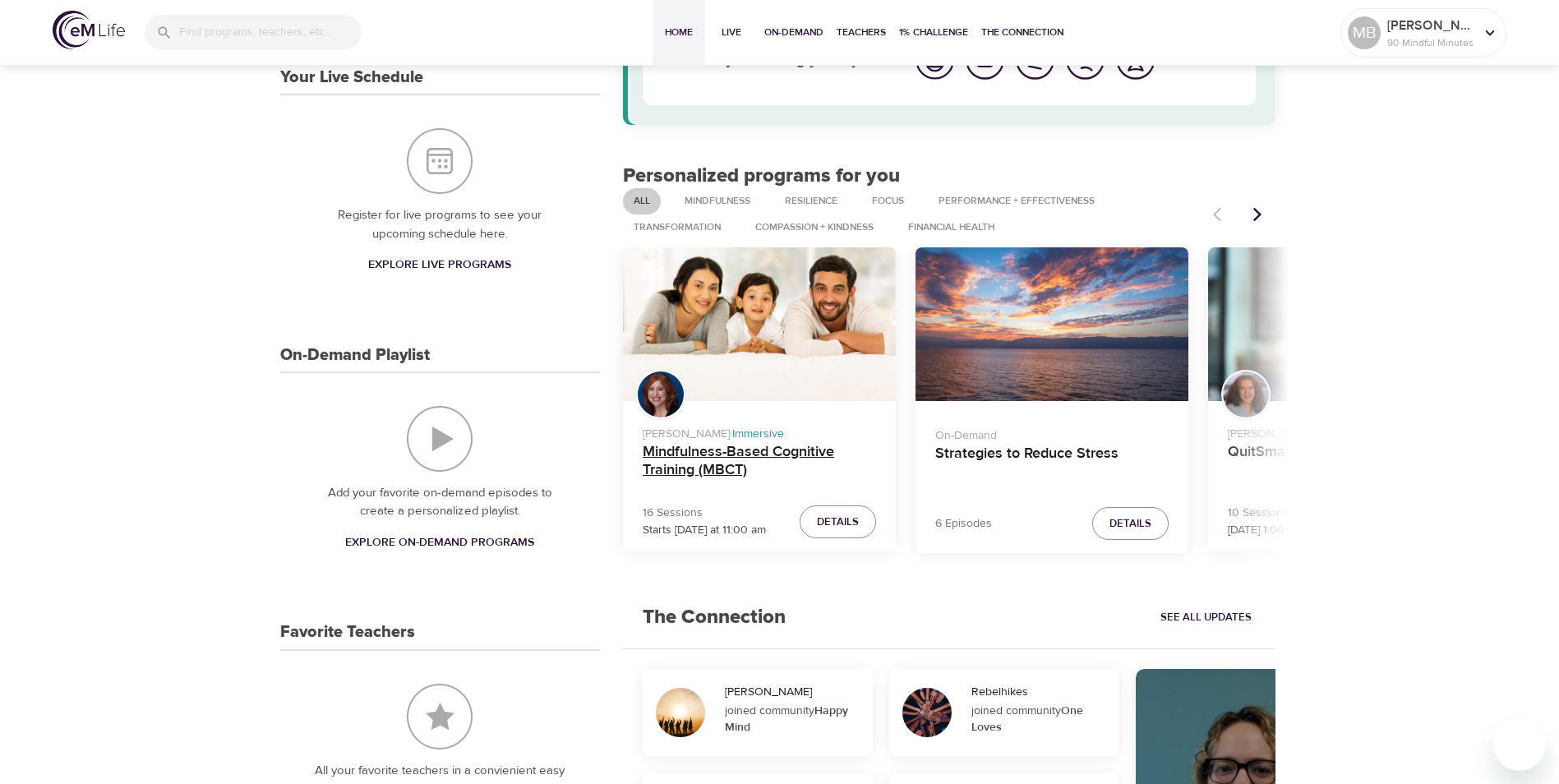
click at [704, 454] on h4 "Mindfulness-Based Cognitive Training (MBCT)" at bounding box center [759, 462] width 234 height 40
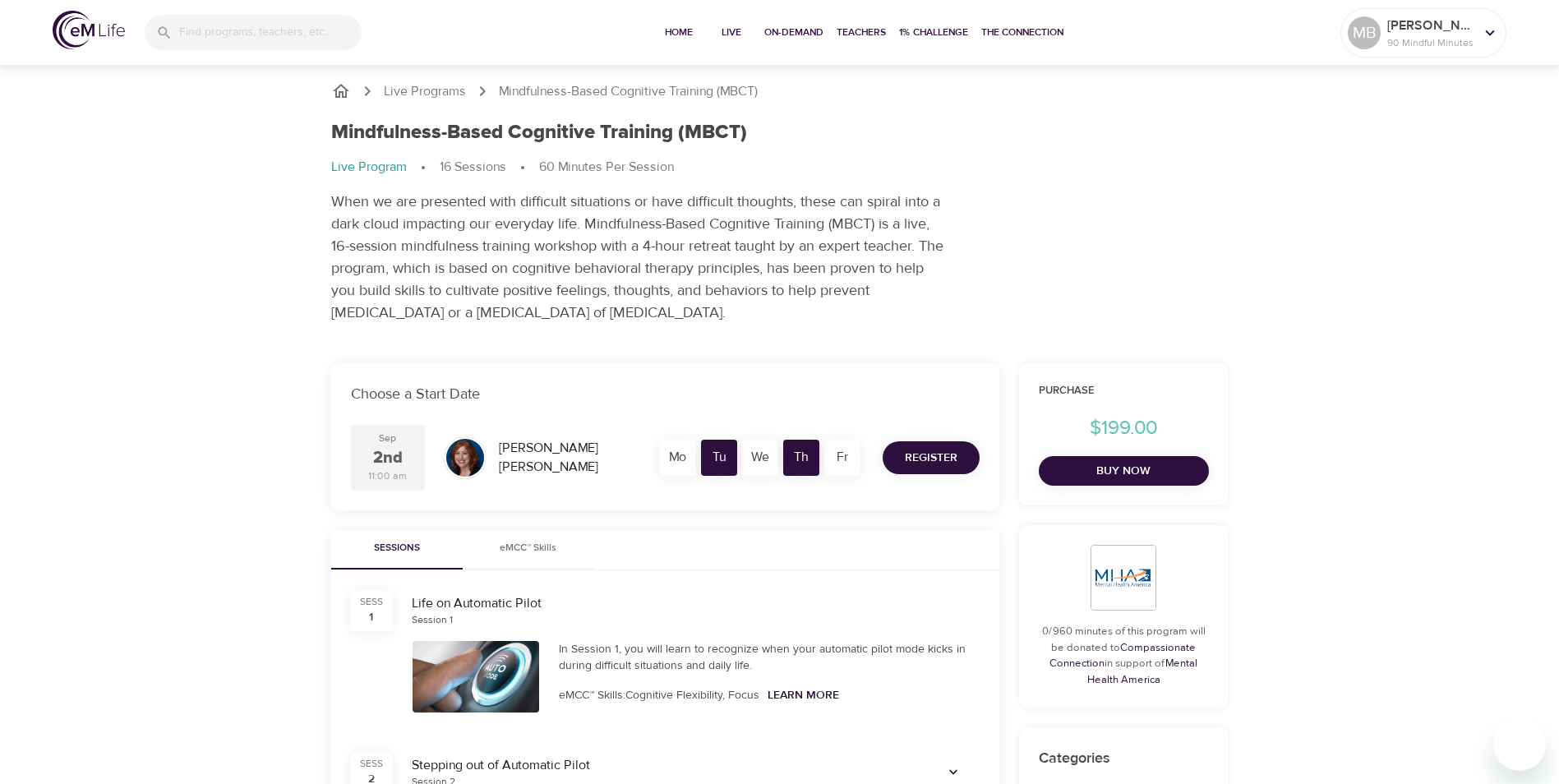
click at [905, 457] on span "Register" at bounding box center [931, 458] width 53 height 20
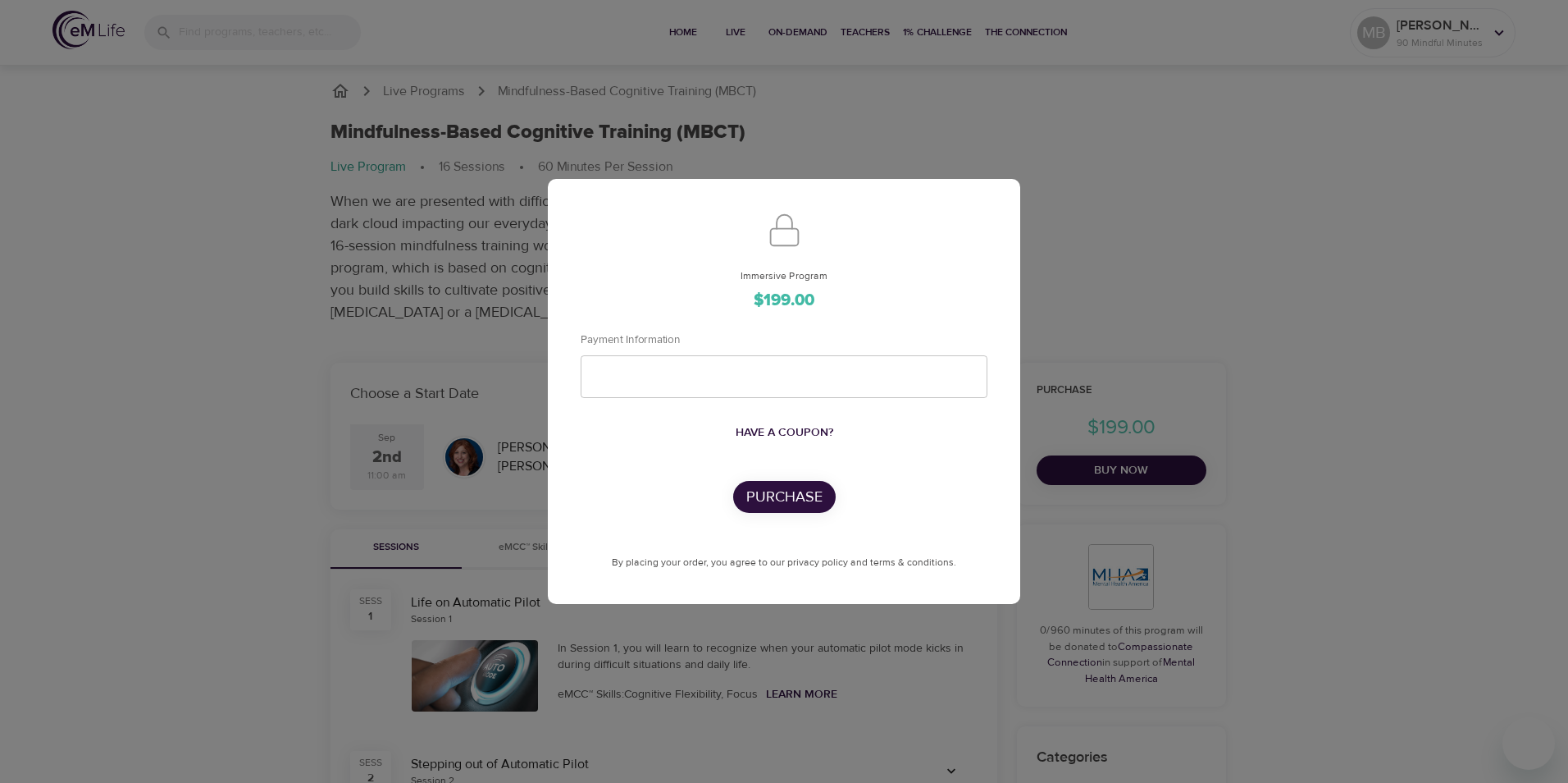
click at [770, 432] on span "Have a coupon?" at bounding box center [784, 432] width 97 height 20
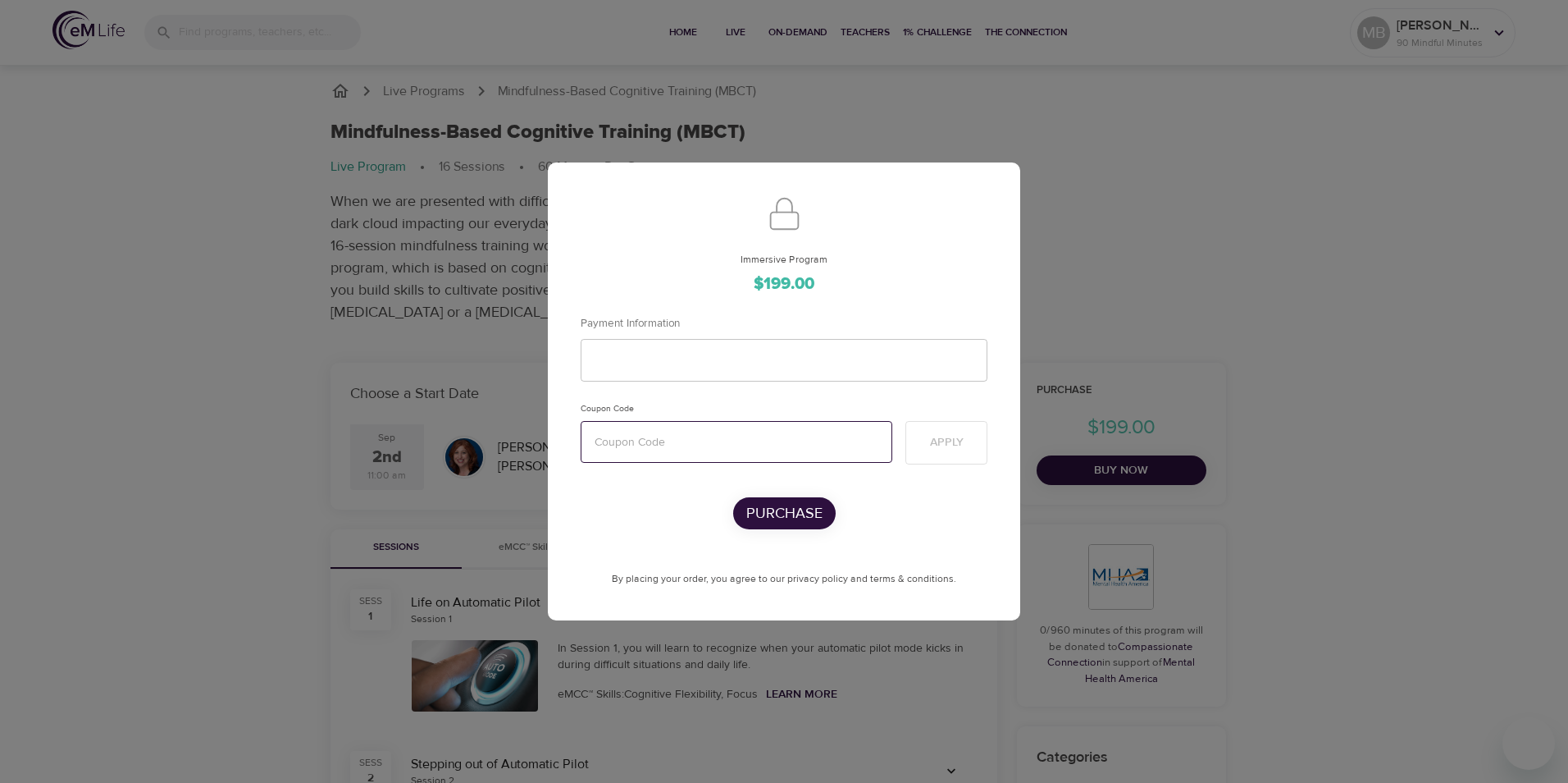
click at [704, 445] on input "text" at bounding box center [736, 441] width 312 height 42
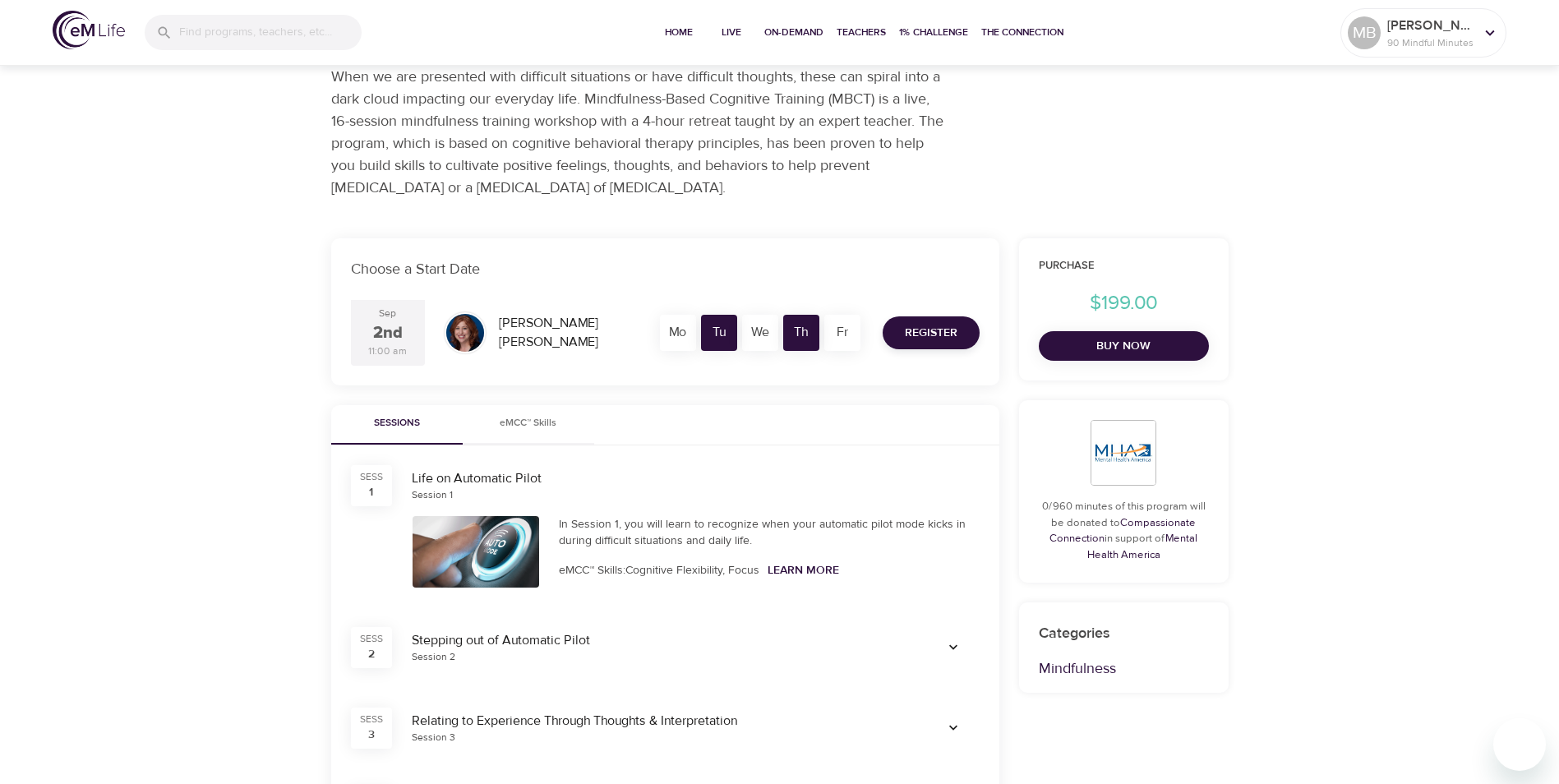
scroll to position [329, 0]
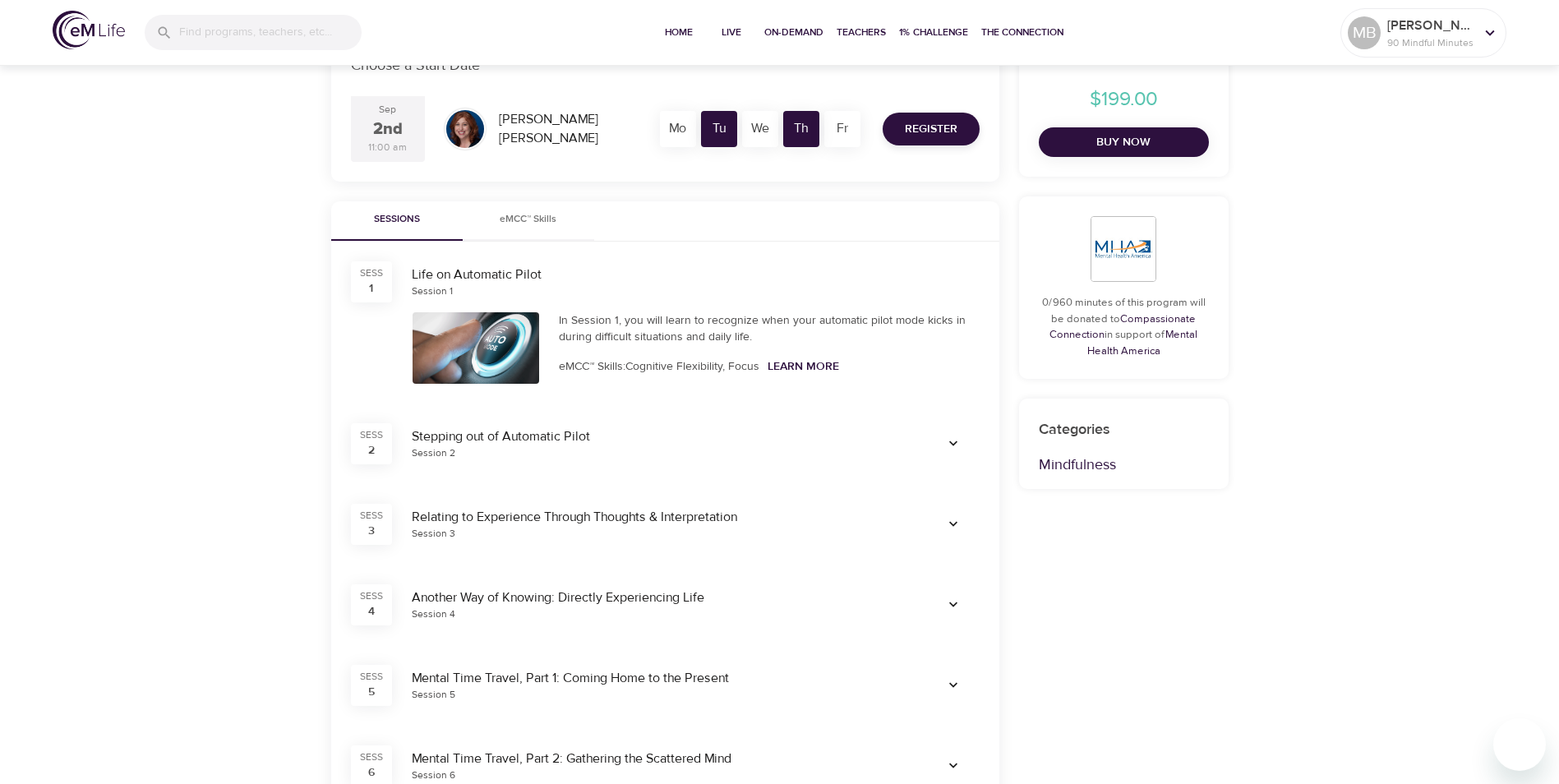
click at [1084, 467] on p "Mindfulness" at bounding box center [1122, 464] width 170 height 22
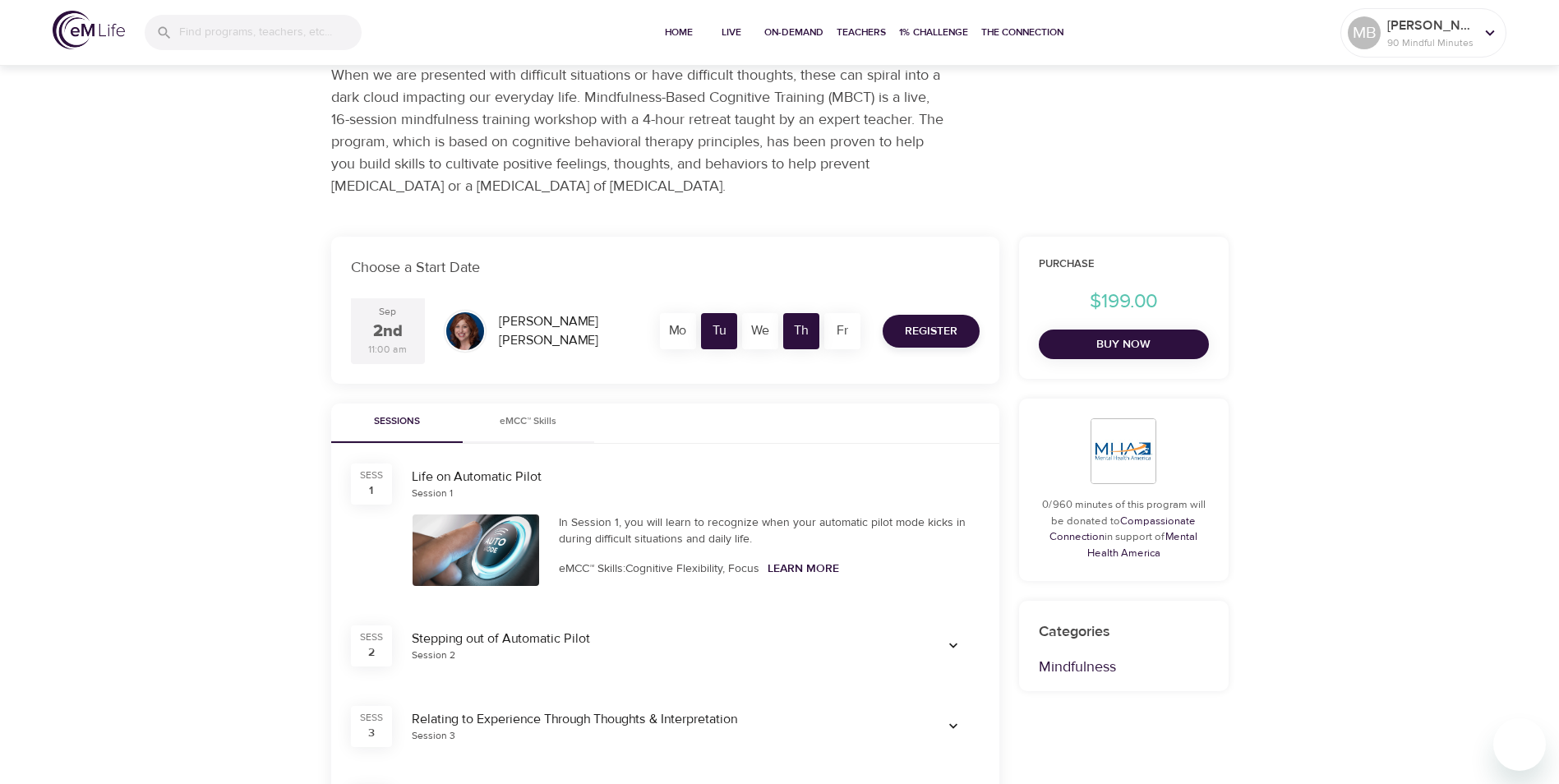
scroll to position [0, 0]
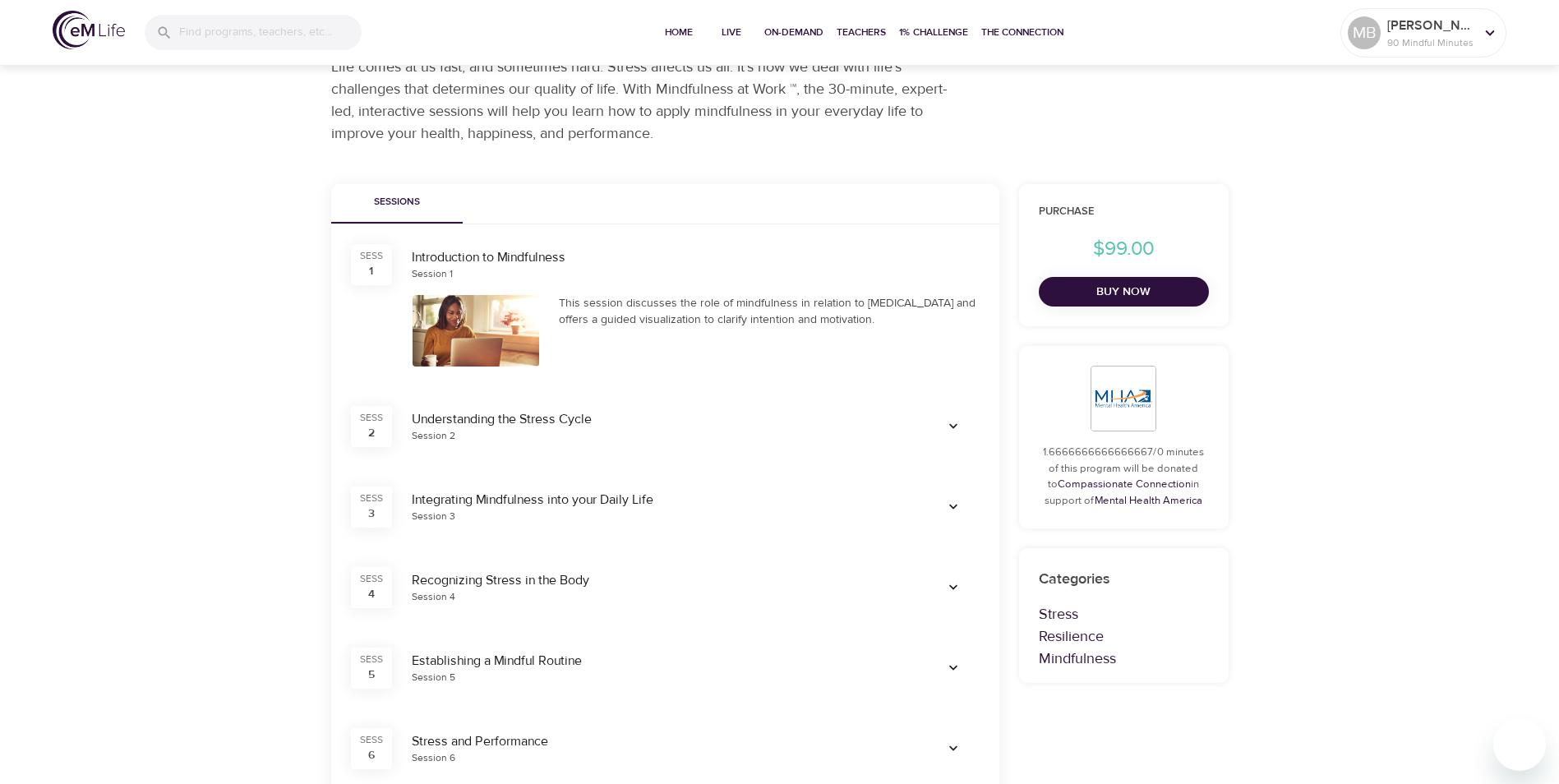
scroll to position [164, 0]
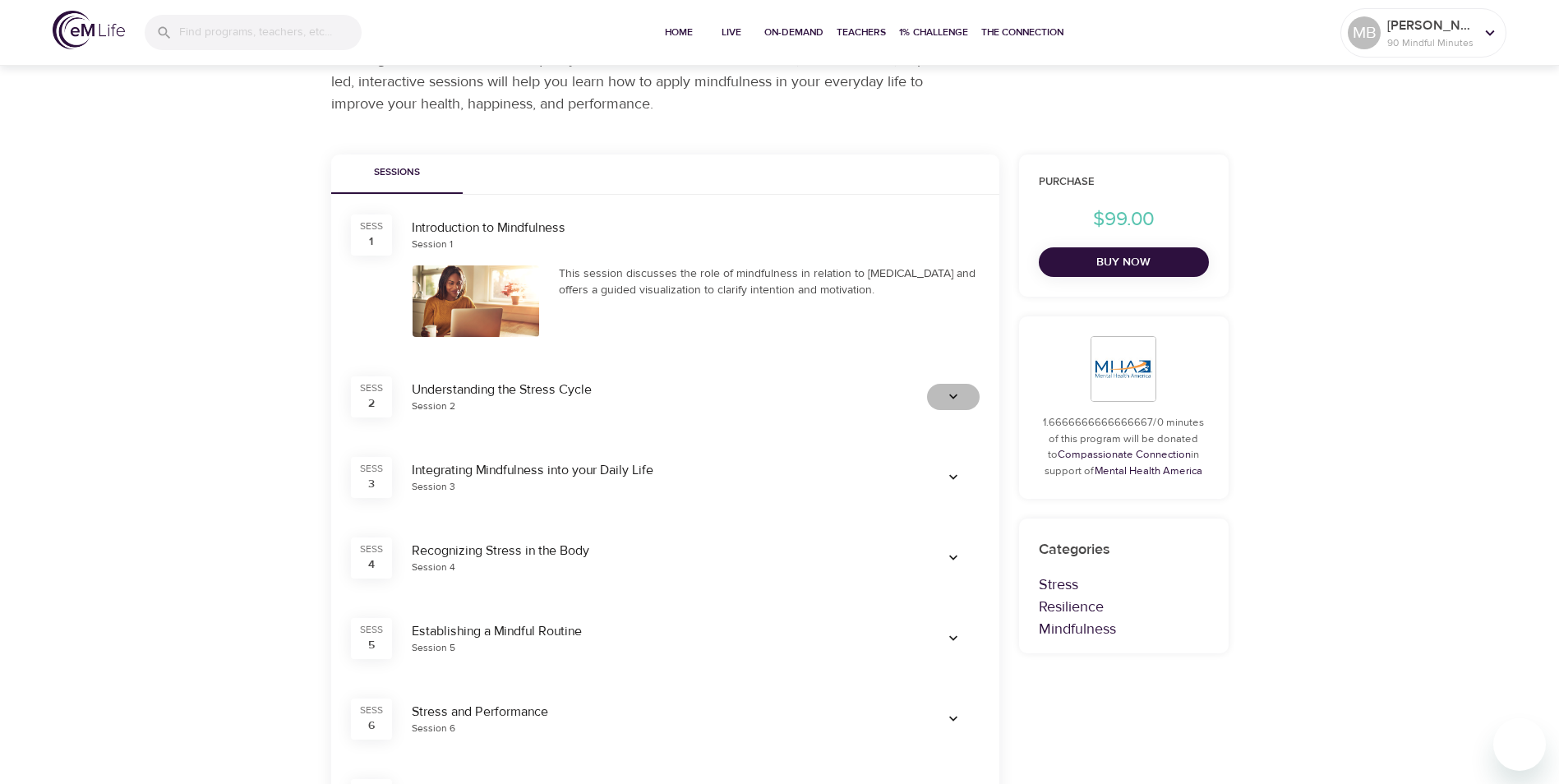
click at [952, 394] on icon "button" at bounding box center [953, 397] width 17 height 17
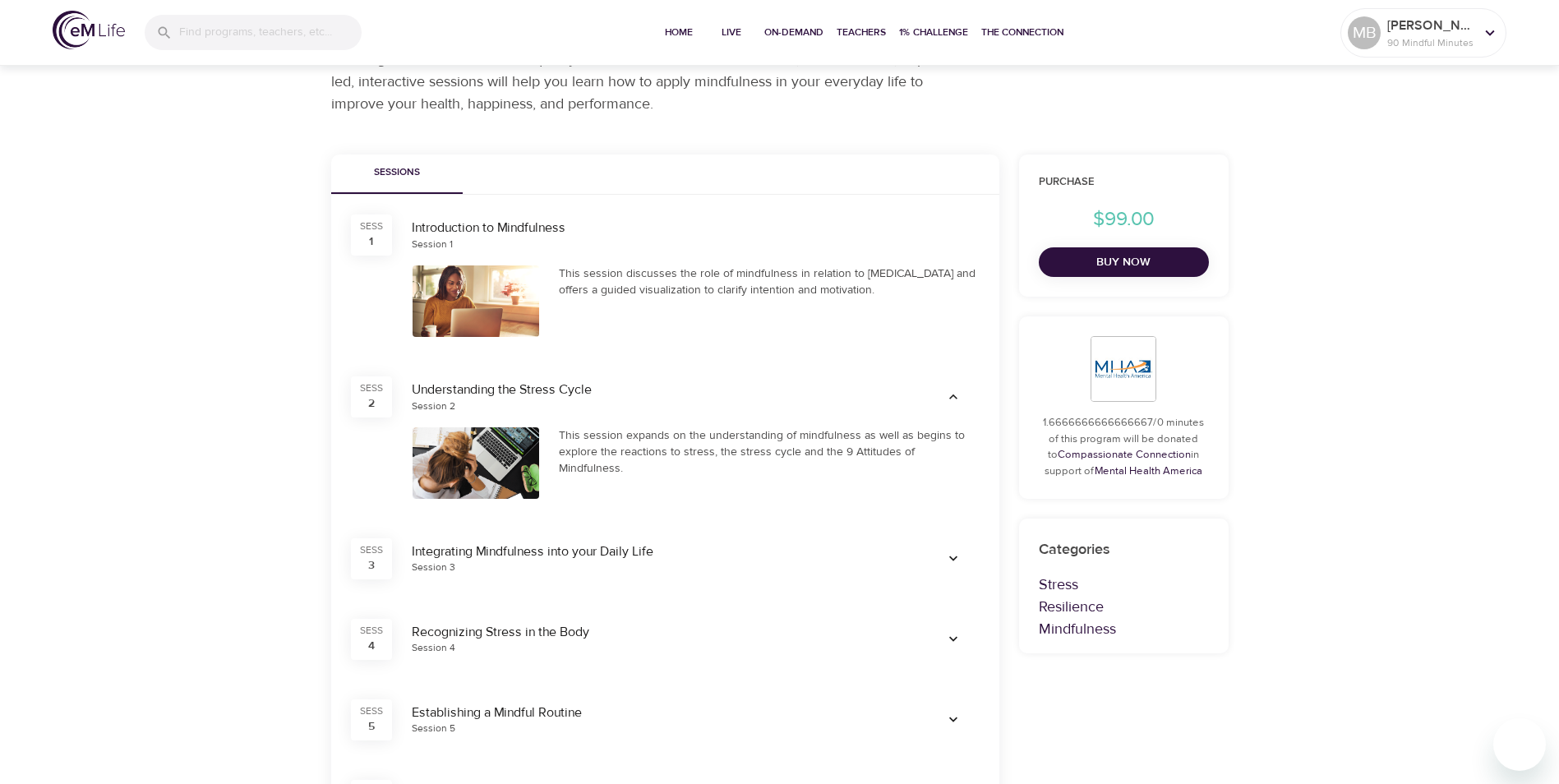
click at [490, 285] on div at bounding box center [475, 300] width 127 height 71
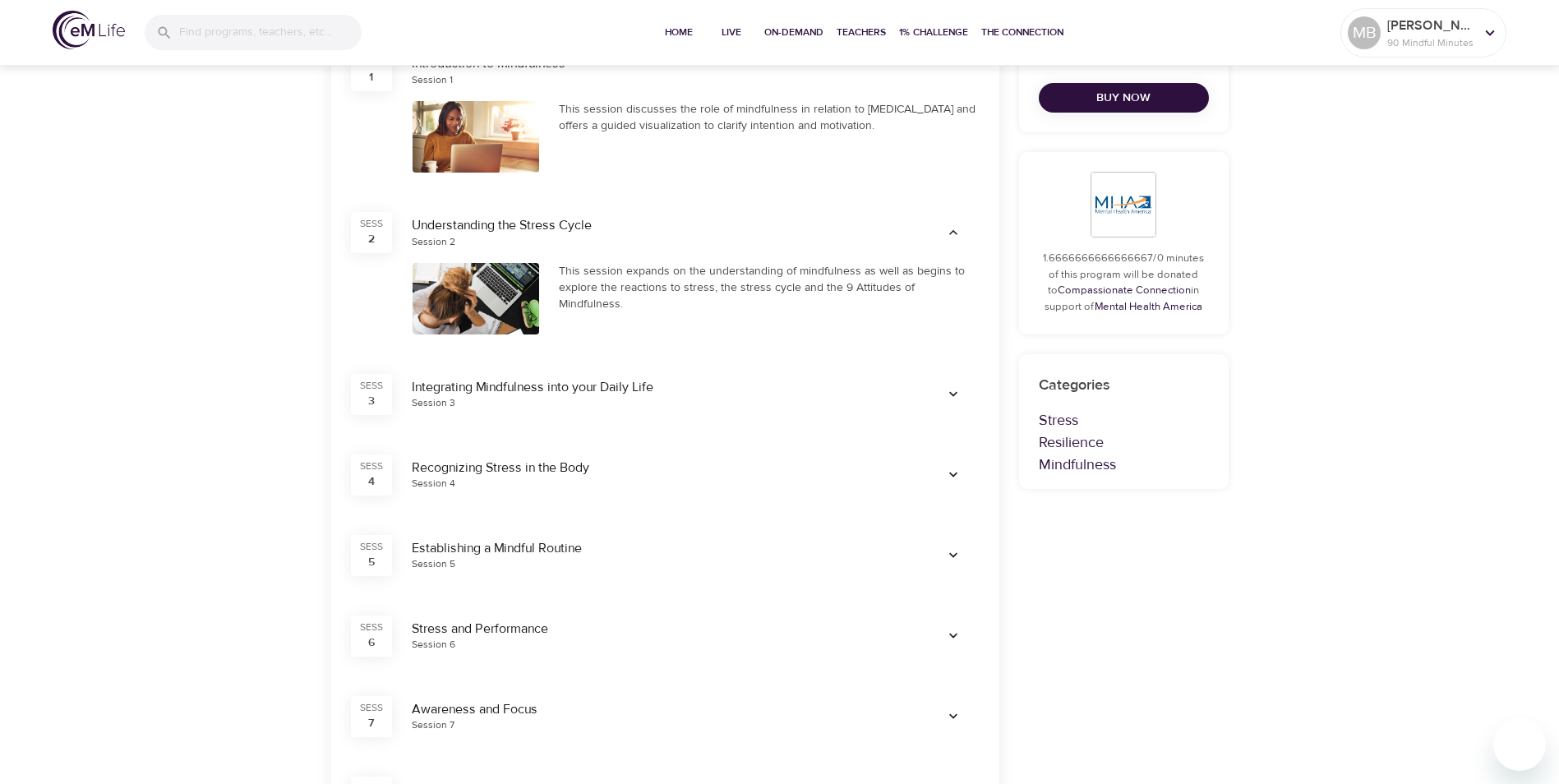
scroll to position [0, 0]
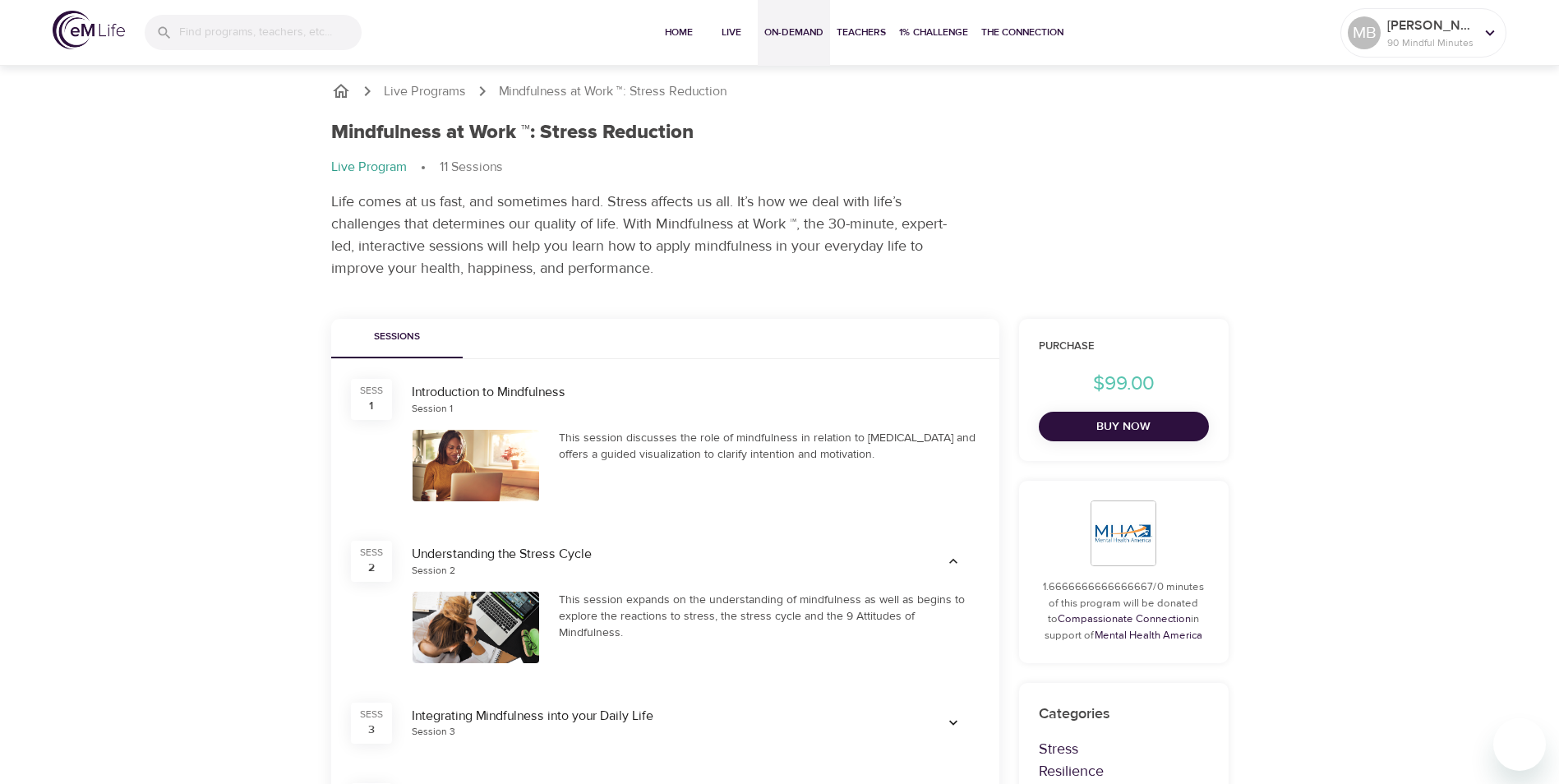
click at [812, 36] on span "On-Demand" at bounding box center [793, 32] width 59 height 18
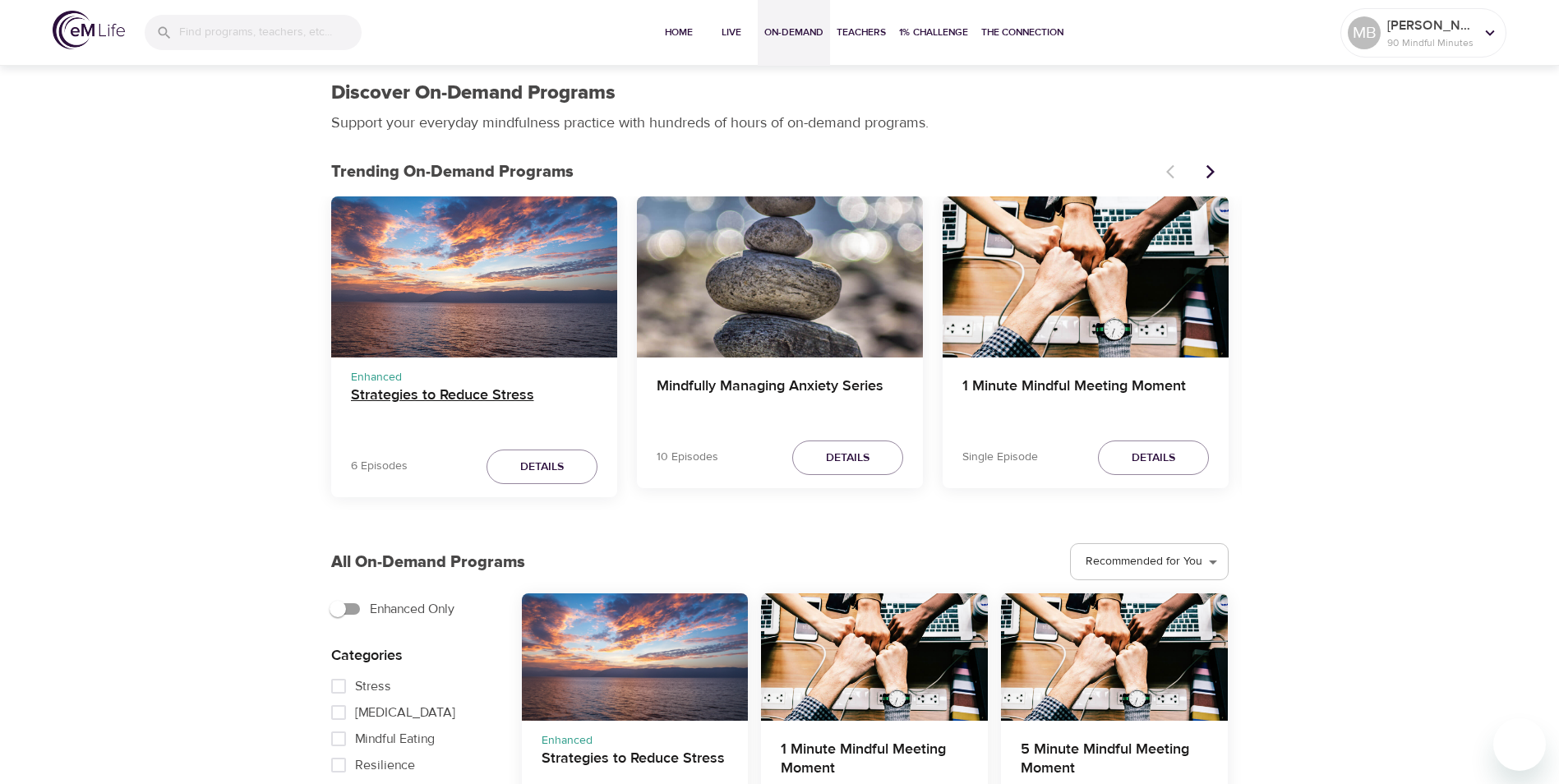
click at [399, 397] on h4 "Strategies to Reduce Stress" at bounding box center [474, 406] width 247 height 40
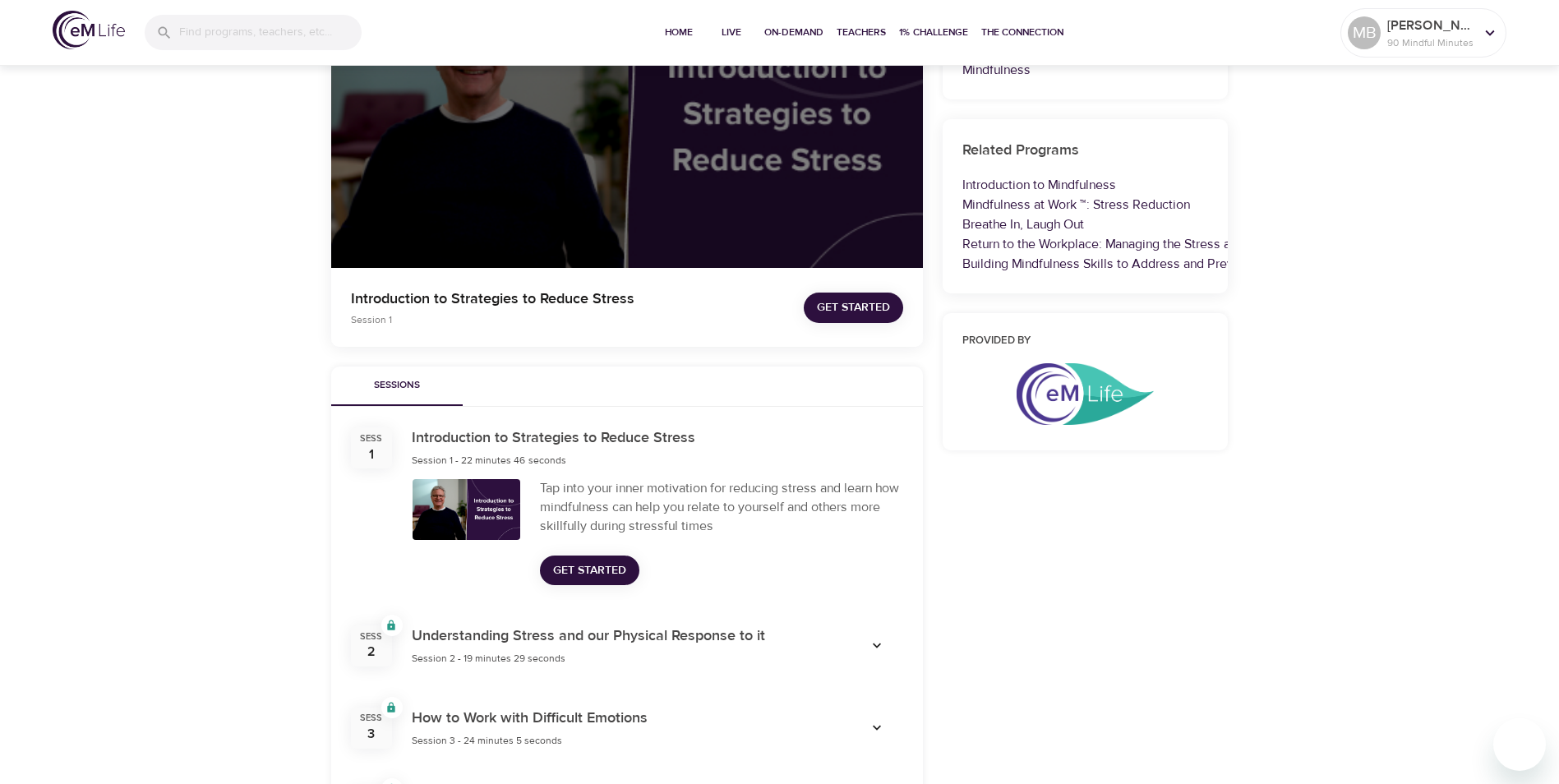
scroll to position [329, 0]
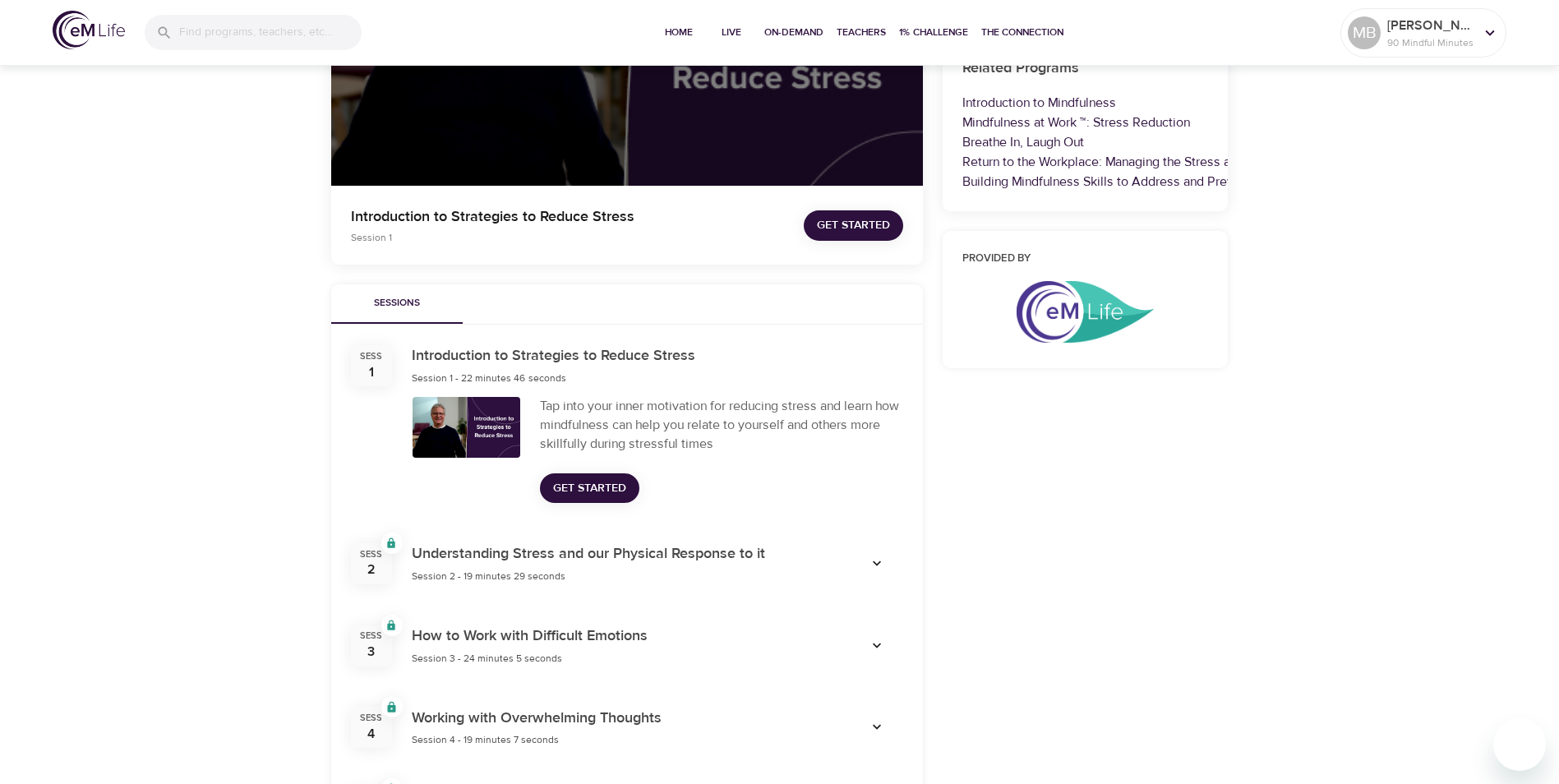
click at [857, 220] on span "Get Started" at bounding box center [853, 225] width 73 height 20
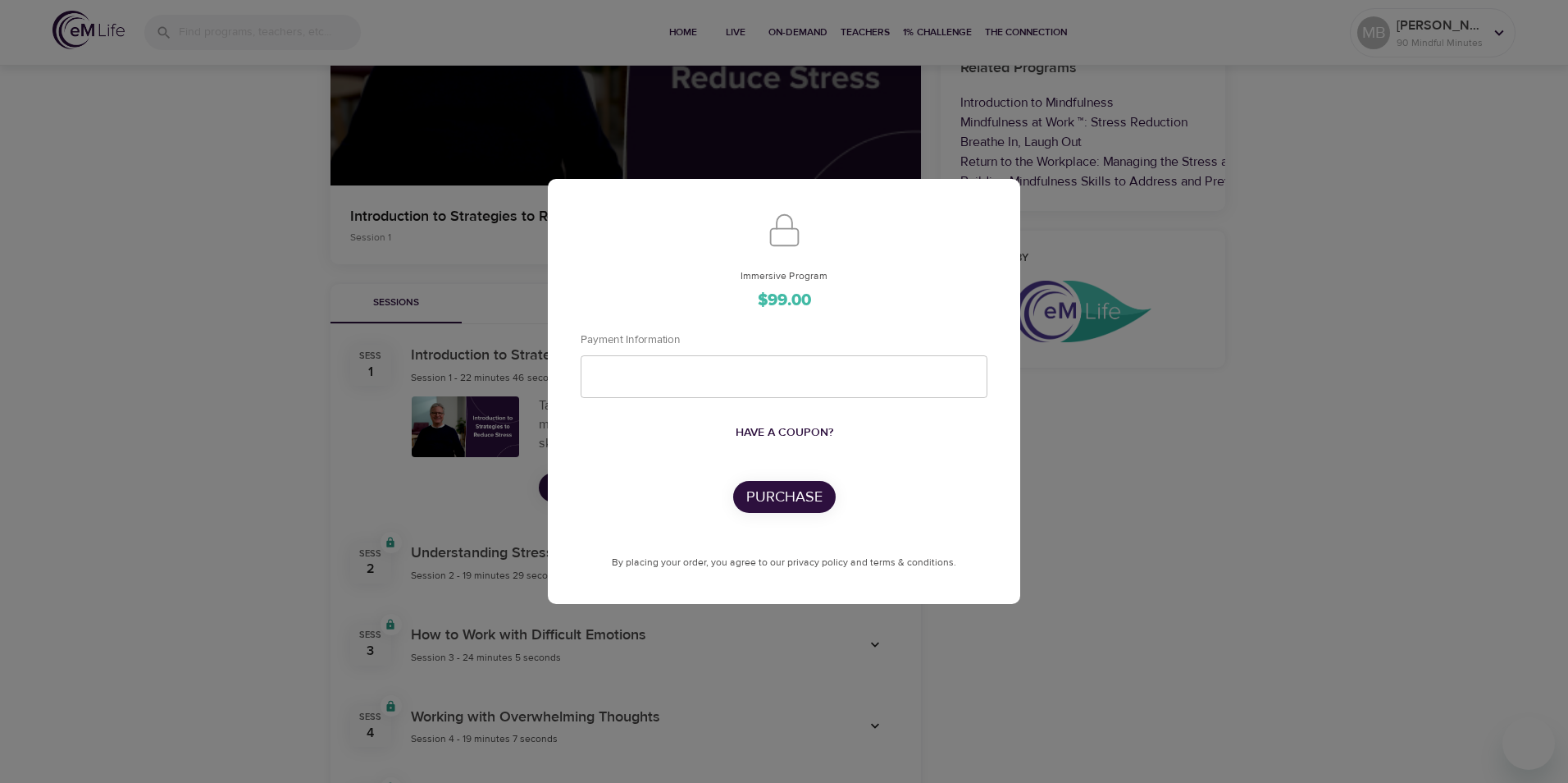
click at [401, 311] on div "Immersive Program $99.00 Payment Information Have a coupon? Purchase By placing…" at bounding box center [784, 392] width 1568 height 783
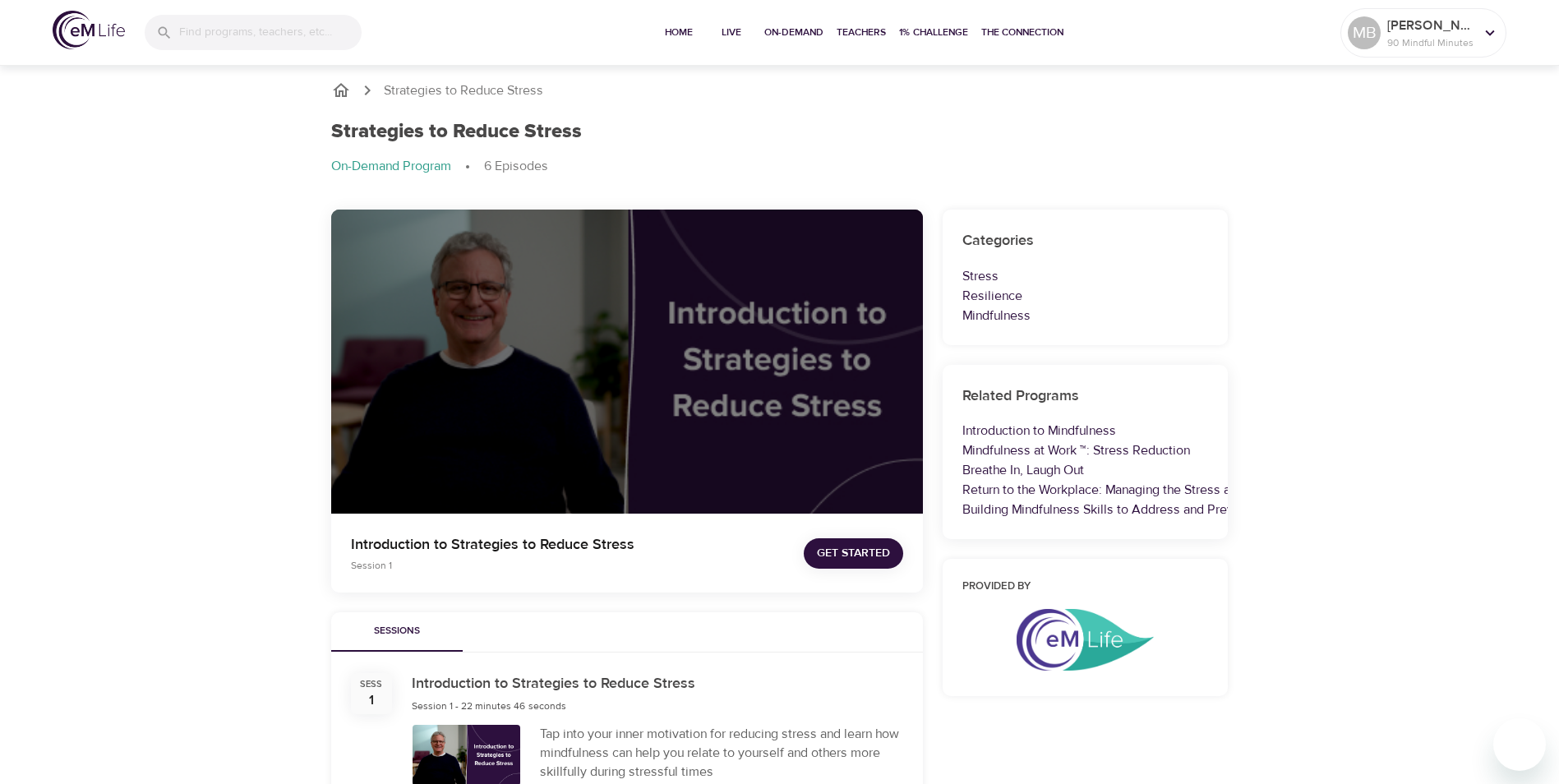
scroll to position [0, 0]
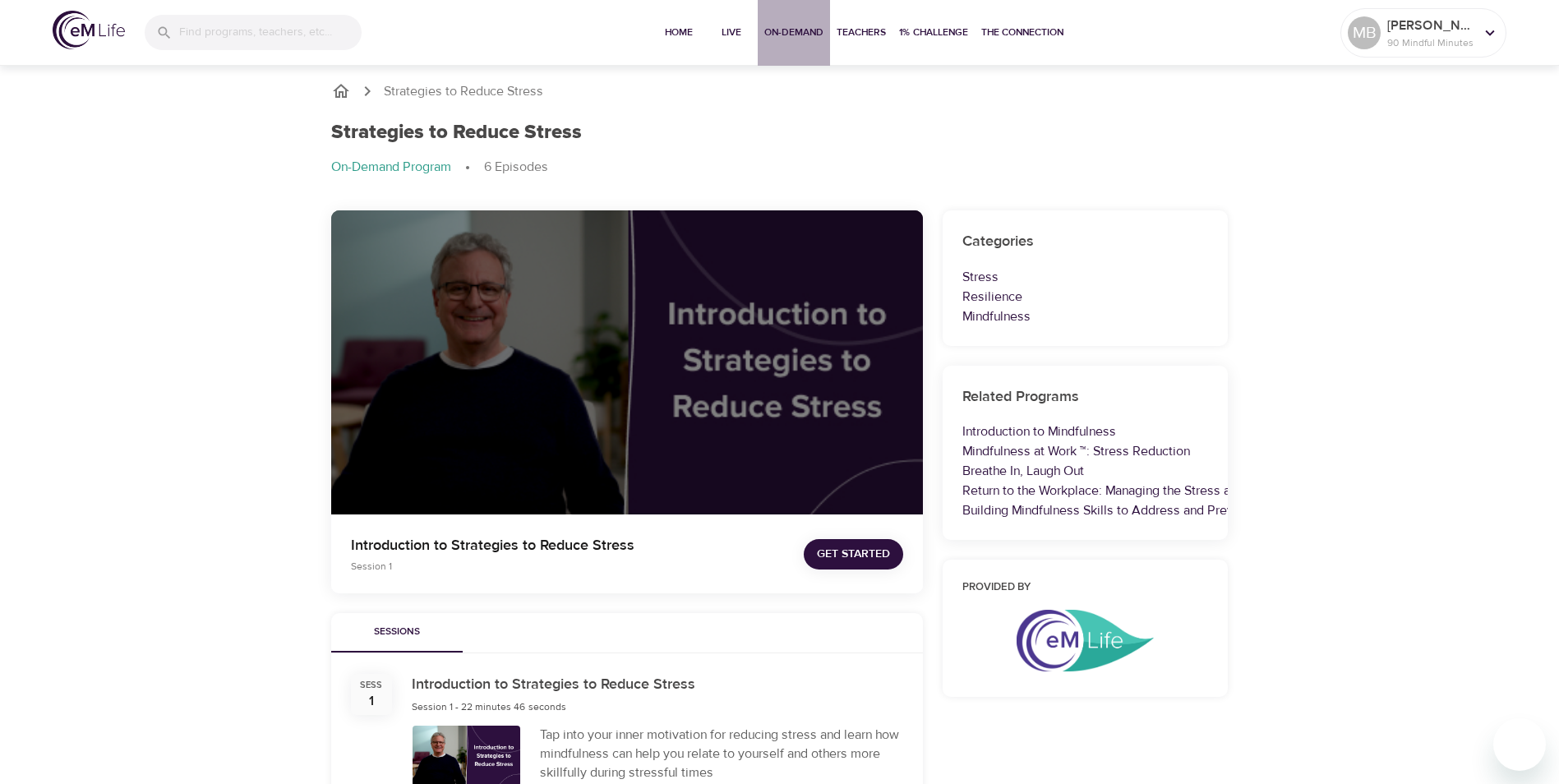
click at [806, 39] on span "On-Demand" at bounding box center [793, 32] width 59 height 18
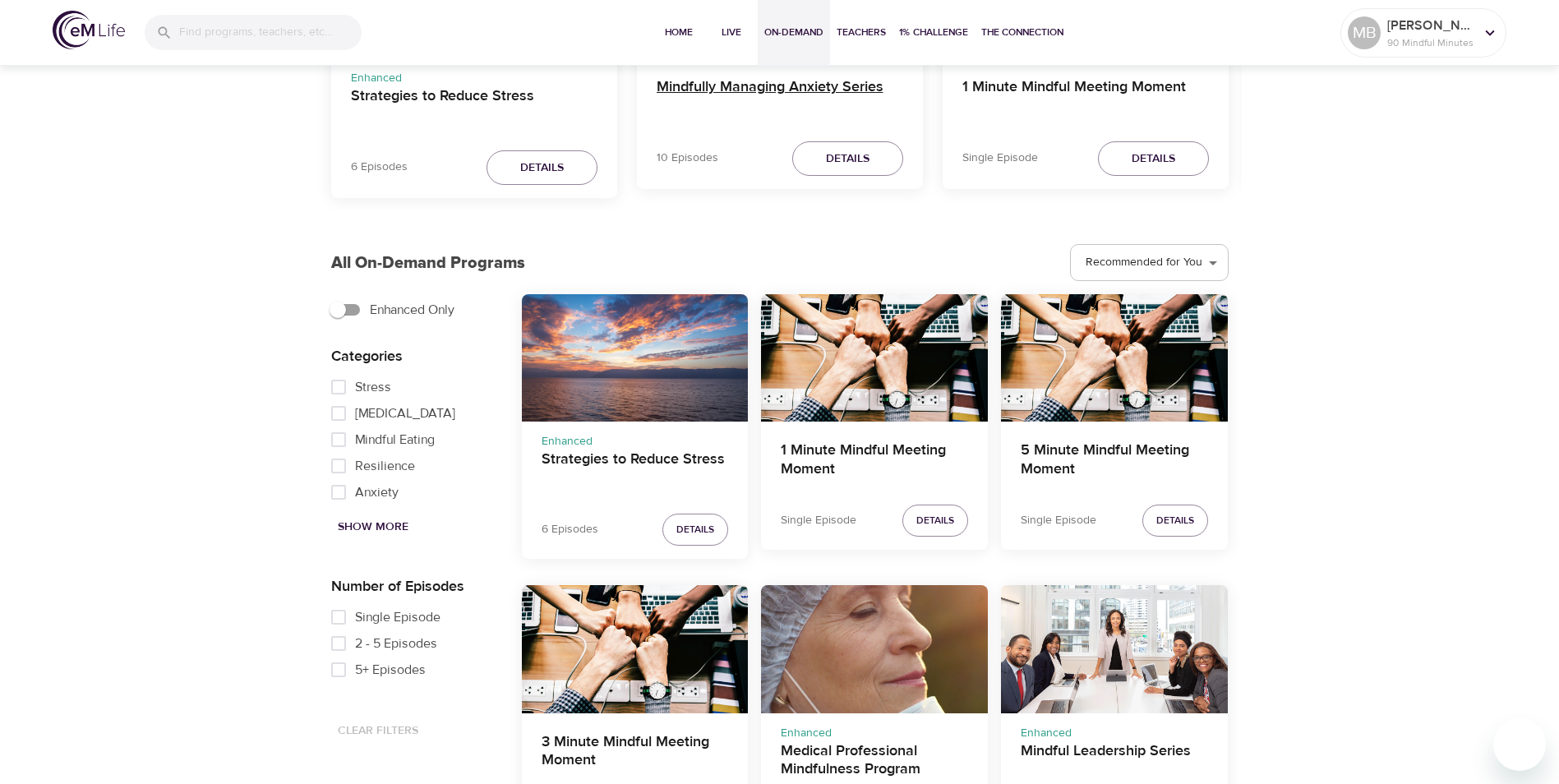
scroll to position [329, 0]
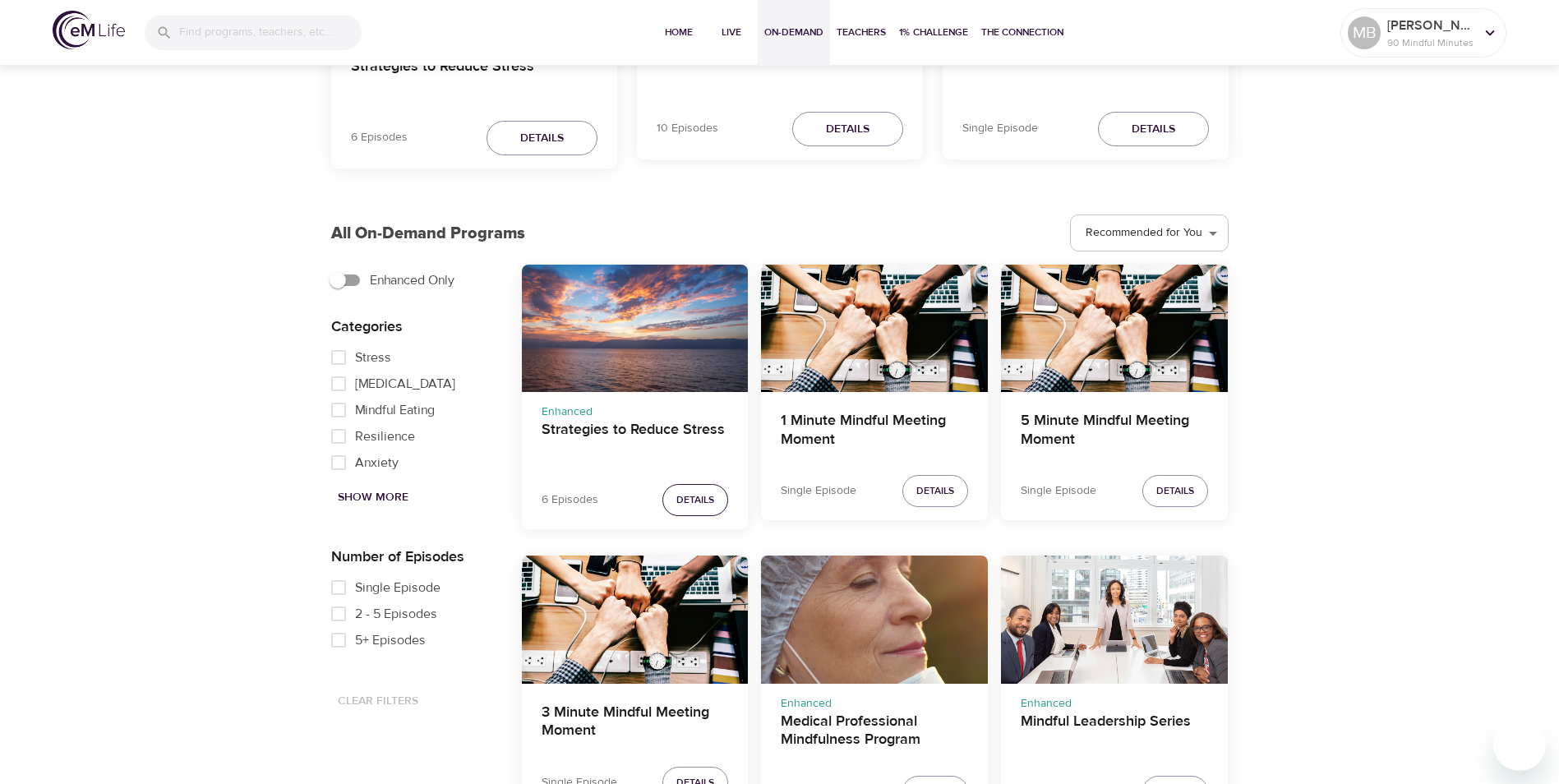
click at [699, 493] on span "Details" at bounding box center [695, 499] width 38 height 18
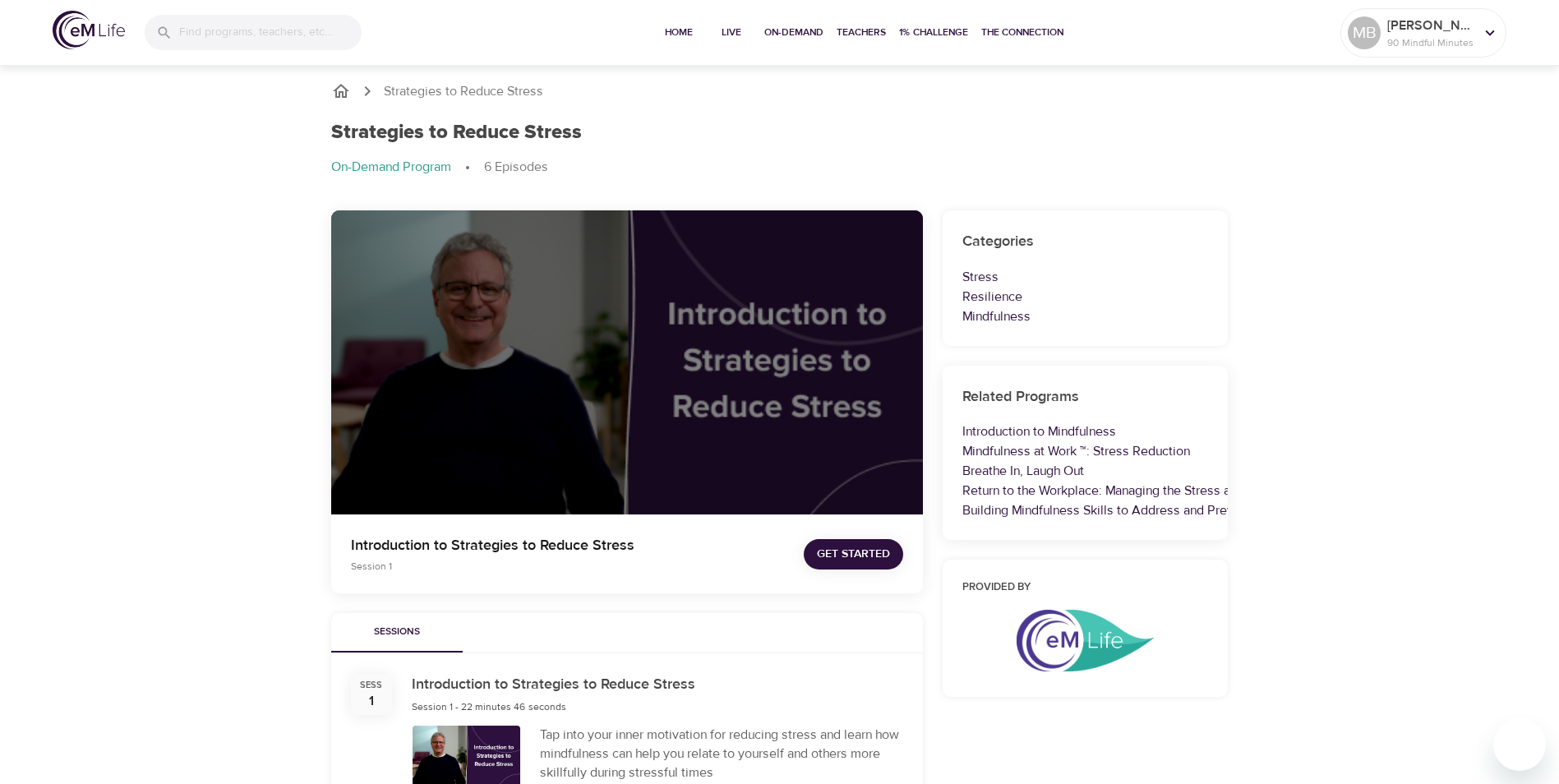
click at [716, 394] on div at bounding box center [627, 362] width 591 height 305
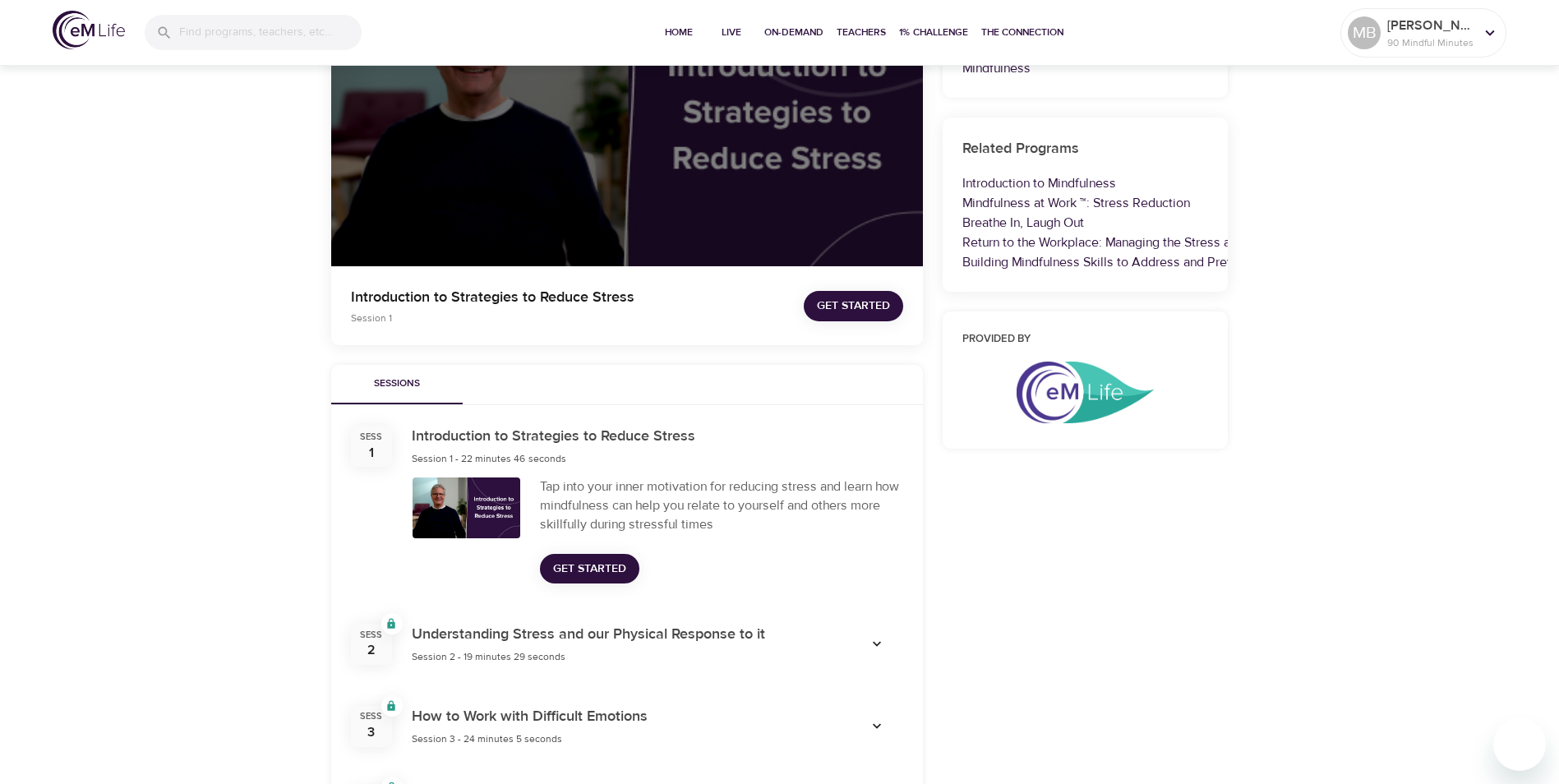
scroll to position [247, 0]
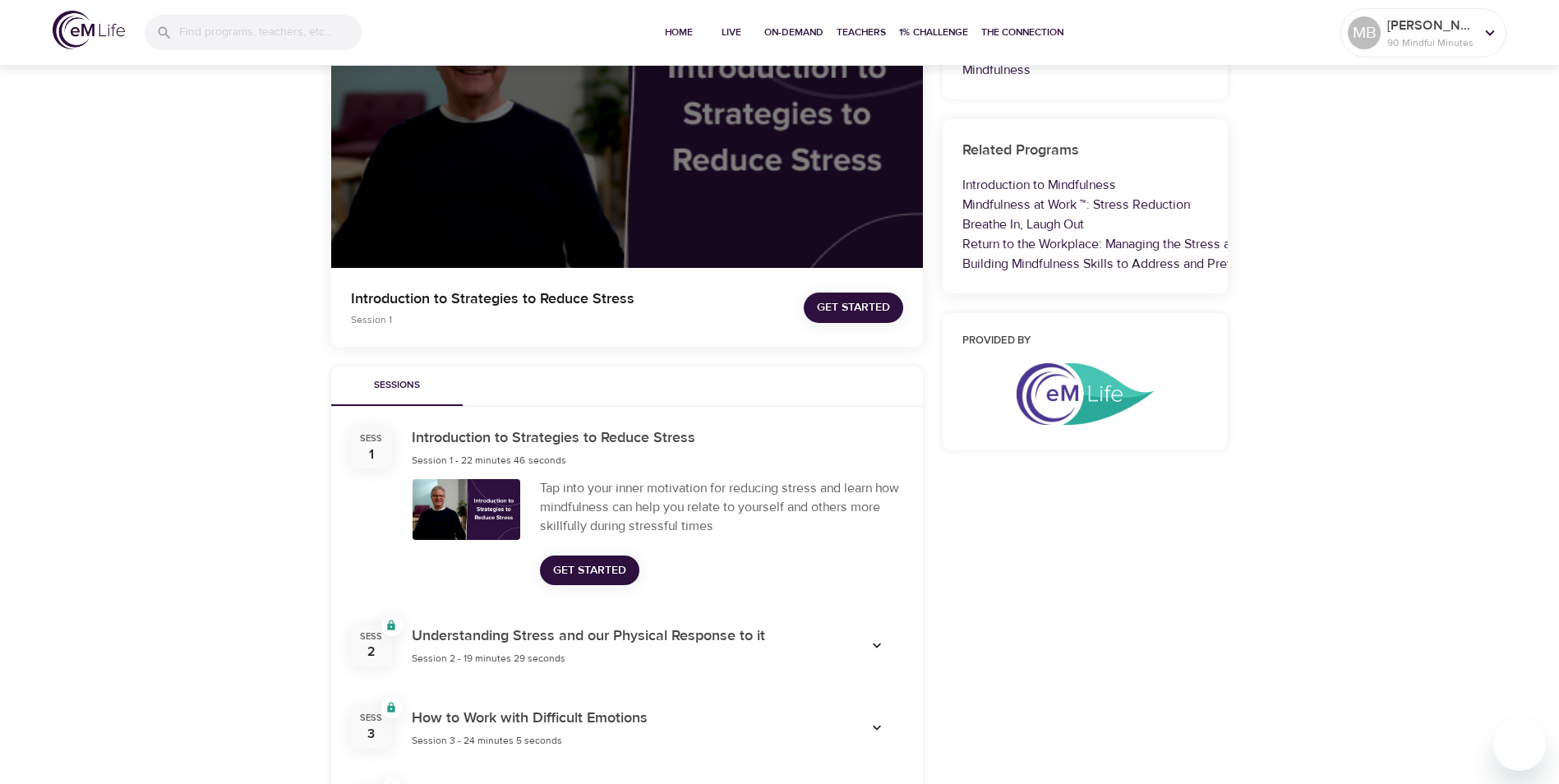
click at [853, 317] on span "Get Started" at bounding box center [853, 308] width 73 height 20
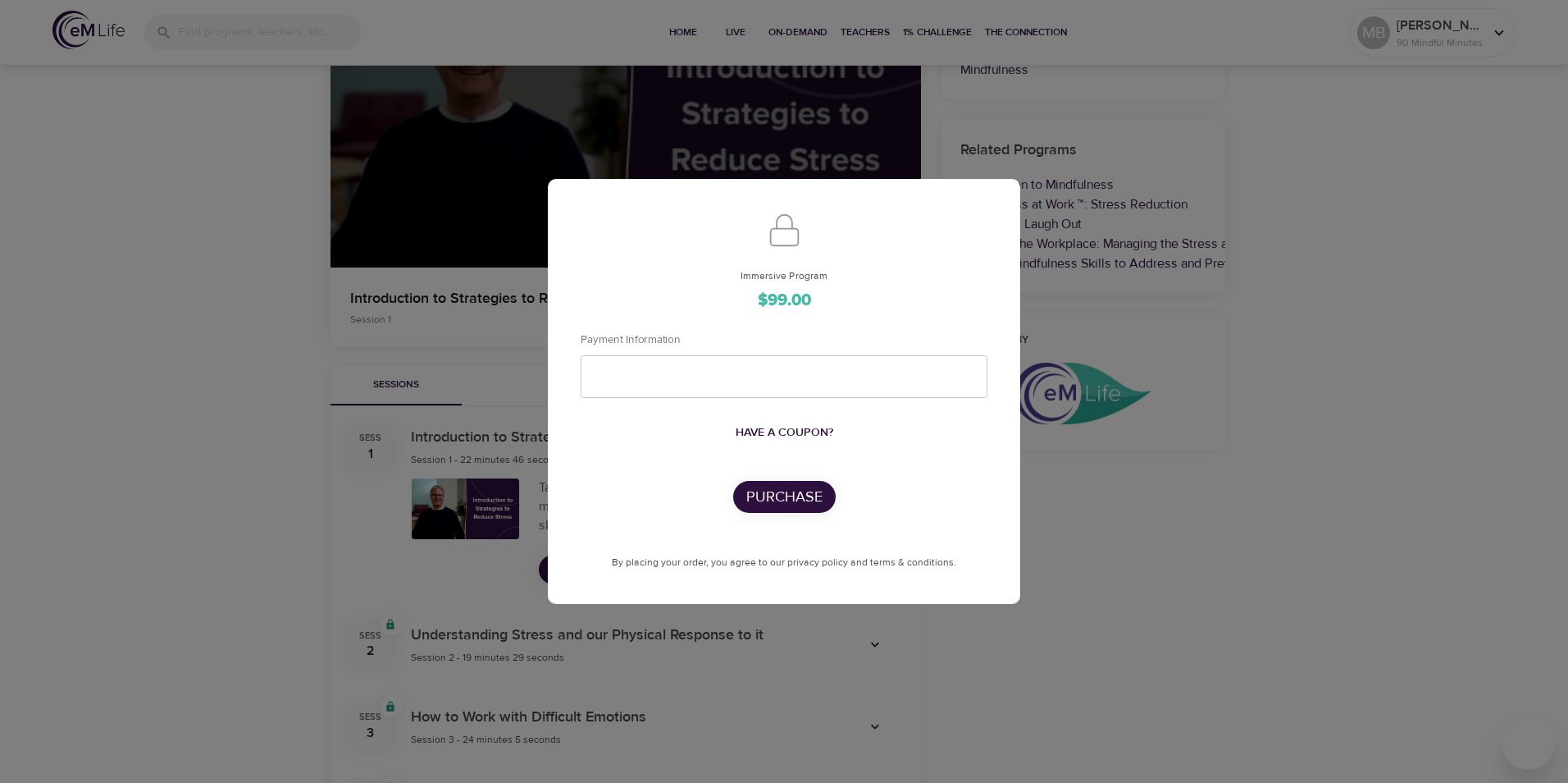
click at [1174, 475] on div "Immersive Program $99.00 Payment Information Have a coupon? Purchase By placing…" at bounding box center [784, 392] width 1568 height 783
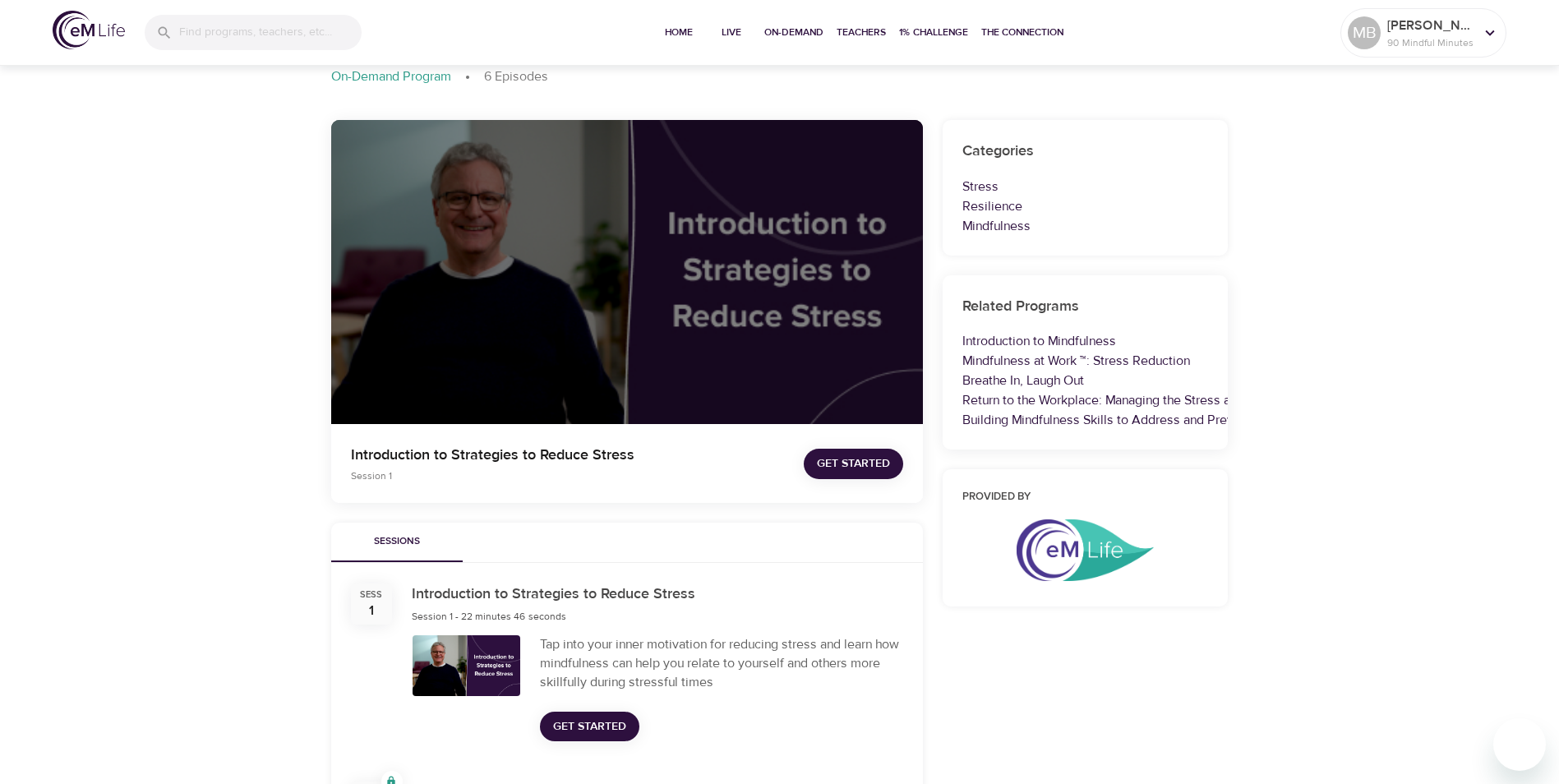
scroll to position [0, 0]
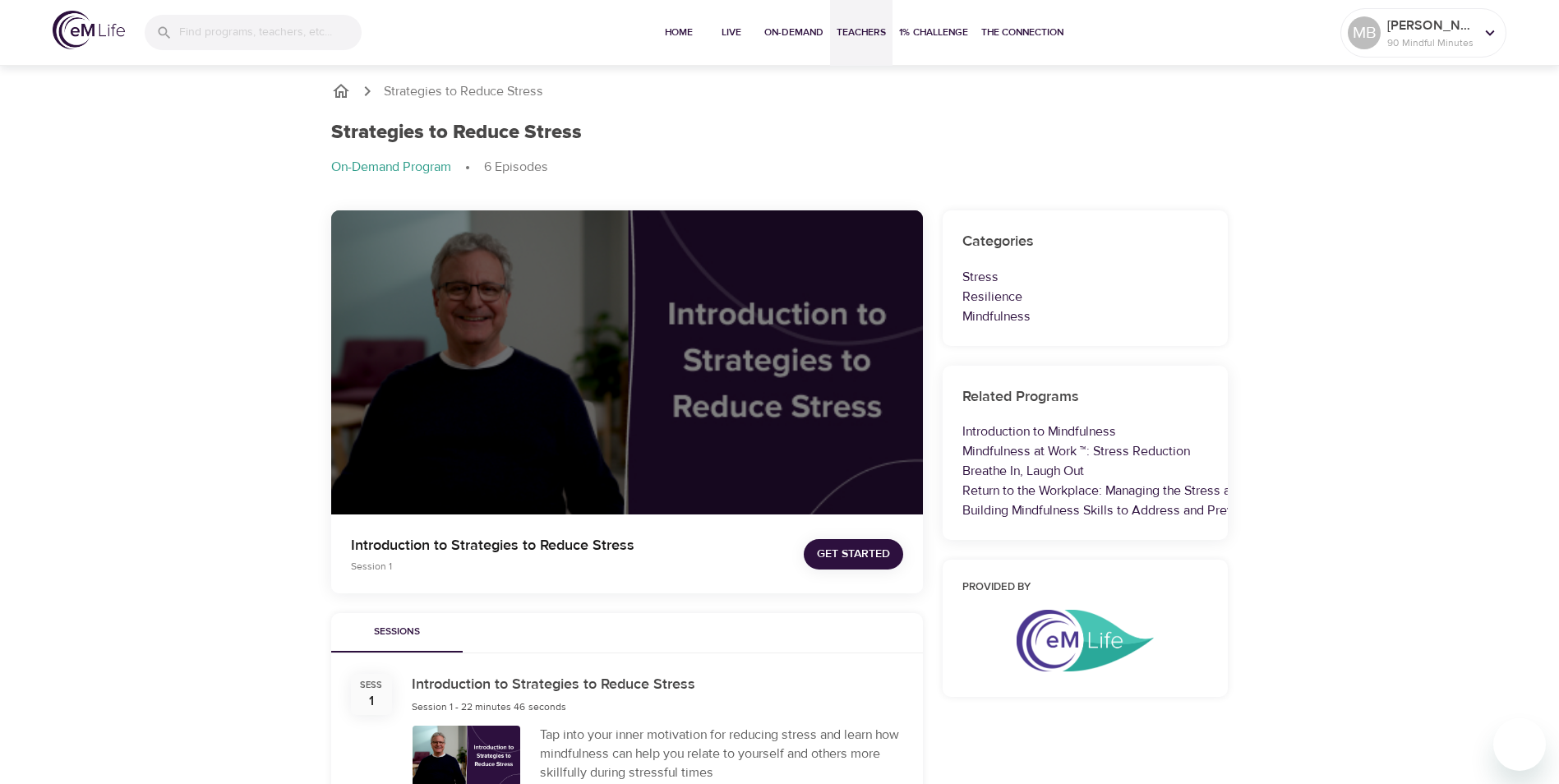
click at [867, 29] on span "Teachers" at bounding box center [860, 32] width 49 height 18
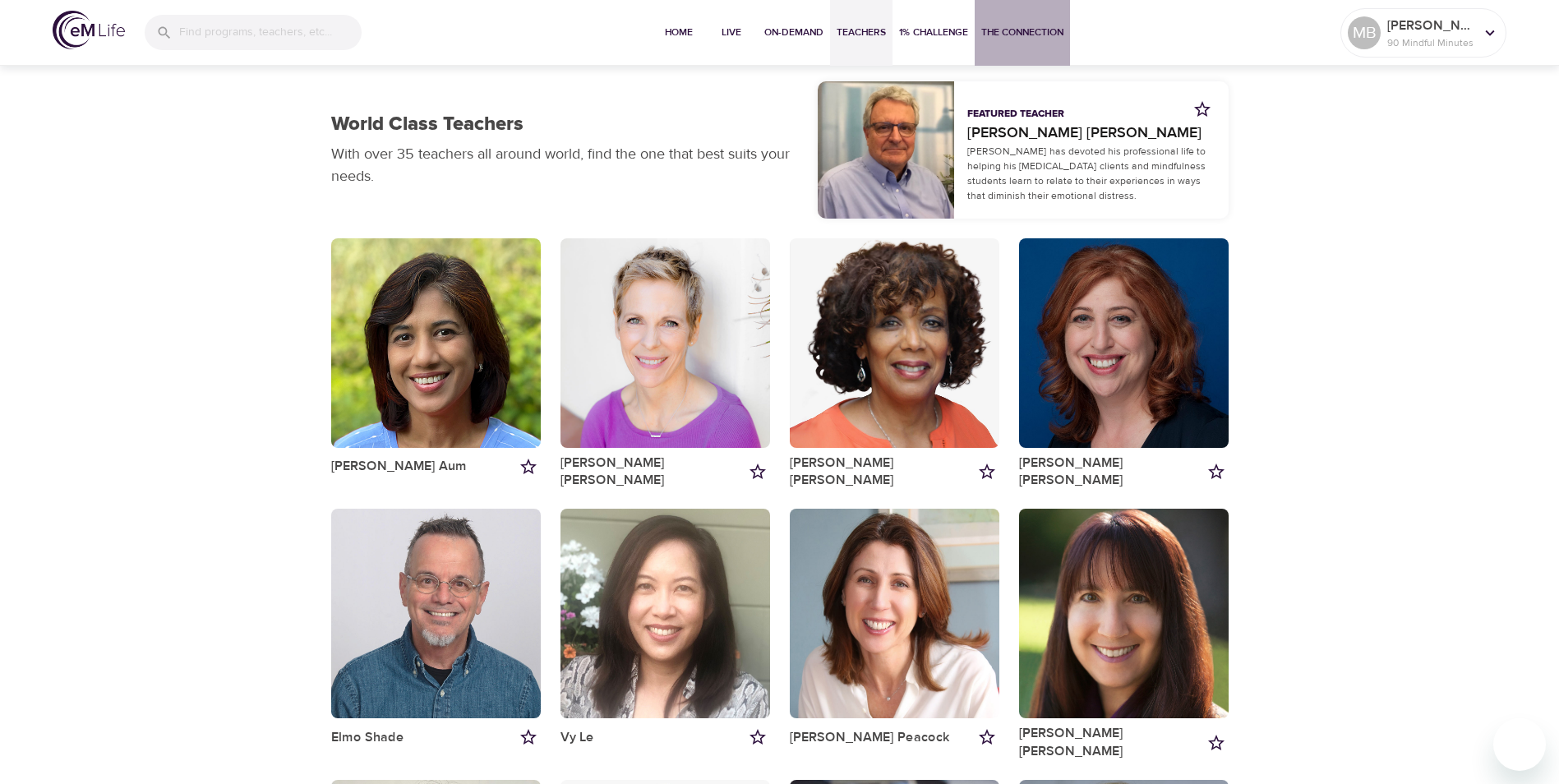
click at [1041, 33] on span "The Connection" at bounding box center [1021, 32] width 82 height 18
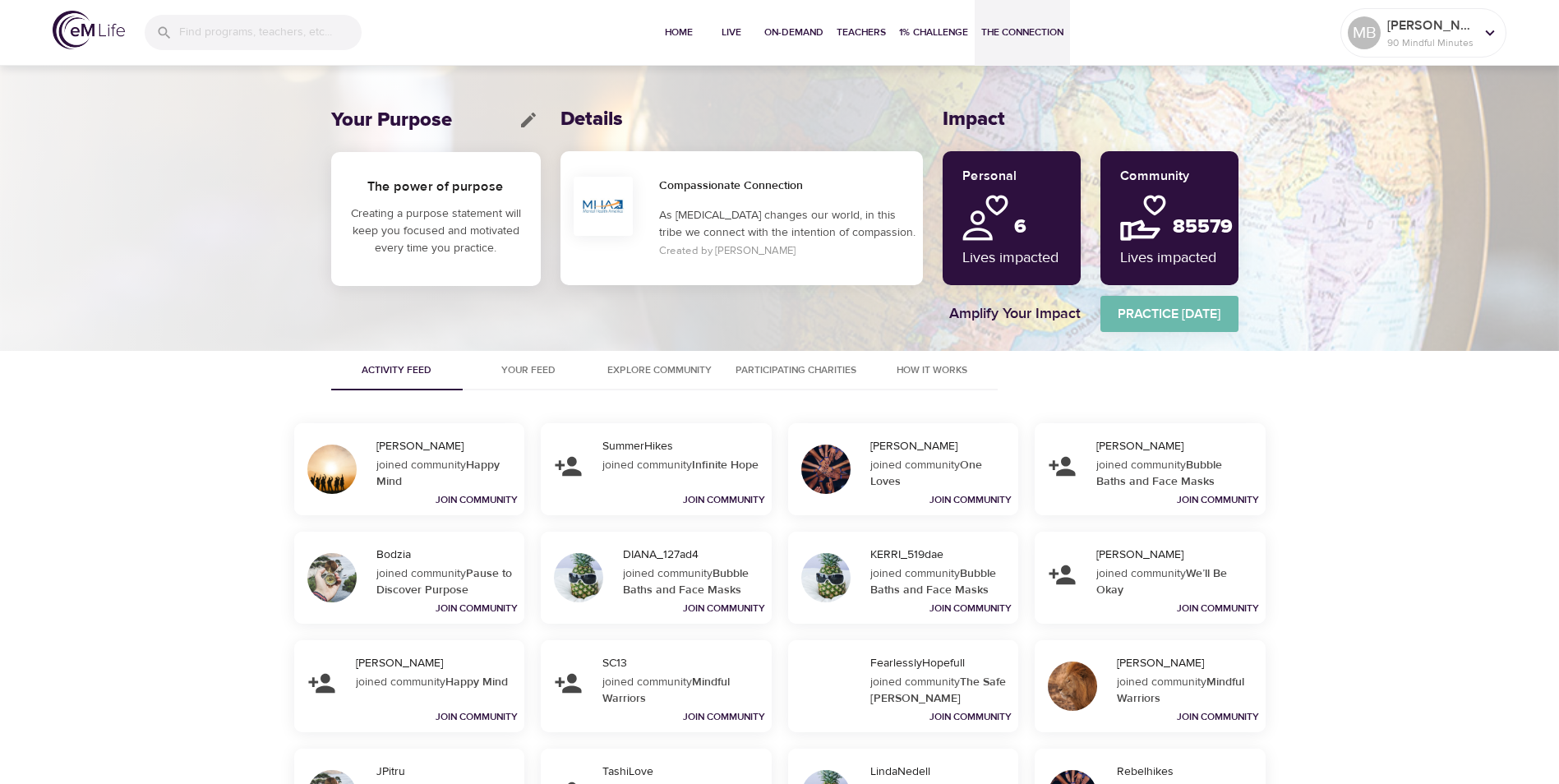
click at [1186, 319] on span "Practice [DATE]" at bounding box center [1169, 313] width 138 height 23
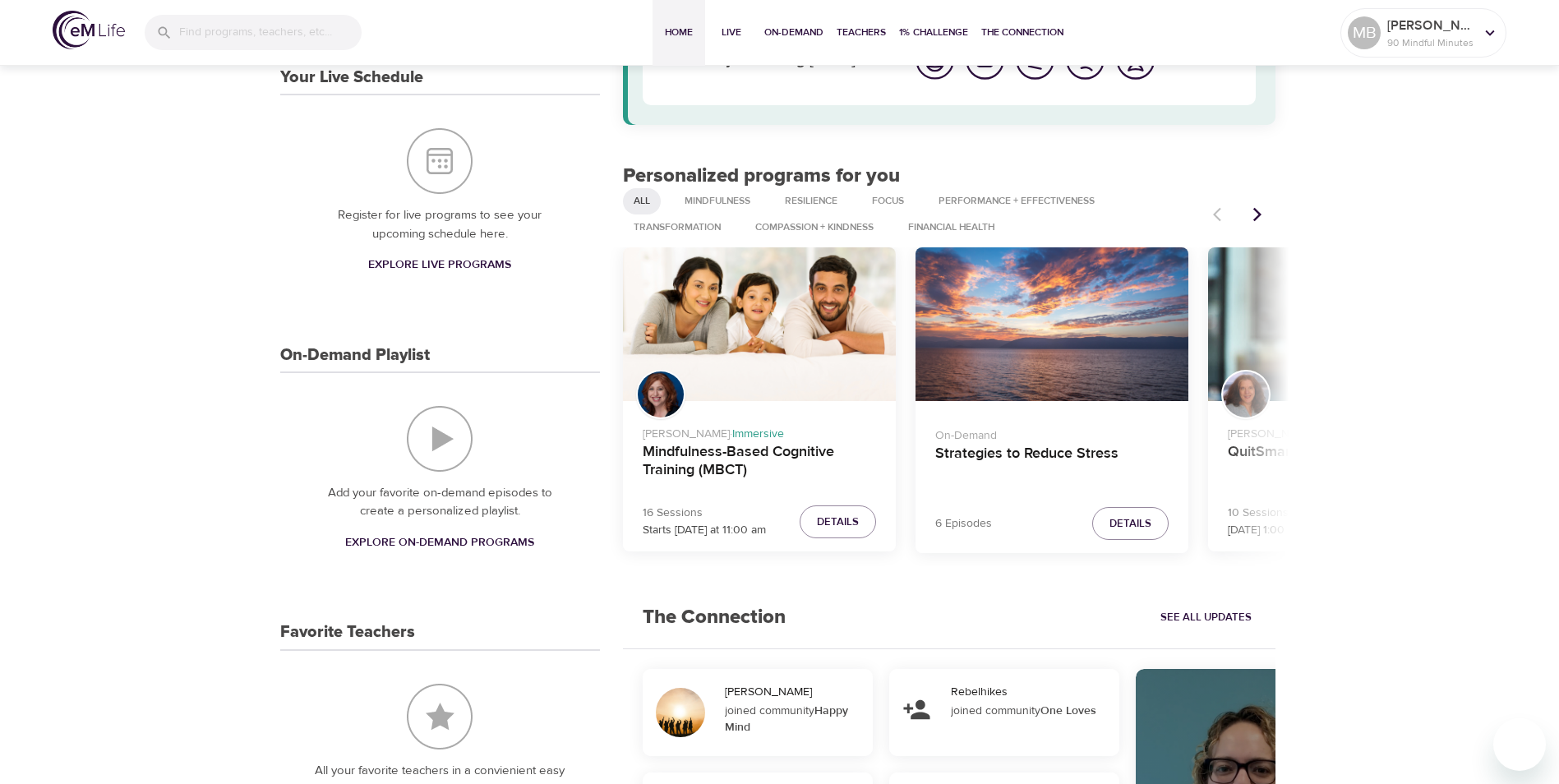
scroll to position [82, 0]
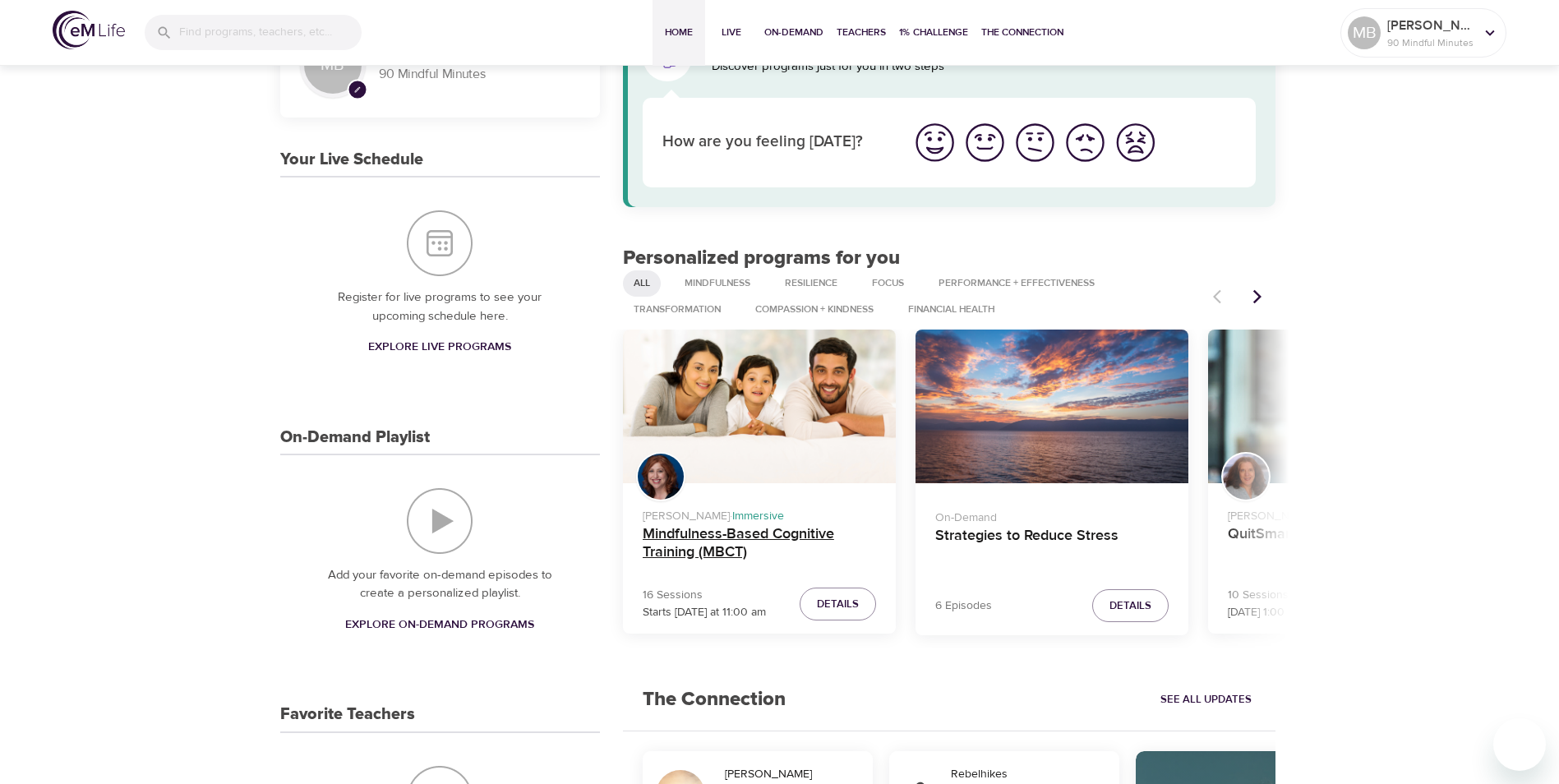
click at [731, 533] on h4 "Mindfulness-Based Cognitive Training (MBCT)" at bounding box center [759, 544] width 234 height 40
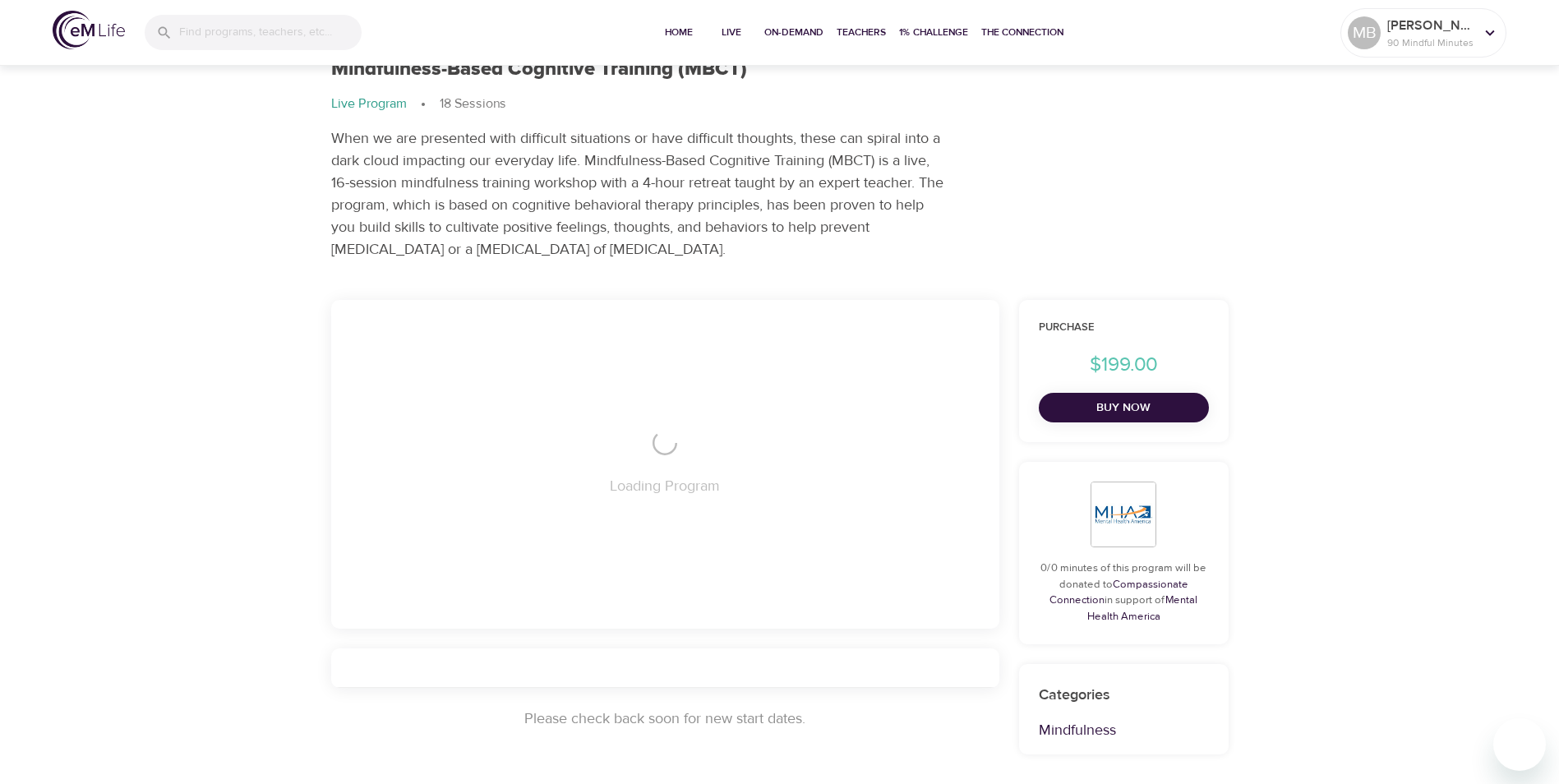
scroll to position [82, 0]
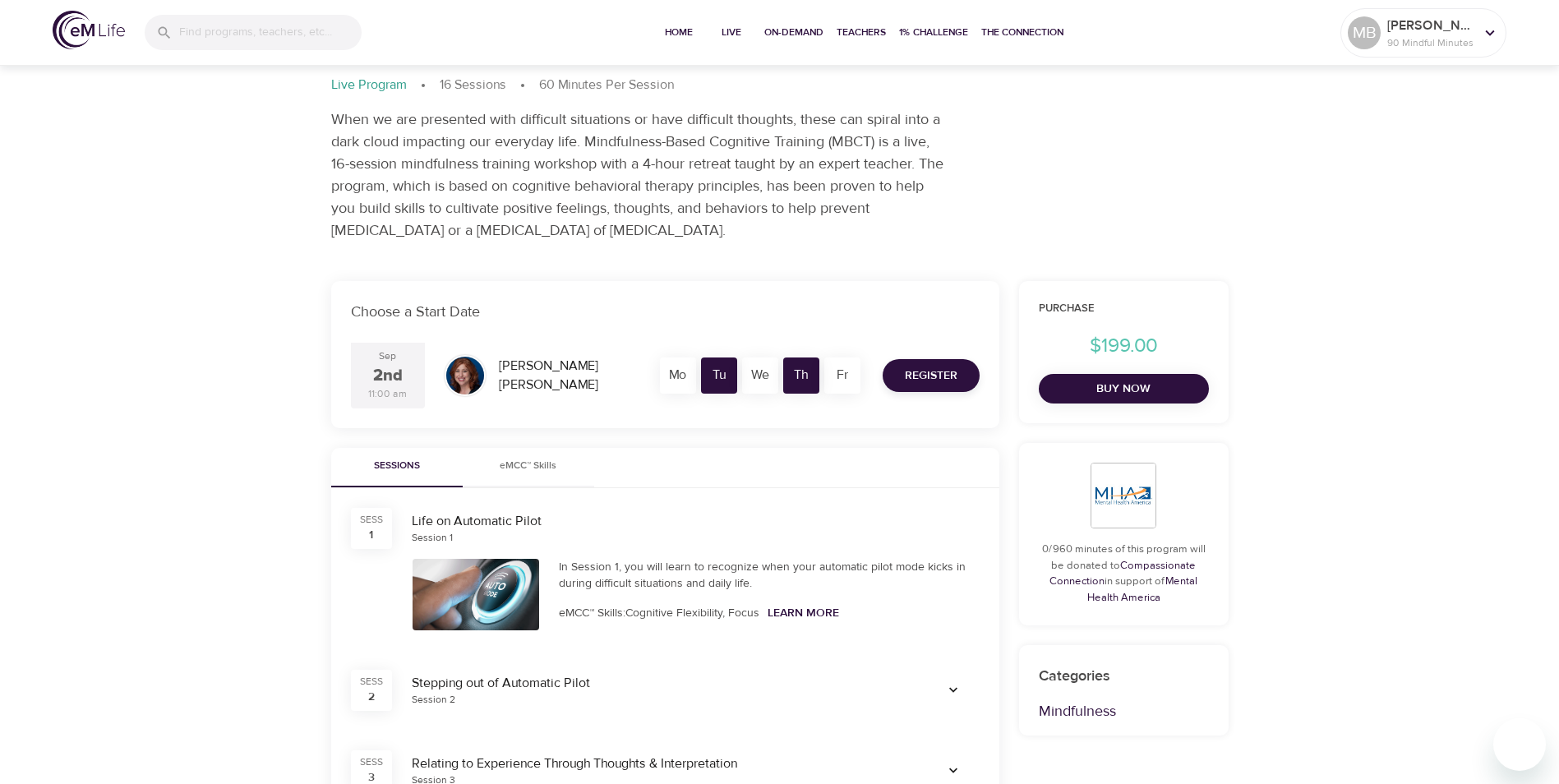
click at [716, 379] on div "Tu" at bounding box center [718, 375] width 36 height 36
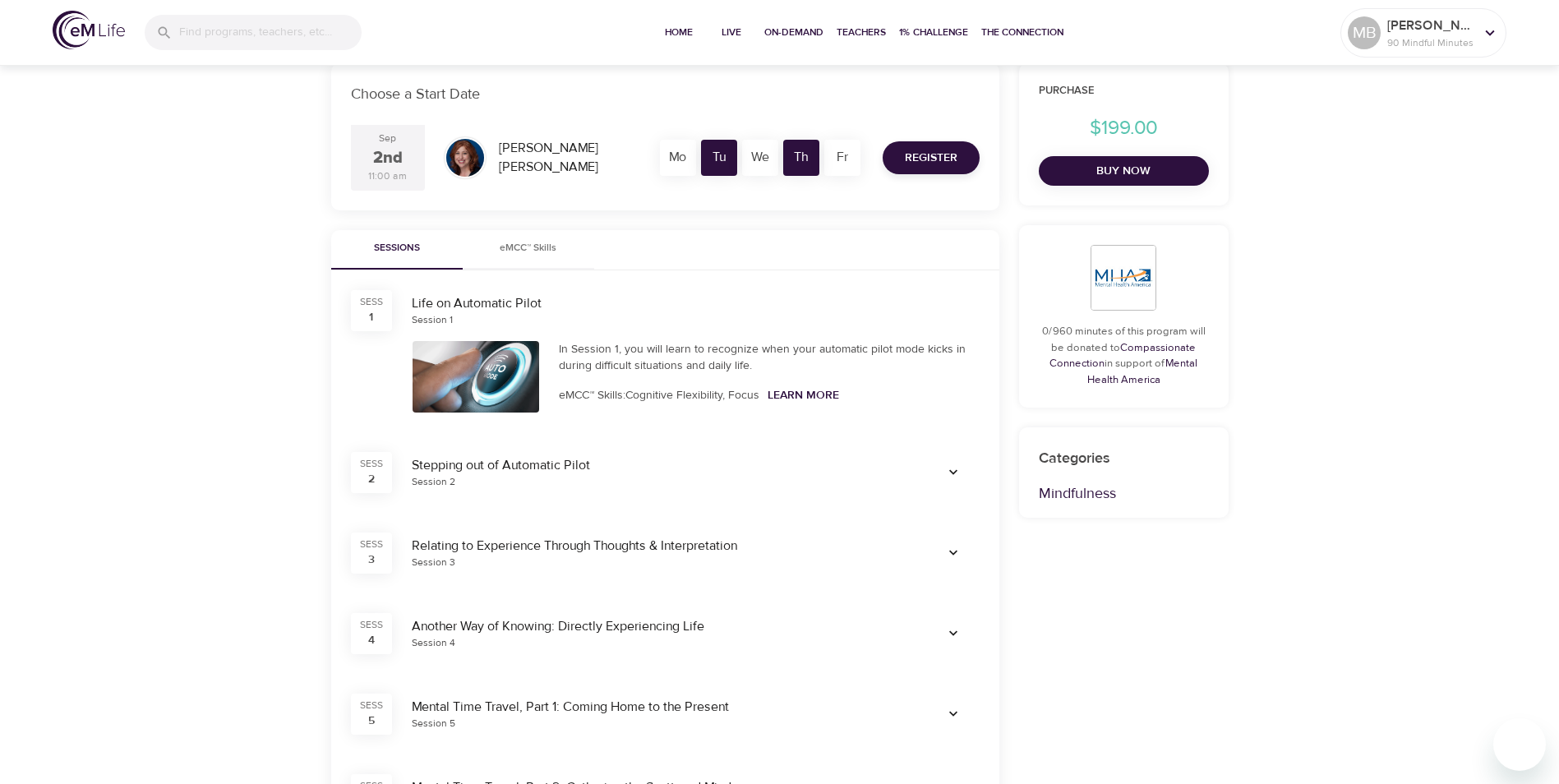
scroll to position [329, 0]
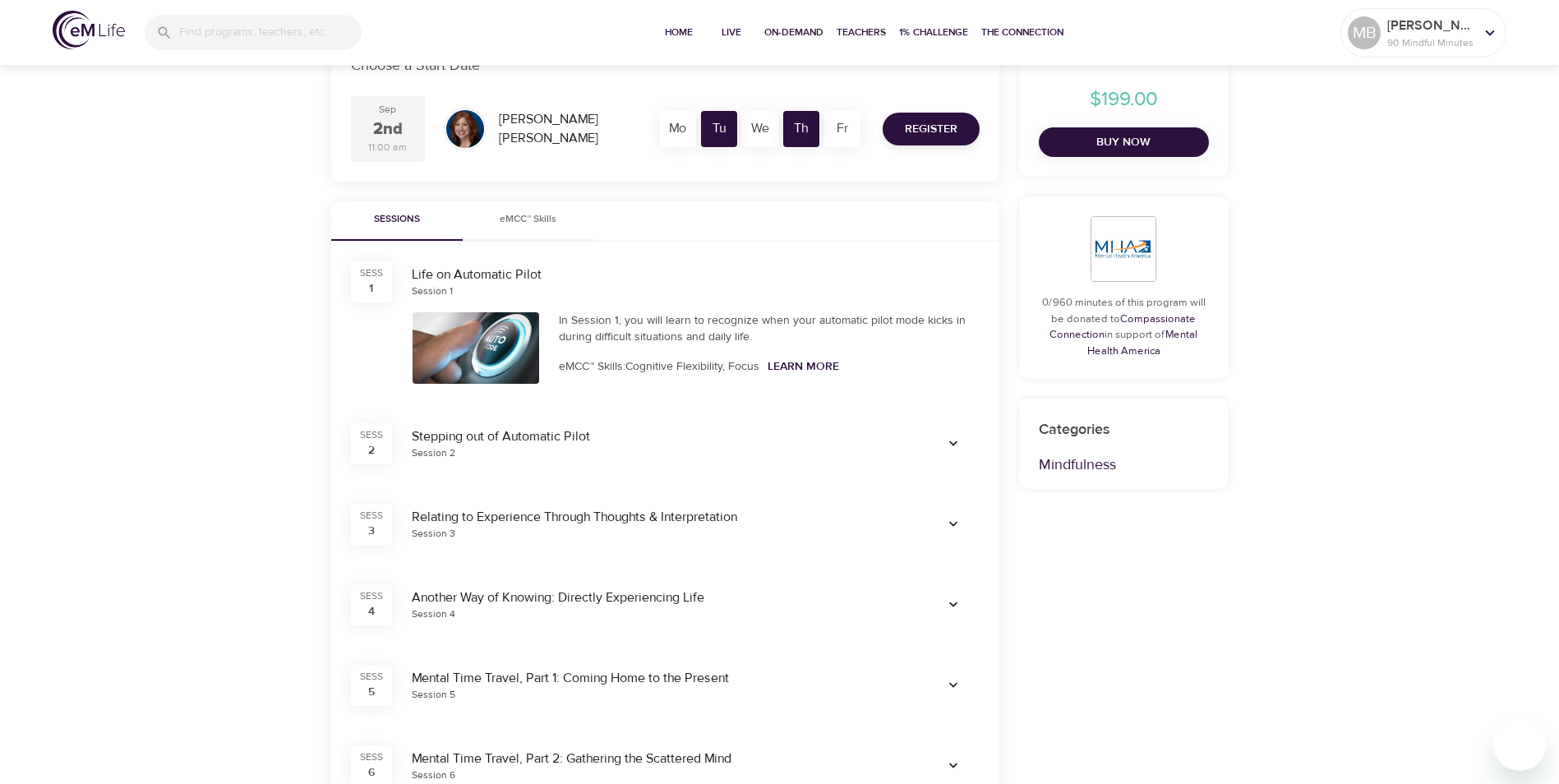
click at [528, 358] on div at bounding box center [475, 348] width 127 height 71
click at [817, 361] on link "Learn More" at bounding box center [803, 366] width 71 height 15
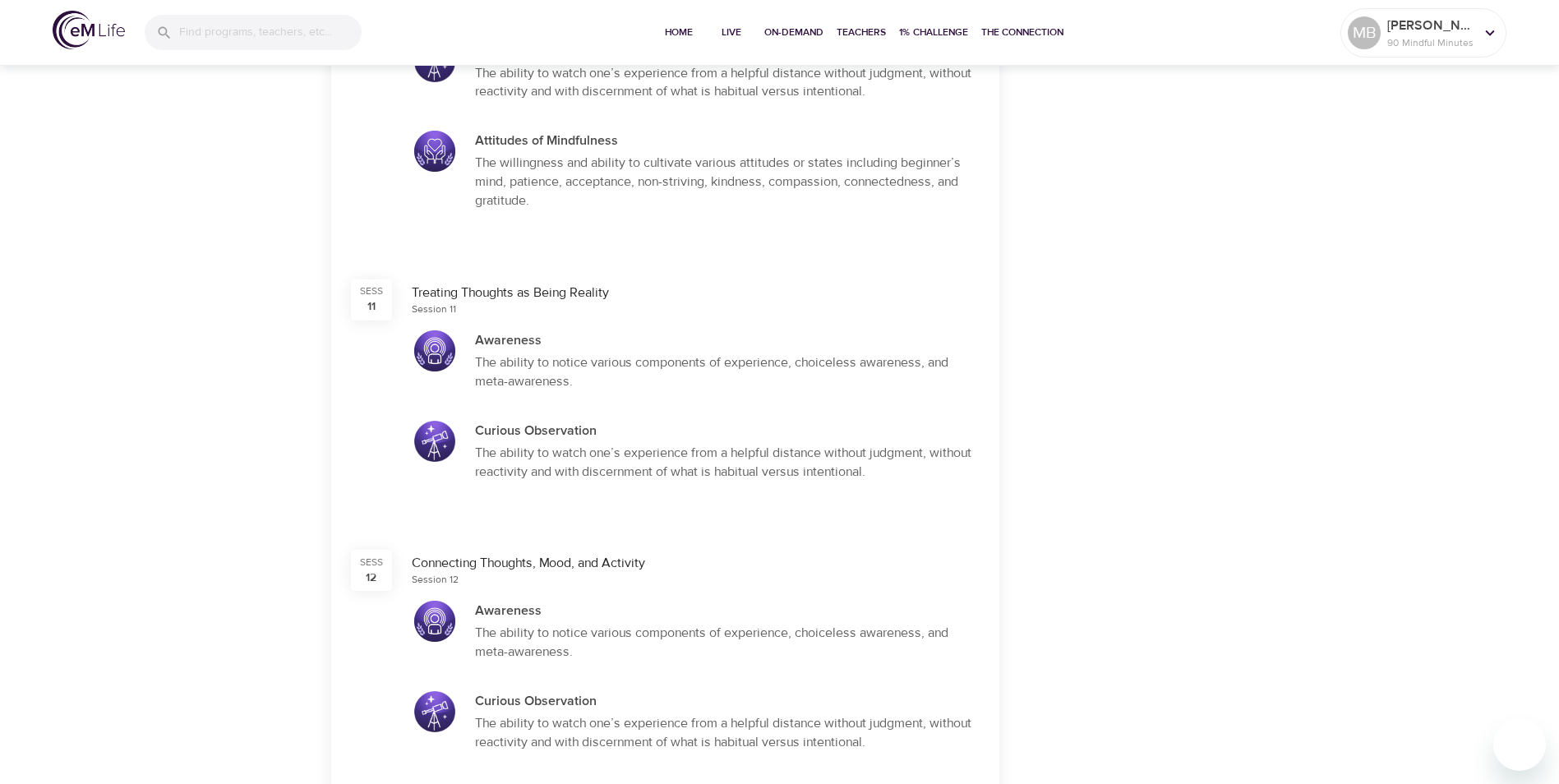
scroll to position [3943, 0]
